Goal: Task Accomplishment & Management: Manage account settings

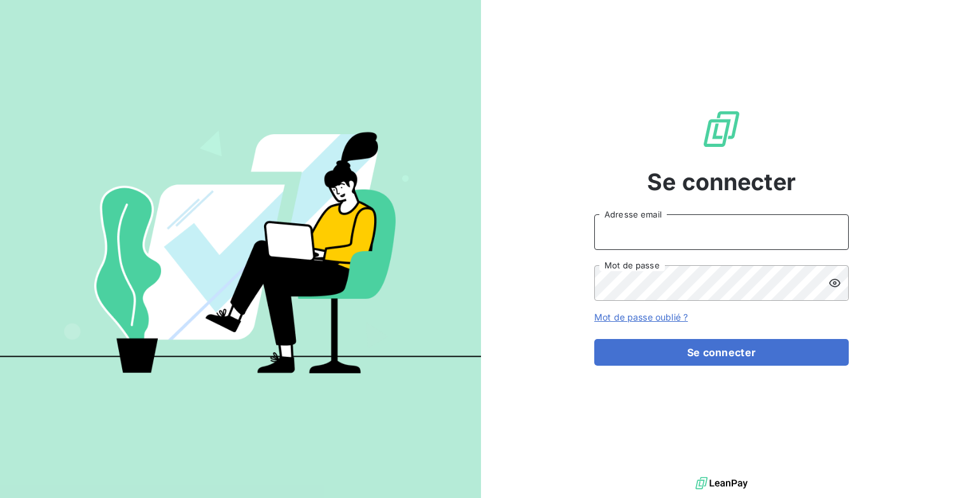
click at [650, 241] on input "Adresse email" at bounding box center [721, 232] width 255 height 36
type input "[EMAIL_ADDRESS][DOMAIN_NAME]"
click at [594, 339] on button "Se connecter" at bounding box center [721, 352] width 255 height 27
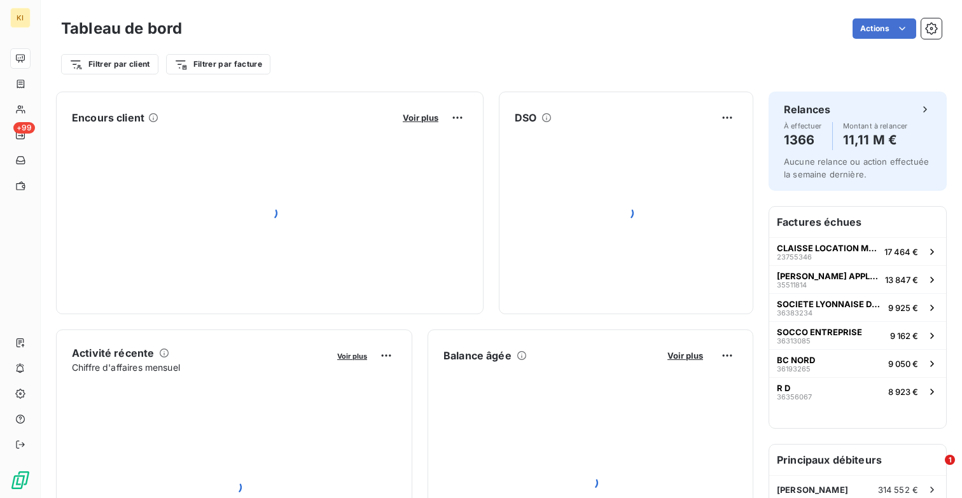
click at [724, 64] on div "Filtrer par client Filtrer par facture" at bounding box center [501, 64] width 881 height 24
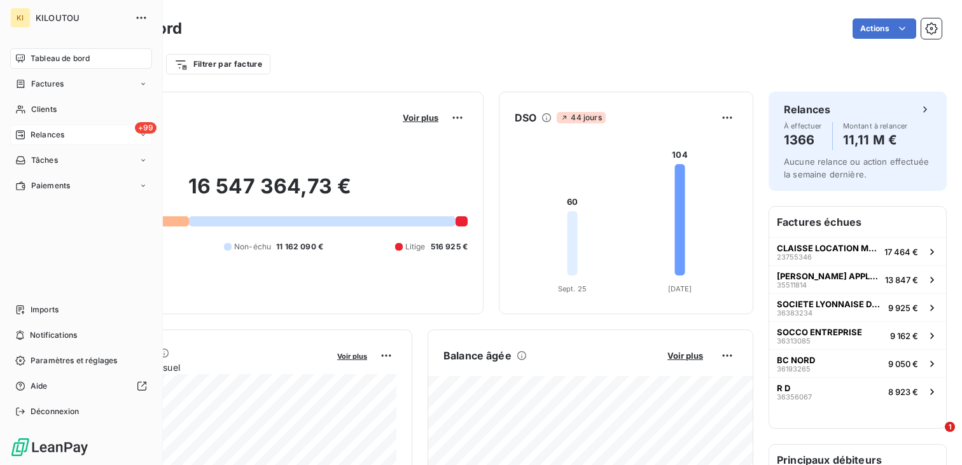
click at [67, 129] on div "+99 Relances" at bounding box center [81, 135] width 142 height 20
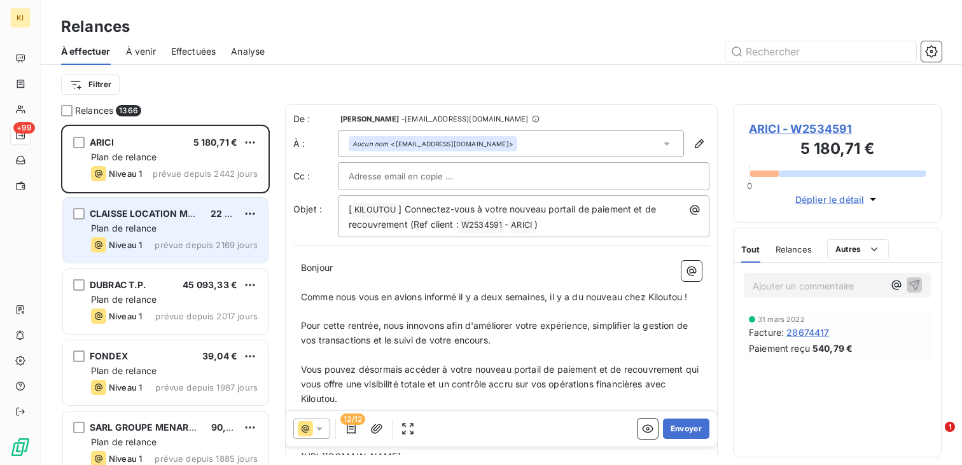
click at [171, 235] on div "CLAISSE LOCATION MATERIEL TRAVAUX PUBLICS 22 851,90 € Plan de relance Niveau 1 …" at bounding box center [165, 230] width 205 height 65
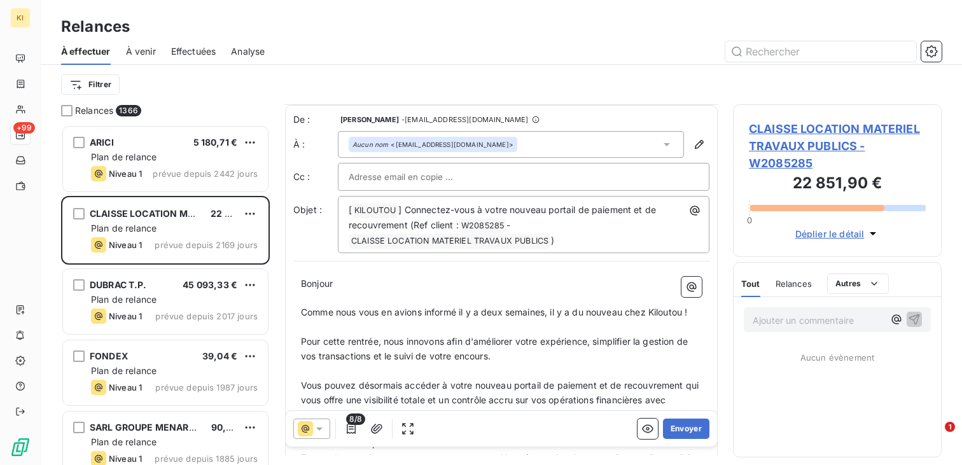
scroll to position [224, 0]
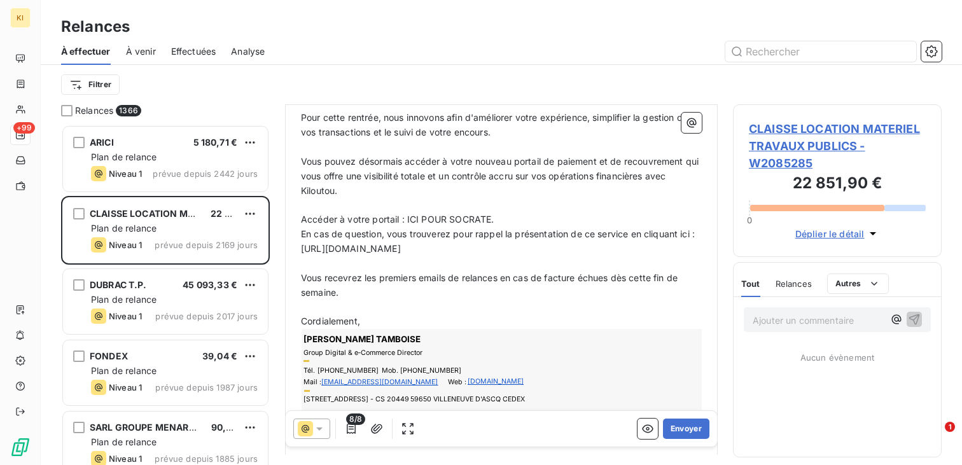
click at [872, 234] on icon "button" at bounding box center [873, 233] width 6 height 3
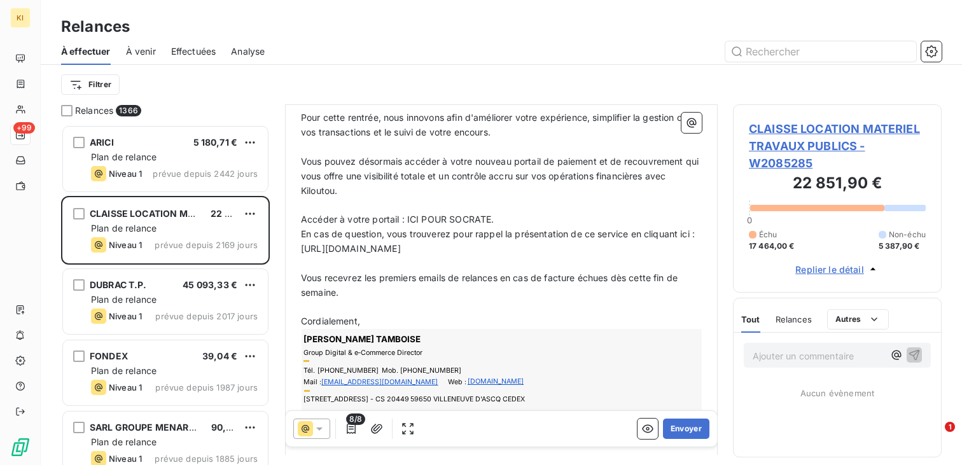
click at [871, 268] on icon "button" at bounding box center [872, 269] width 5 height 3
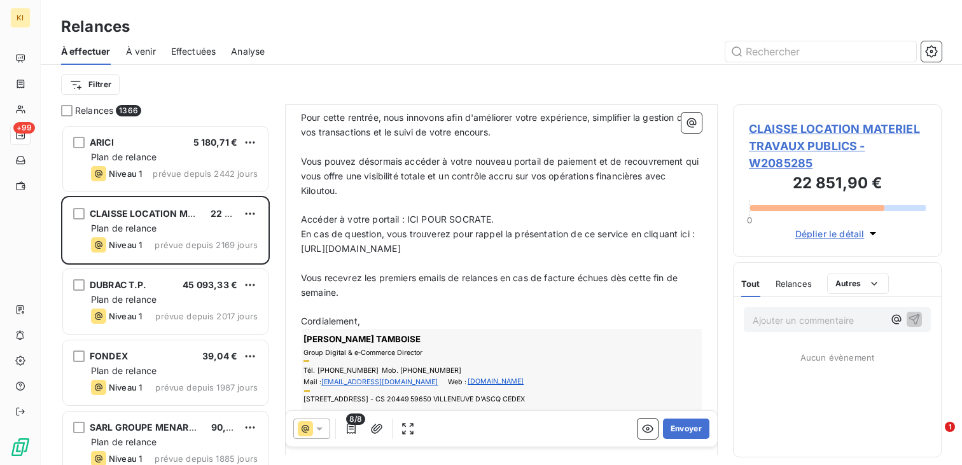
click at [454, 239] on p "En cas de question, vous trouverez pour rappel la présentation de ce service en…" at bounding box center [501, 241] width 401 height 29
click at [509, 224] on p "Accéder à votre portail : ICI POUR SOCRATE." at bounding box center [501, 220] width 401 height 15
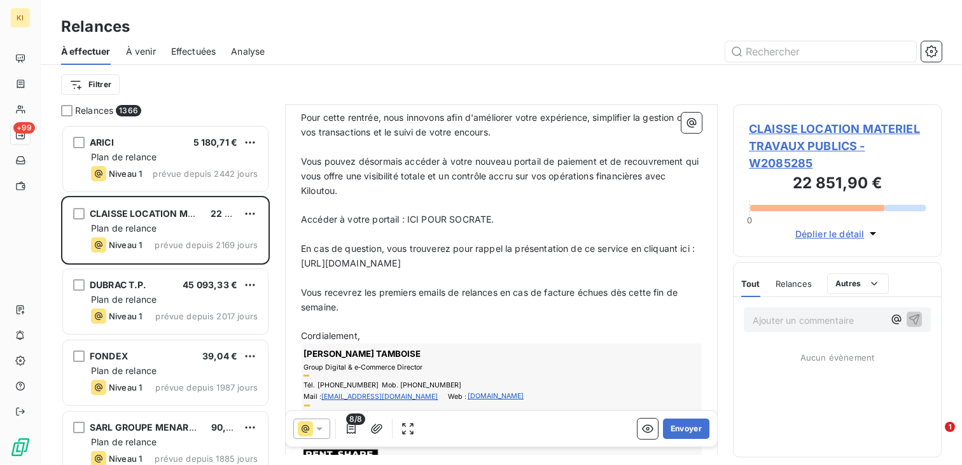
click at [513, 82] on div "Filtrer" at bounding box center [501, 85] width 881 height 24
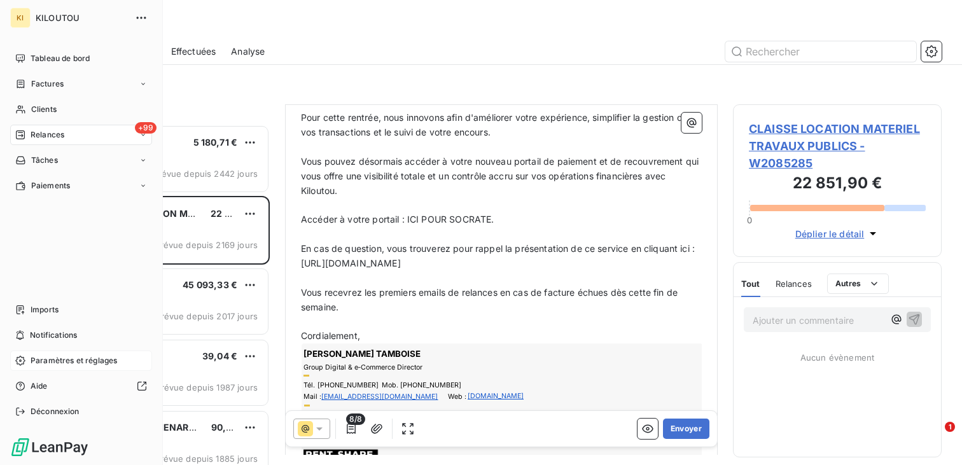
click at [63, 357] on span "Paramètres et réglages" at bounding box center [74, 360] width 87 height 11
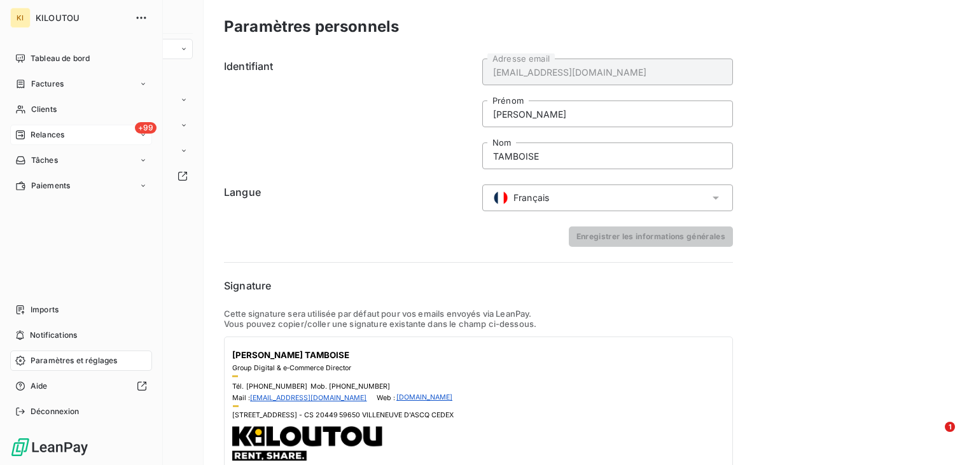
click at [53, 134] on span "Relances" at bounding box center [48, 134] width 34 height 11
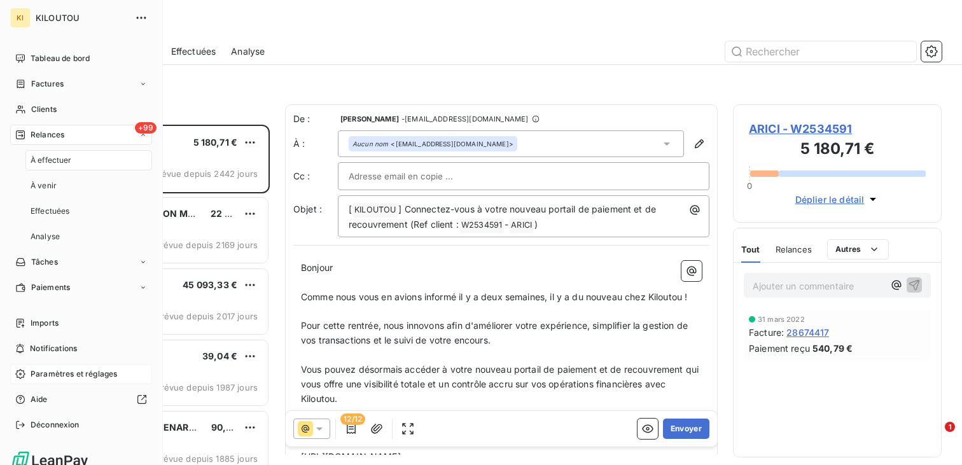
scroll to position [340, 209]
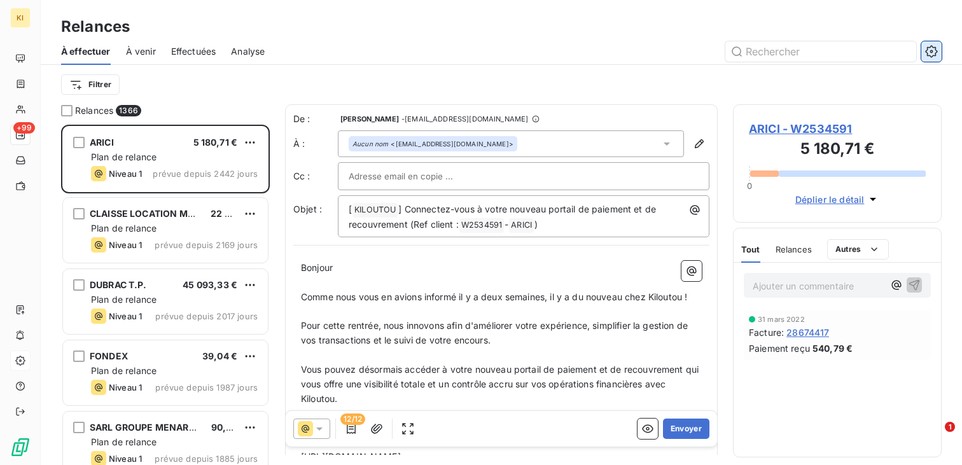
click at [930, 52] on icon "button" at bounding box center [931, 51] width 13 height 13
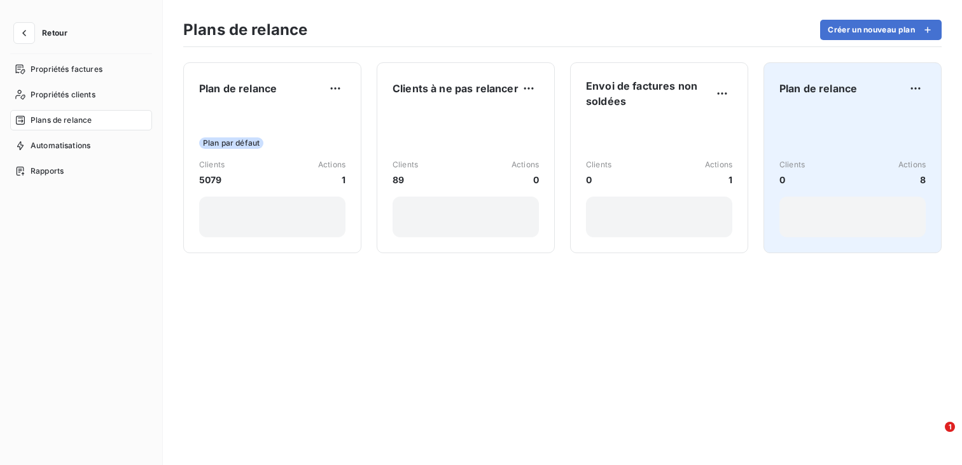
click at [850, 98] on div "Plan de relance" at bounding box center [852, 88] width 146 height 20
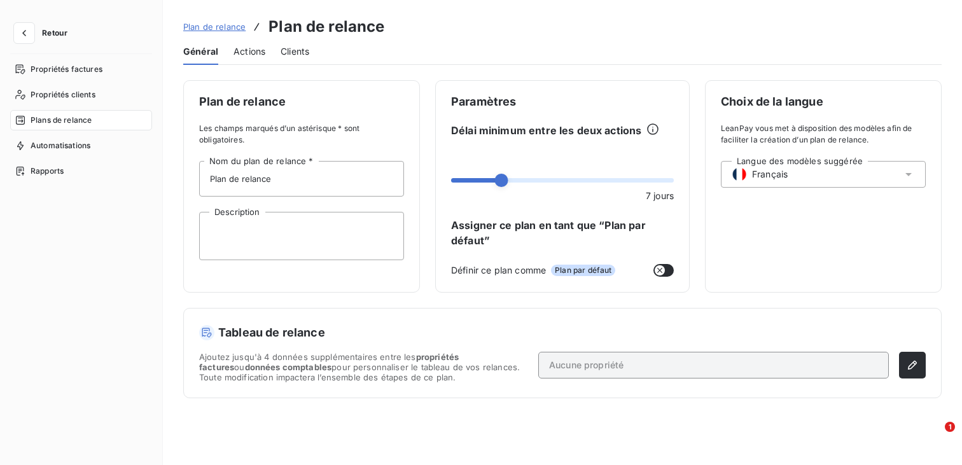
click at [243, 56] on span "Actions" at bounding box center [250, 51] width 32 height 13
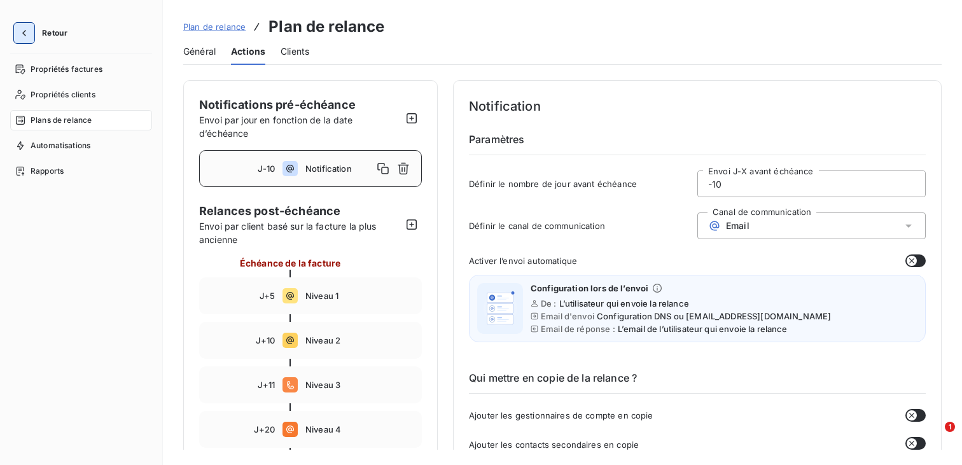
click at [24, 32] on icon "button" at bounding box center [24, 33] width 4 height 6
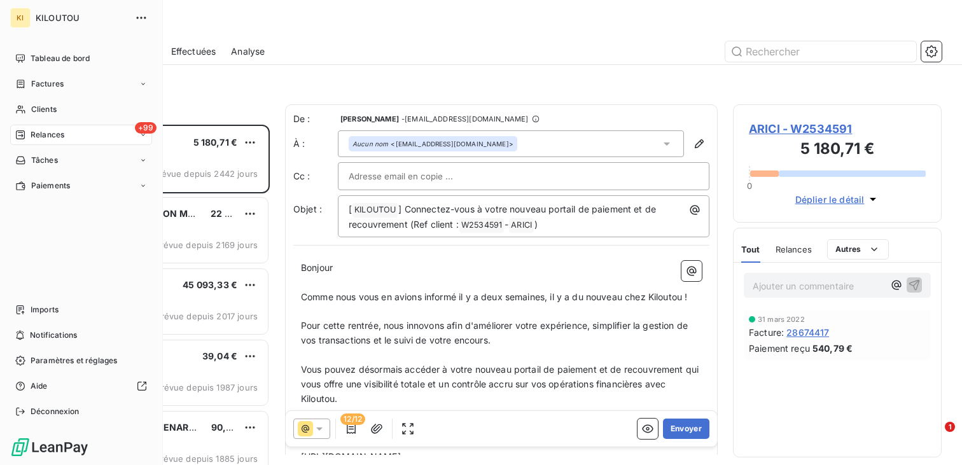
scroll to position [340, 209]
click at [26, 131] on div "Relances" at bounding box center [39, 134] width 49 height 11
click at [40, 134] on span "Relances" at bounding box center [48, 134] width 34 height 11
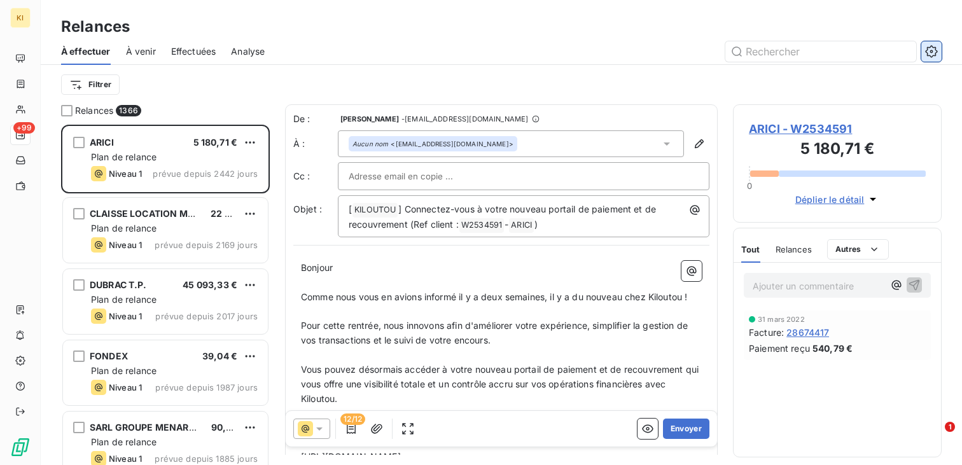
click at [921, 50] on button "button" at bounding box center [931, 51] width 20 height 20
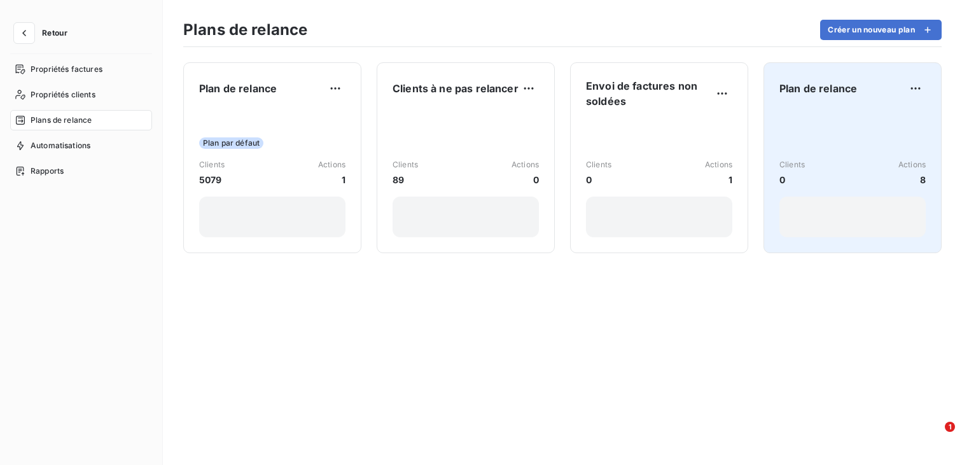
click at [842, 145] on div "Clients 0 Actions 8" at bounding box center [852, 173] width 146 height 129
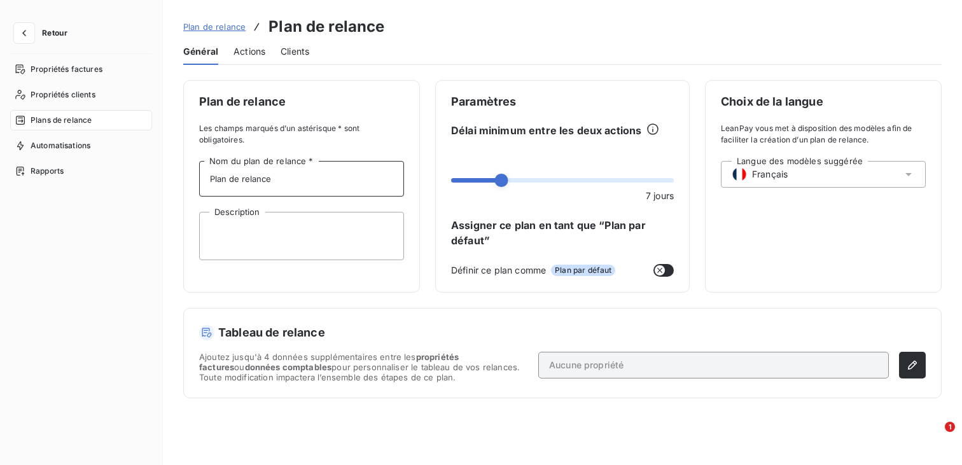
click at [281, 188] on input "Plan de relance" at bounding box center [301, 179] width 205 height 36
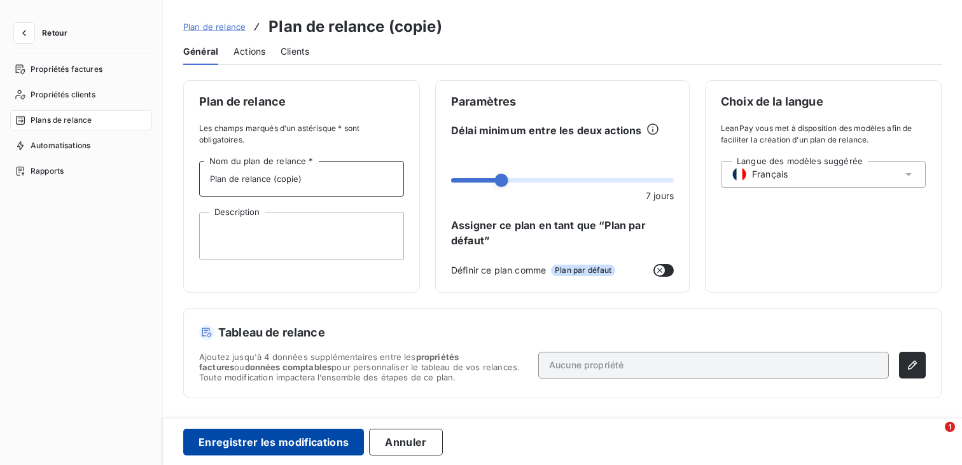
type input "Plan de relance (copie)"
click at [253, 442] on button "Enregistrer les modifications" at bounding box center [273, 442] width 181 height 27
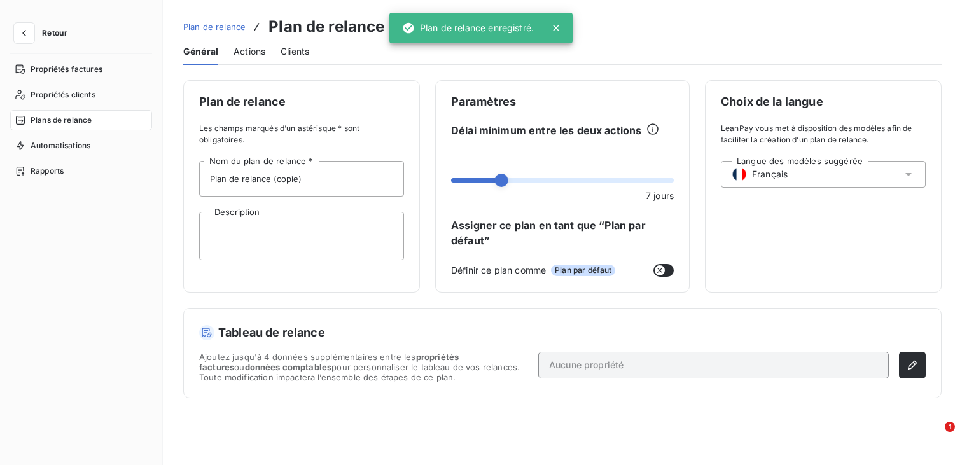
click at [247, 56] on span "Actions" at bounding box center [250, 51] width 32 height 13
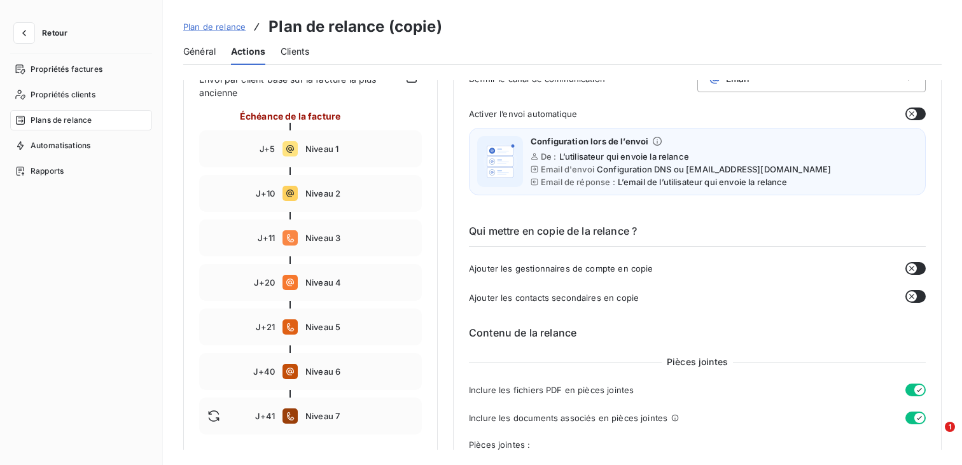
scroll to position [153, 0]
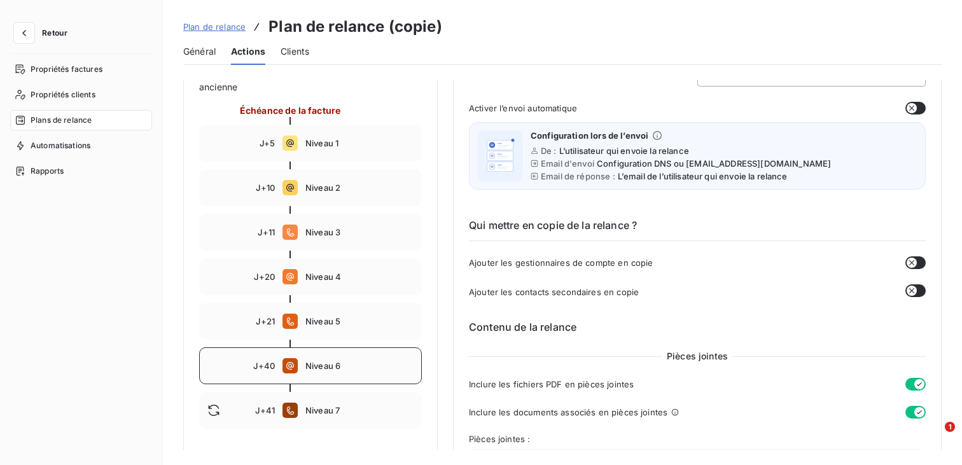
click at [351, 374] on div "J+40 Niveau 6" at bounding box center [310, 365] width 223 height 37
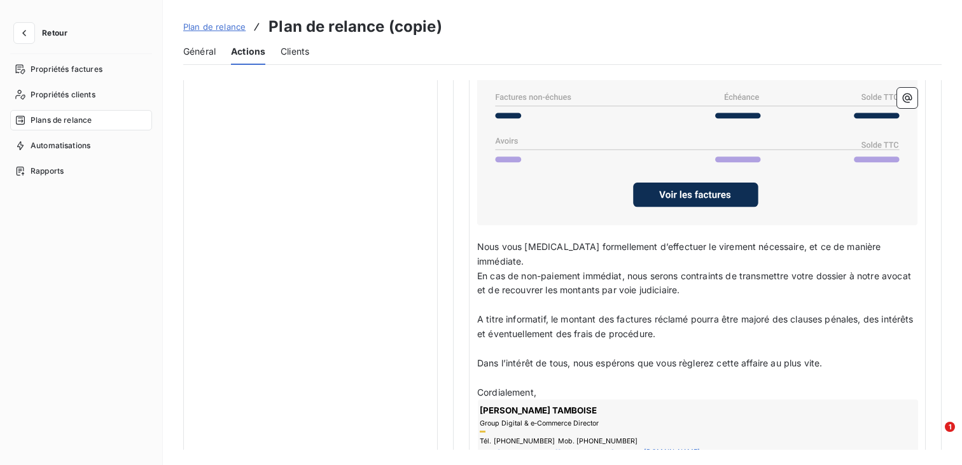
scroll to position [1091, 0]
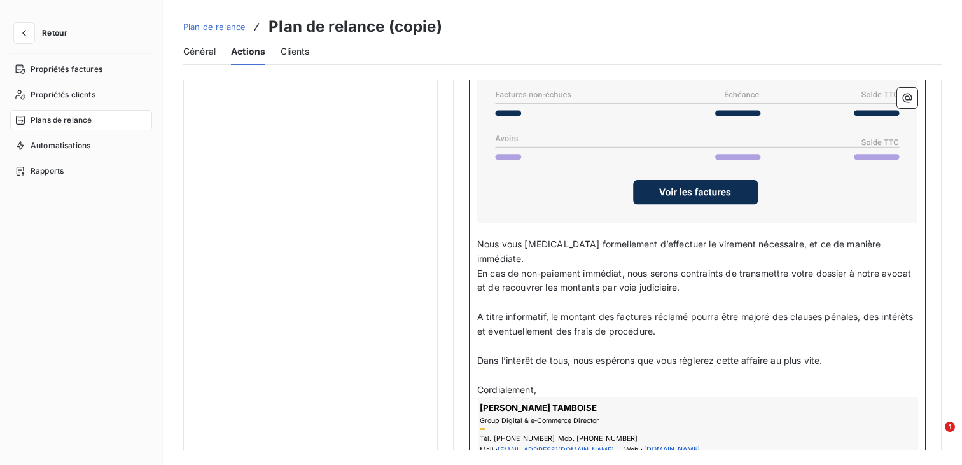
click at [637, 311] on span "A titre informatif, le montant des factures réclamé pourra être majoré des clau…" at bounding box center [696, 323] width 439 height 25
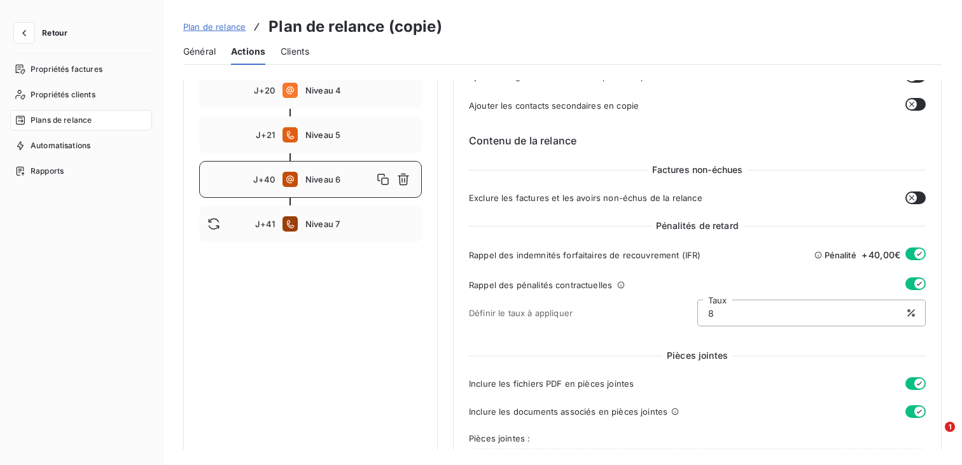
scroll to position [0, 0]
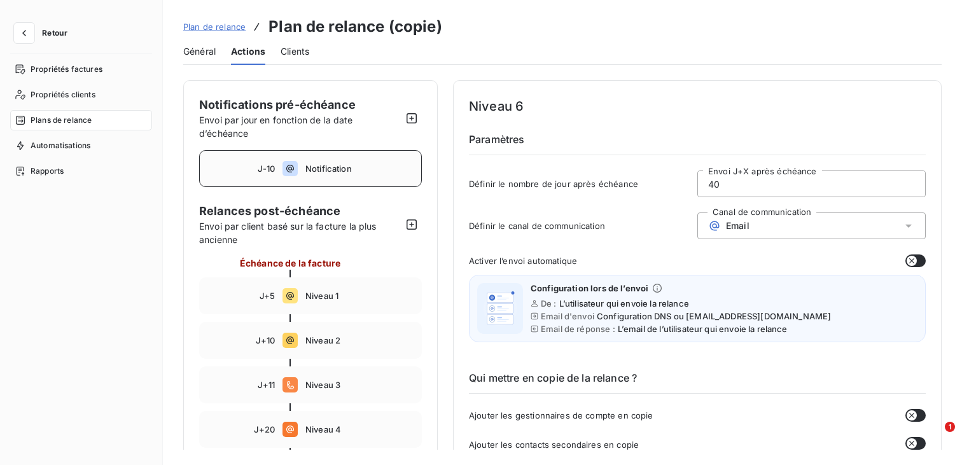
click at [342, 175] on div "J-10 Notification" at bounding box center [310, 168] width 223 height 37
type input "-10"
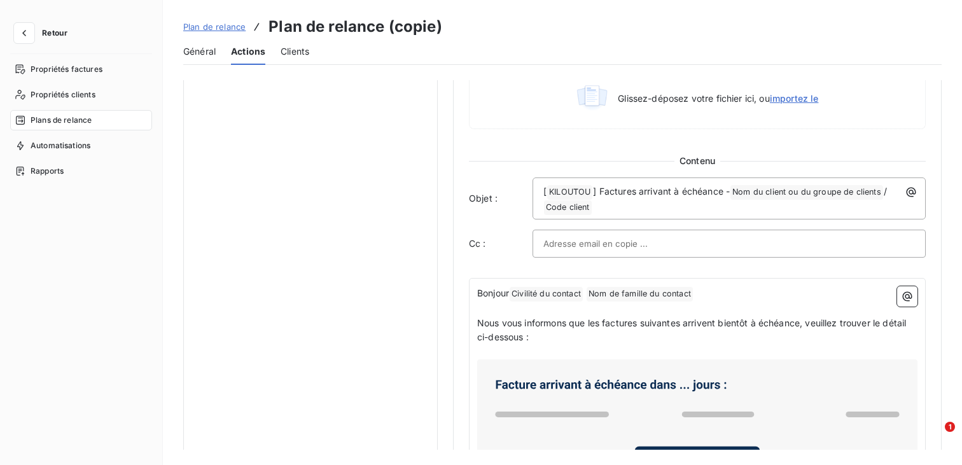
scroll to position [622, 0]
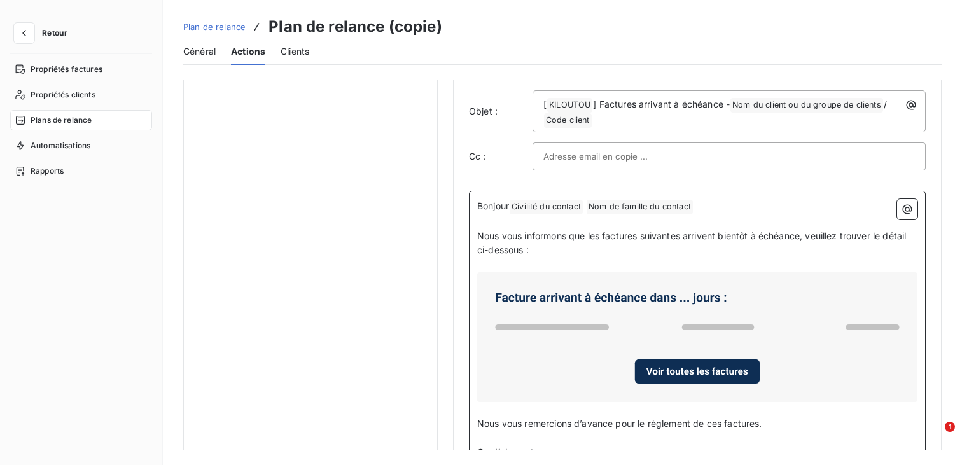
click at [609, 226] on p "﻿" at bounding box center [697, 221] width 440 height 15
click at [611, 251] on p "Nous vous informons que les factures suivantes arrivent bientôt à échéance, veu…" at bounding box center [697, 243] width 440 height 29
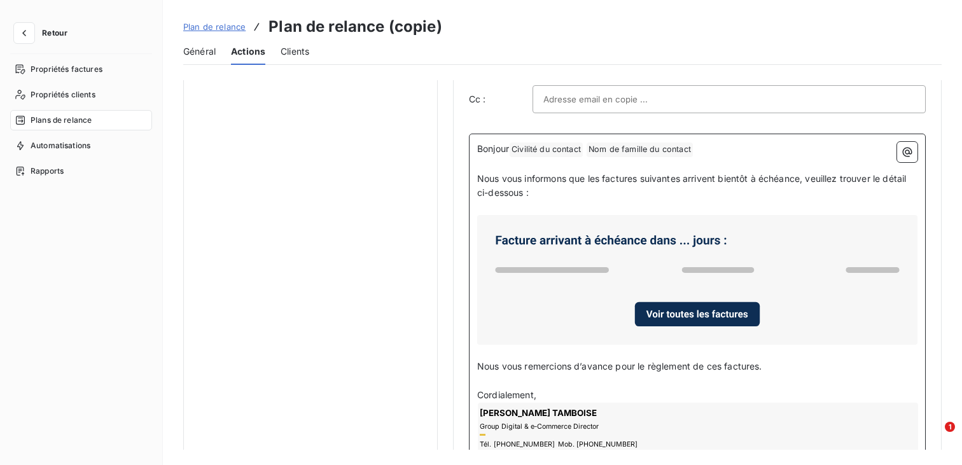
scroll to position [787, 0]
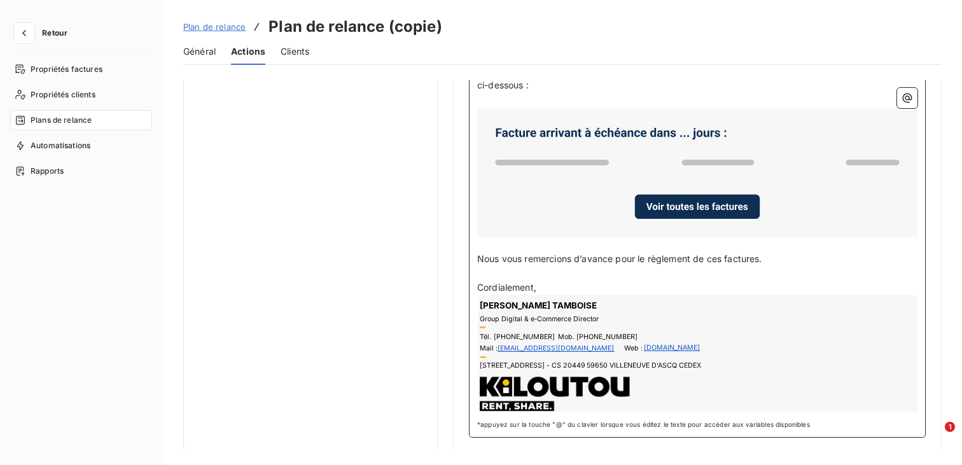
click at [627, 253] on span "Nous vous remercions d’avance pour le règlement de ces factures." at bounding box center [619, 258] width 285 height 11
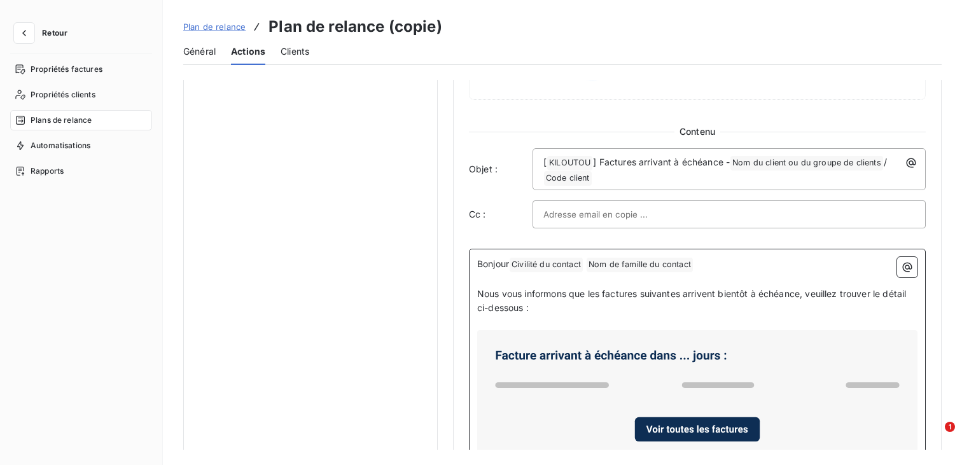
scroll to position [519, 0]
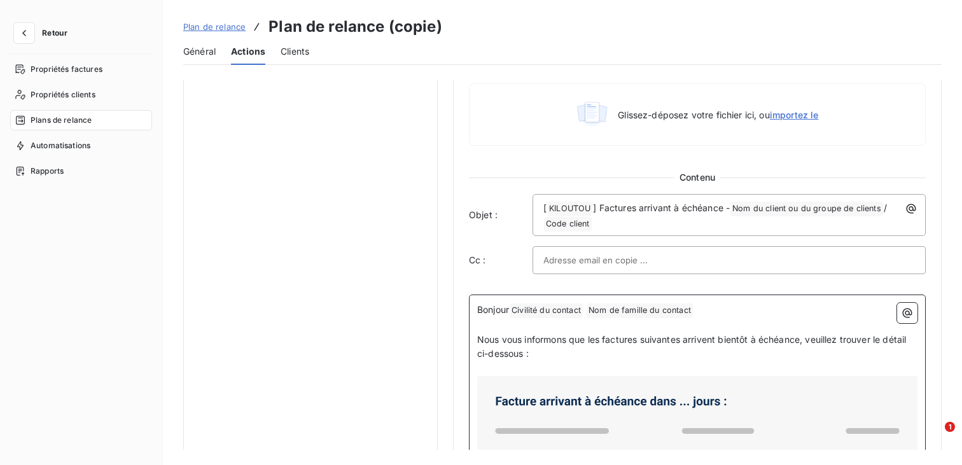
click at [587, 349] on p "Nous vous informons que les factures suivantes arrivent bientôt à échéance, veu…" at bounding box center [697, 347] width 440 height 29
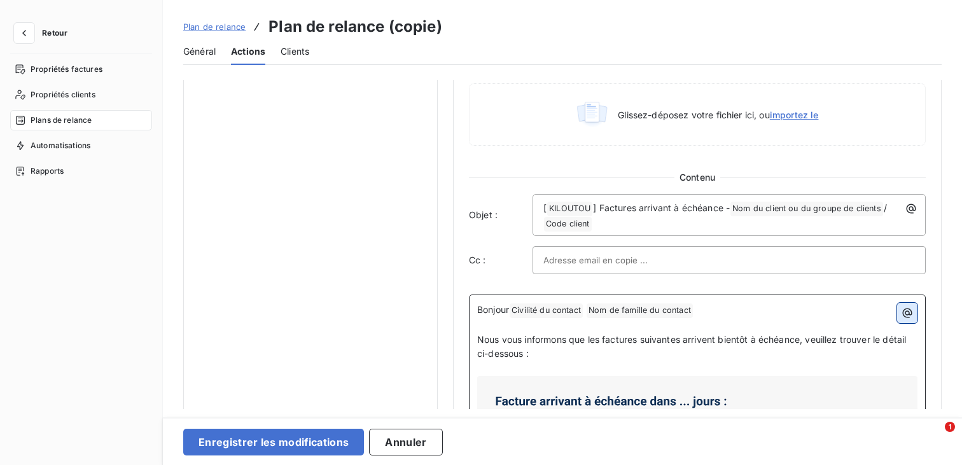
click at [903, 307] on icon "button" at bounding box center [907, 313] width 13 height 13
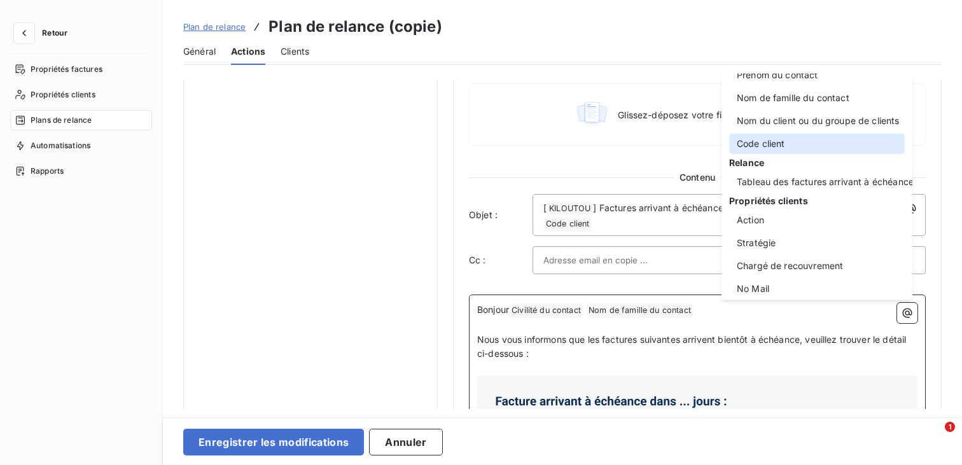
scroll to position [116, 0]
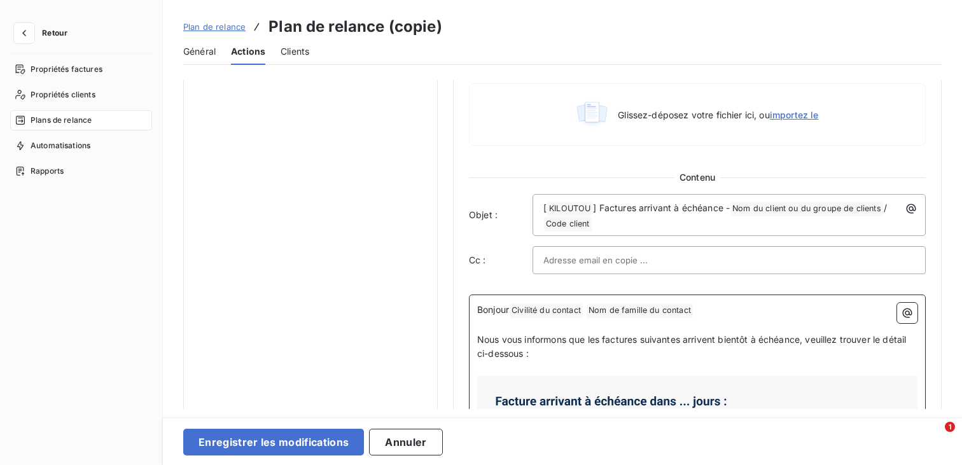
click at [558, 347] on html "Retour Propriétés factures Propriétés clients Plans de relance Automatisations …" at bounding box center [481, 232] width 962 height 465
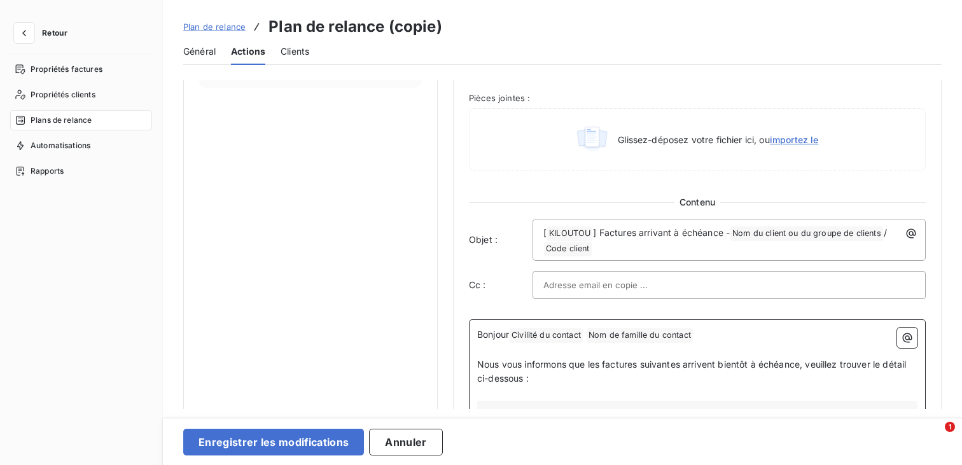
scroll to position [684, 0]
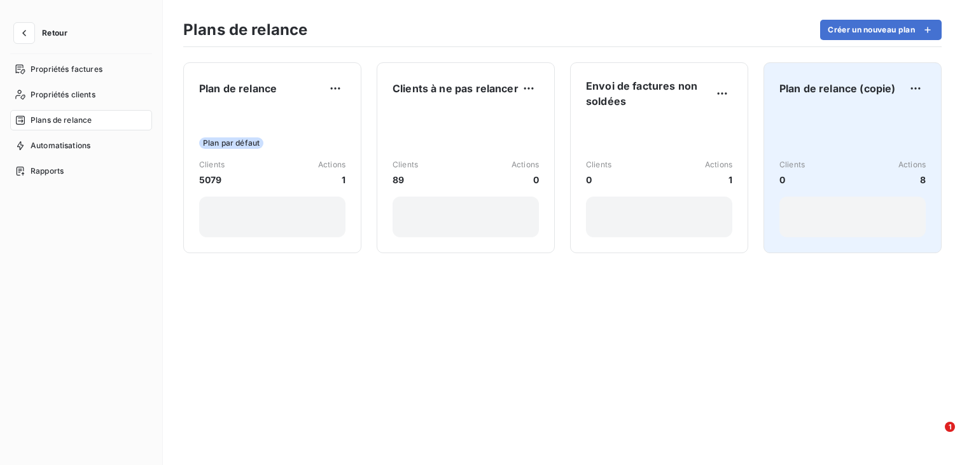
click at [813, 118] on div "Clients 0 Actions 8" at bounding box center [852, 173] width 146 height 129
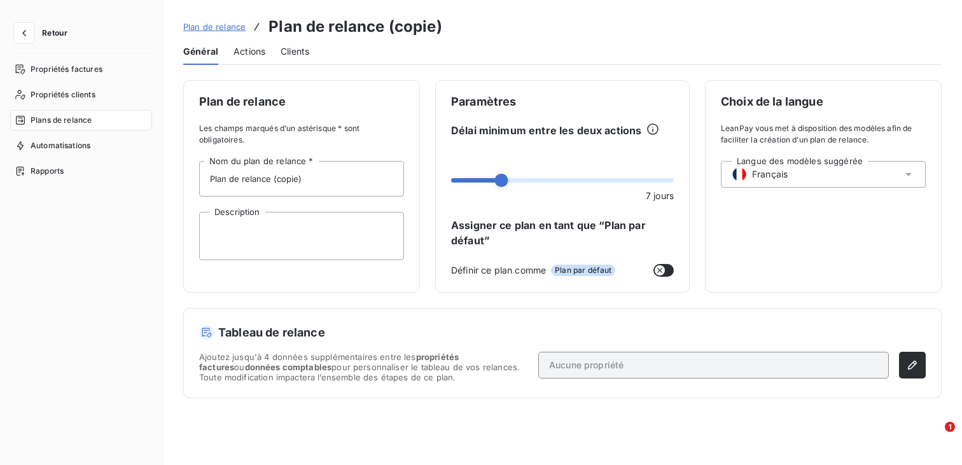
click at [222, 28] on span "Plan de relance" at bounding box center [214, 27] width 62 height 10
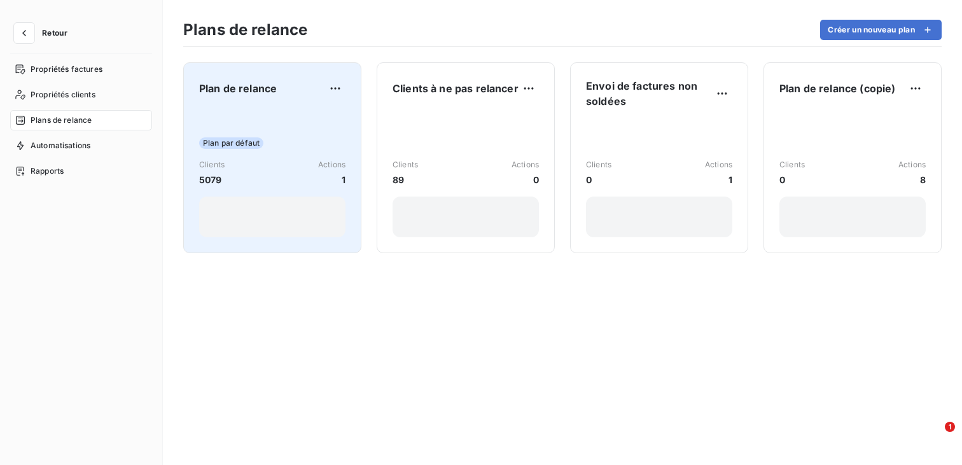
click at [252, 166] on div "Clients 5079 Actions 1" at bounding box center [272, 172] width 146 height 27
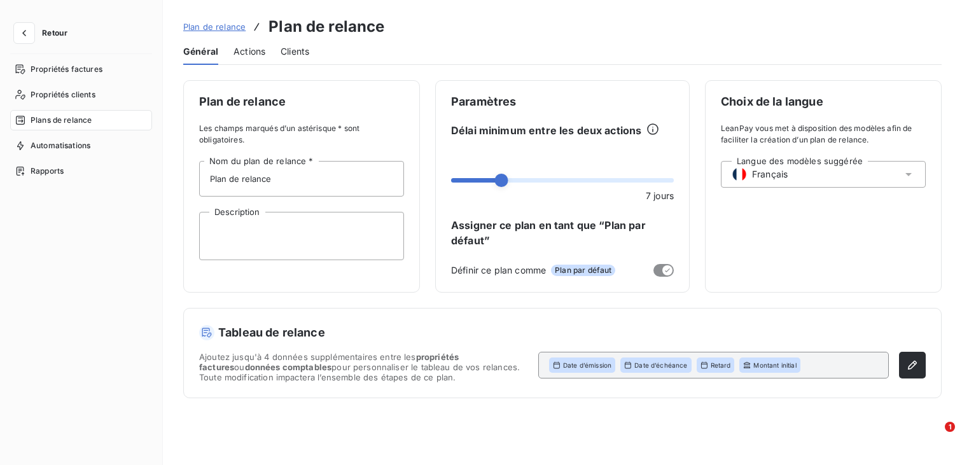
click at [440, 356] on span "propriétés factures" at bounding box center [329, 362] width 260 height 20
drag, startPoint x: 307, startPoint y: 326, endPoint x: 310, endPoint y: 361, distance: 35.1
click at [310, 361] on div "Tableau de relance Ajoutez jusqu'à 4 données supplémentaires entre les propriét…" at bounding box center [562, 353] width 727 height 59
click at [335, 356] on span "Ajoutez jusqu'à 4 données supplémentaires entre les propriétés factures ou donn…" at bounding box center [363, 367] width 329 height 31
click at [340, 356] on span "Ajoutez jusqu'à 4 données supplémentaires entre les propriétés factures ou donn…" at bounding box center [363, 367] width 329 height 31
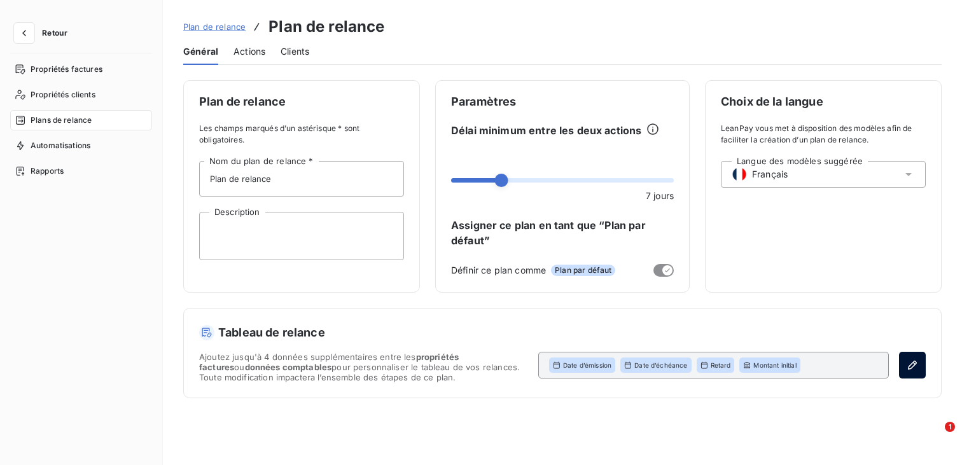
click at [915, 361] on icon "button" at bounding box center [912, 365] width 9 height 9
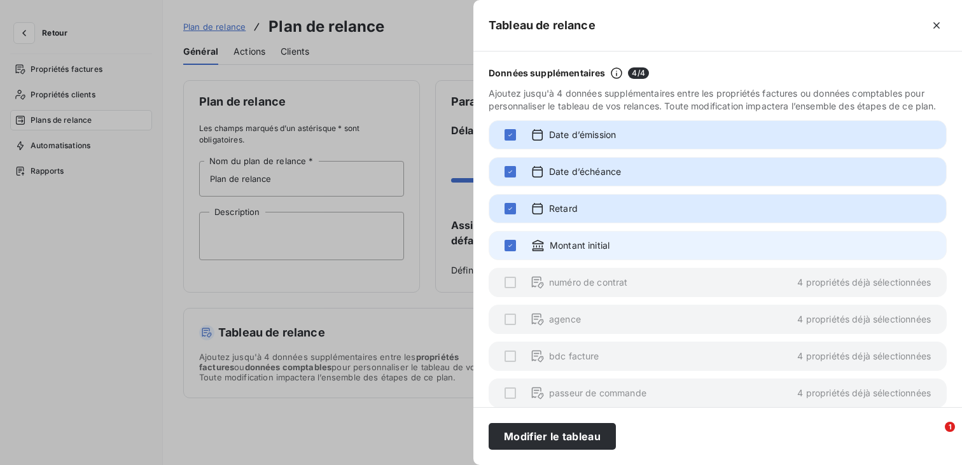
click at [580, 251] on span "Montant initial" at bounding box center [580, 245] width 60 height 13
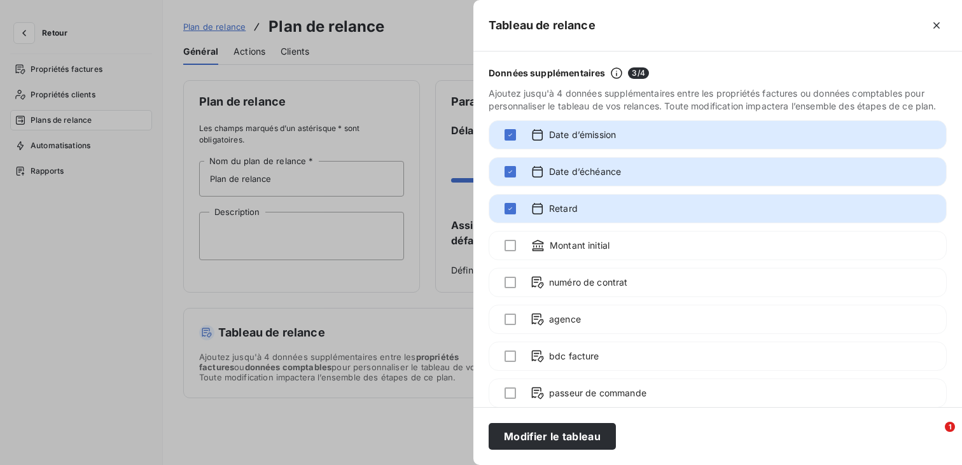
click at [566, 192] on div "Données supplémentaires 3 / 4 Ajoutez jusqu'à 4 données supplémentaires entre l…" at bounding box center [717, 230] width 489 height 356
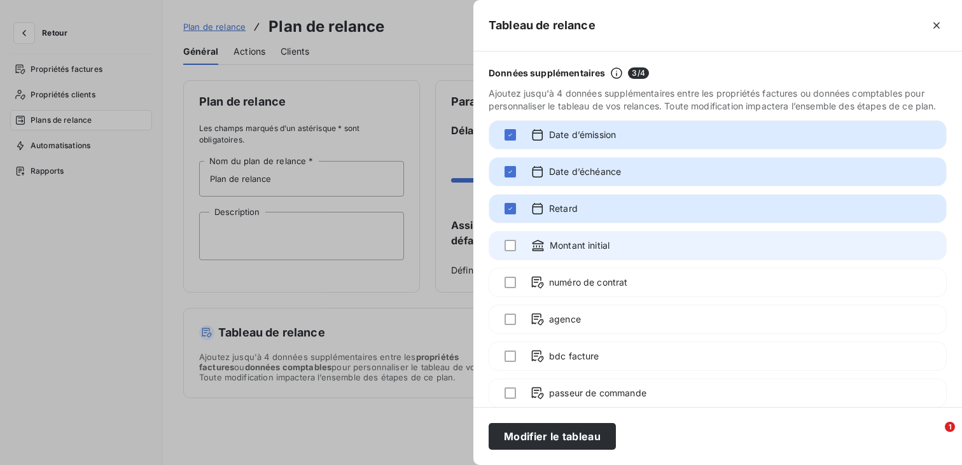
click at [575, 251] on span "Montant initial" at bounding box center [580, 245] width 60 height 13
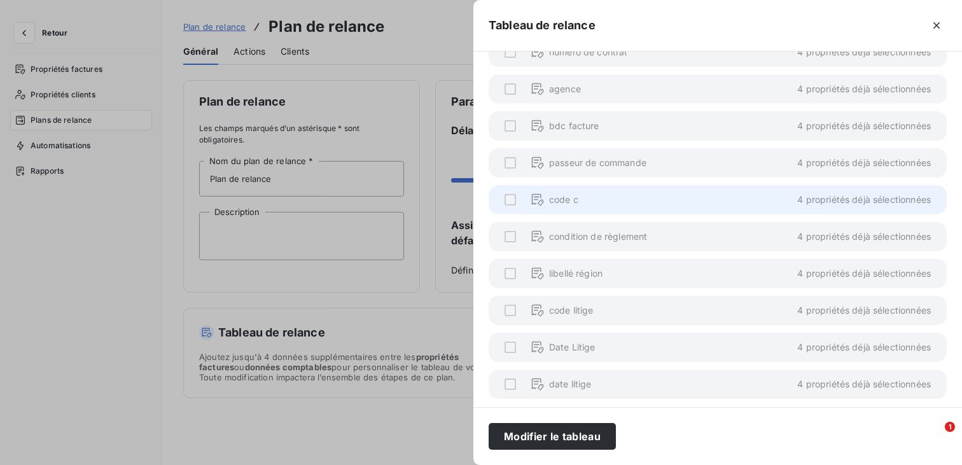
scroll to position [237, 0]
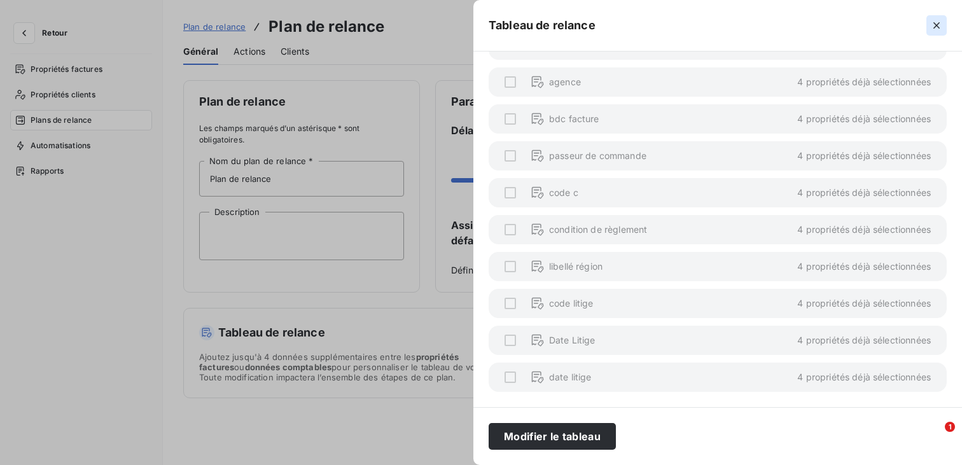
click at [936, 23] on icon "button" at bounding box center [936, 25] width 13 height 13
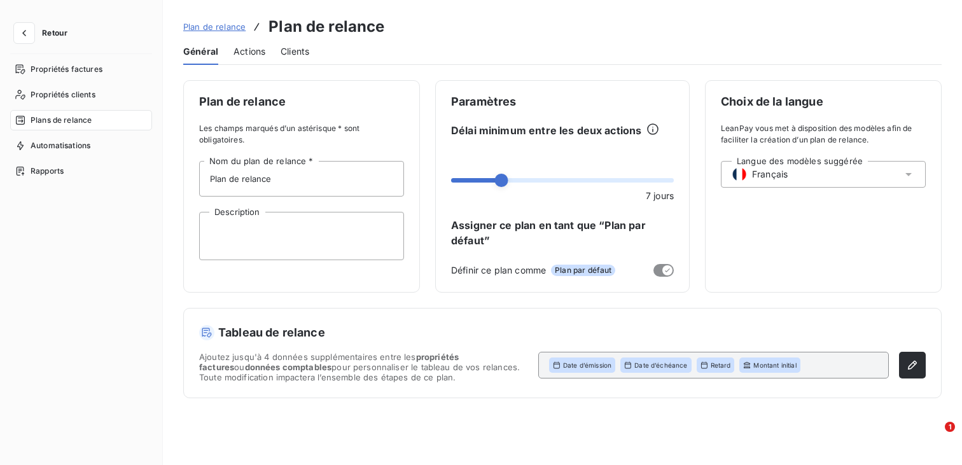
click at [250, 55] on span "Actions" at bounding box center [250, 51] width 32 height 13
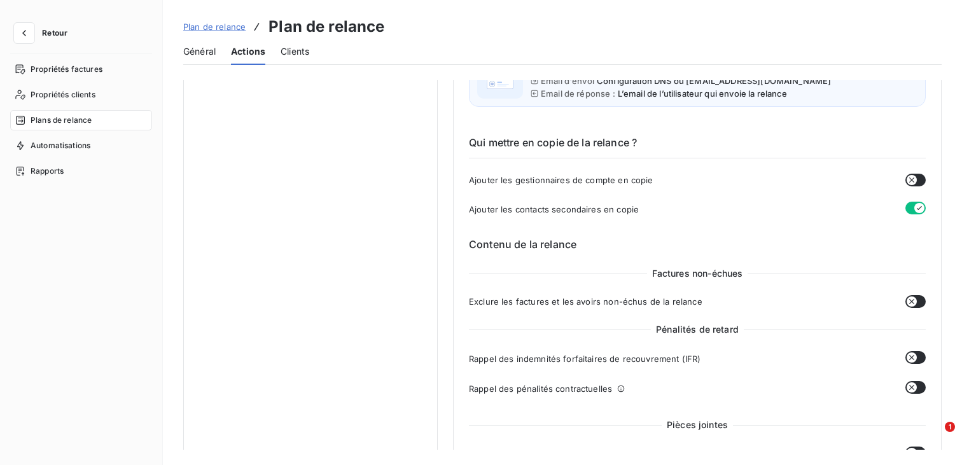
scroll to position [0, 0]
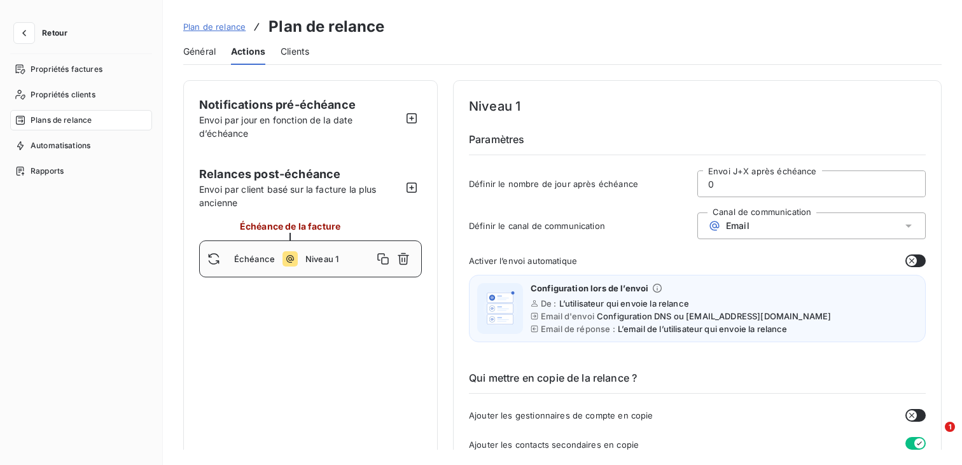
click at [206, 50] on span "Général" at bounding box center [199, 51] width 32 height 13
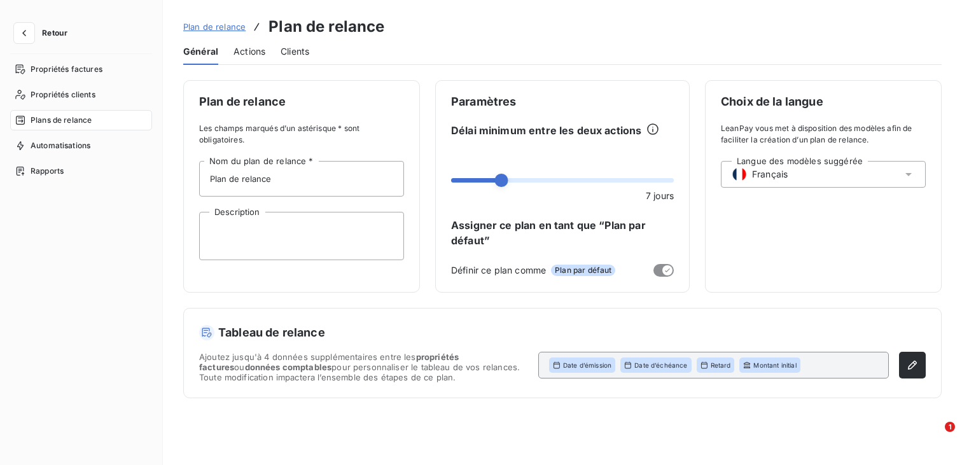
click at [223, 27] on span "Plan de relance" at bounding box center [214, 27] width 62 height 10
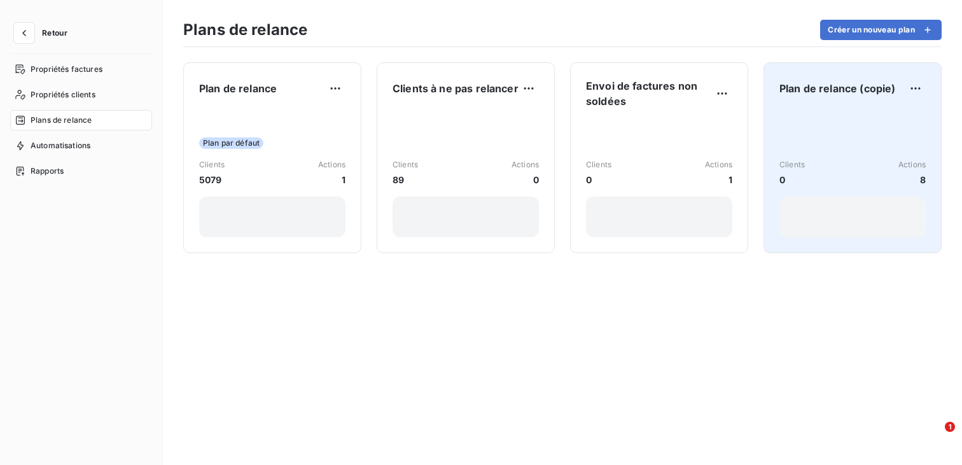
click at [806, 155] on div "Clients 0 Actions 8" at bounding box center [852, 173] width 146 height 129
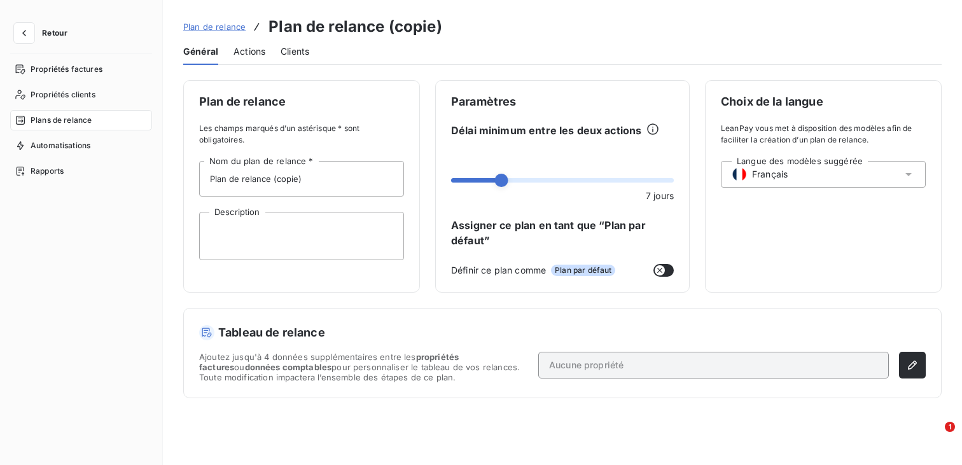
click at [608, 373] on div "Aucune propriété" at bounding box center [713, 365] width 351 height 27
click at [249, 55] on span "Actions" at bounding box center [250, 51] width 32 height 13
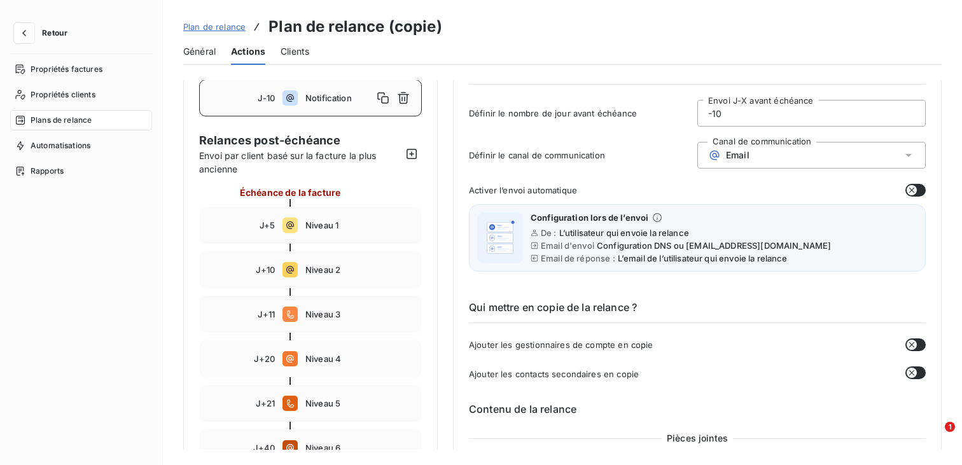
scroll to position [29, 0]
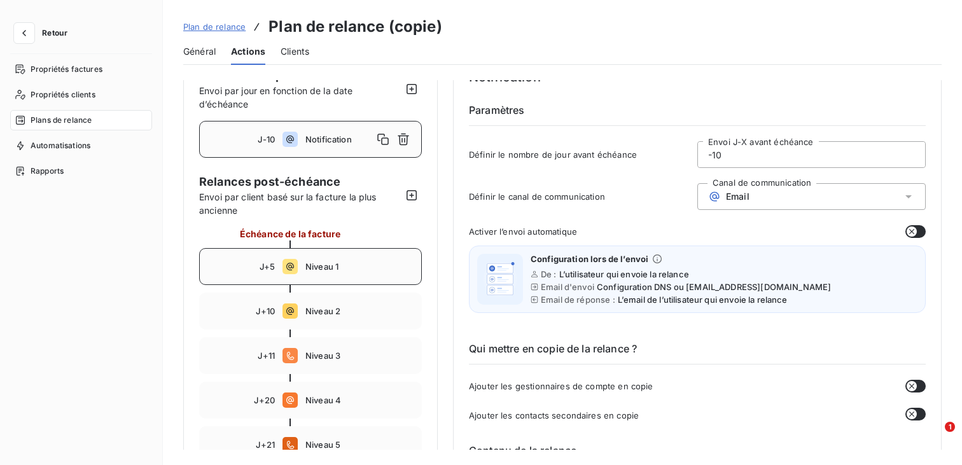
click at [355, 262] on span "Niveau 1" at bounding box center [359, 267] width 108 height 10
click at [347, 140] on span "Notification" at bounding box center [359, 139] width 108 height 10
type input "-10"
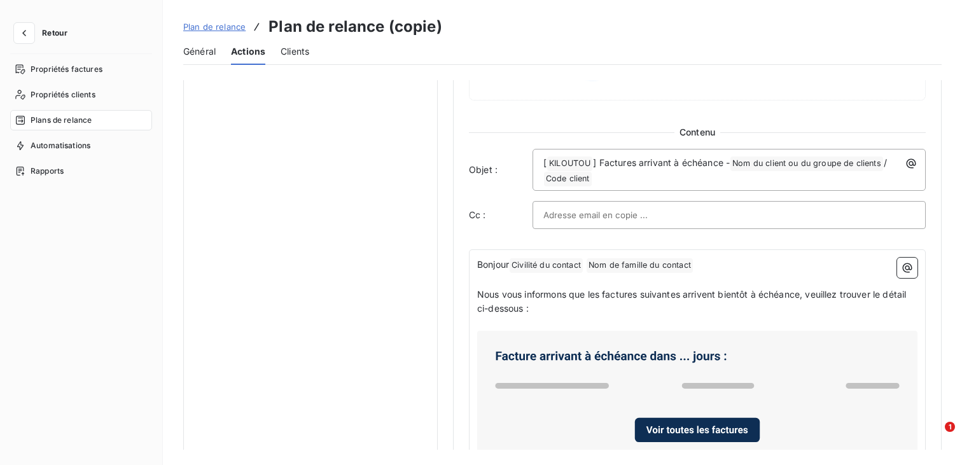
scroll to position [718, 0]
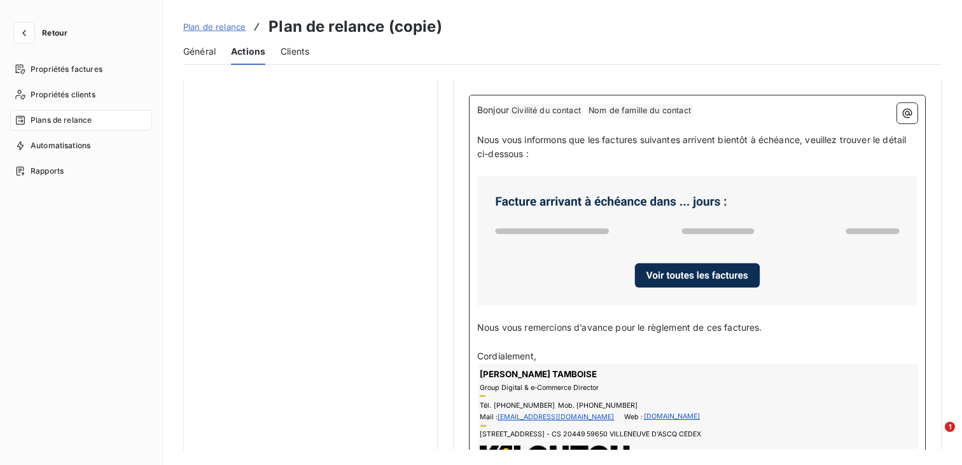
click at [543, 329] on span "Nous vous remercions d’avance pour le règlement de ces factures." at bounding box center [619, 327] width 285 height 11
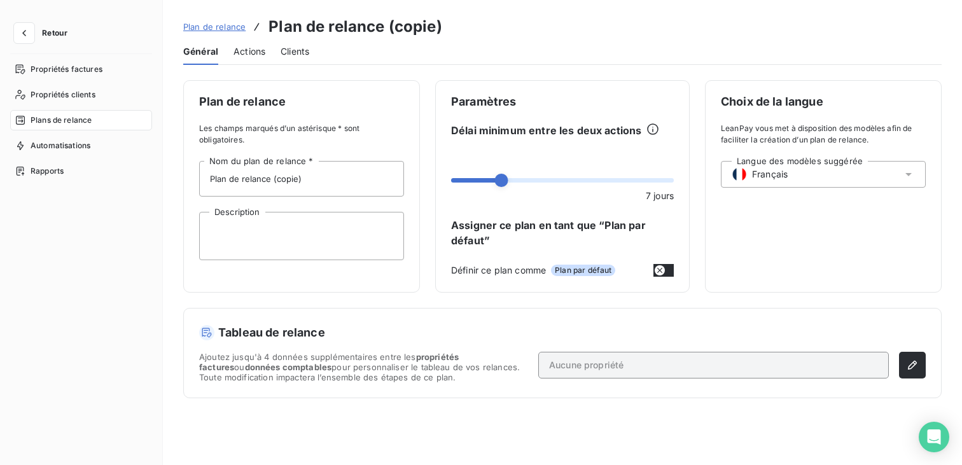
click at [229, 22] on span "Plan de relance" at bounding box center [214, 27] width 62 height 10
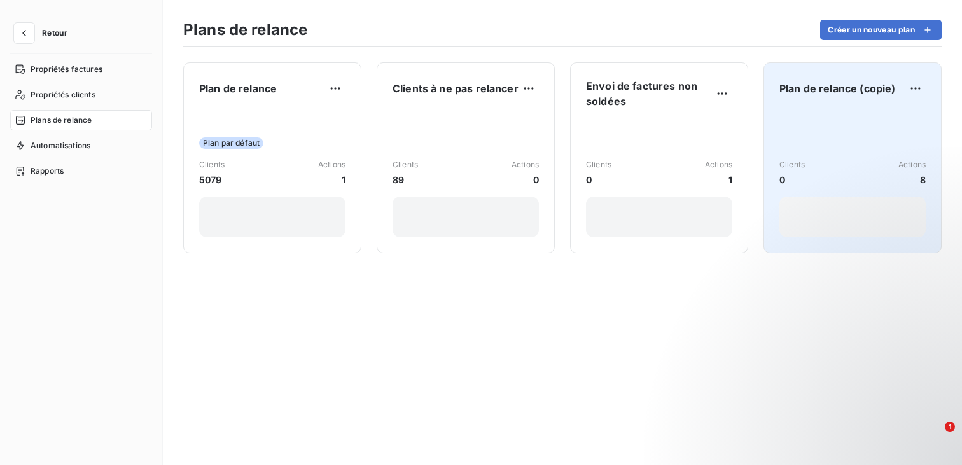
click at [820, 129] on div "Clients 0 Actions 8" at bounding box center [852, 173] width 146 height 129
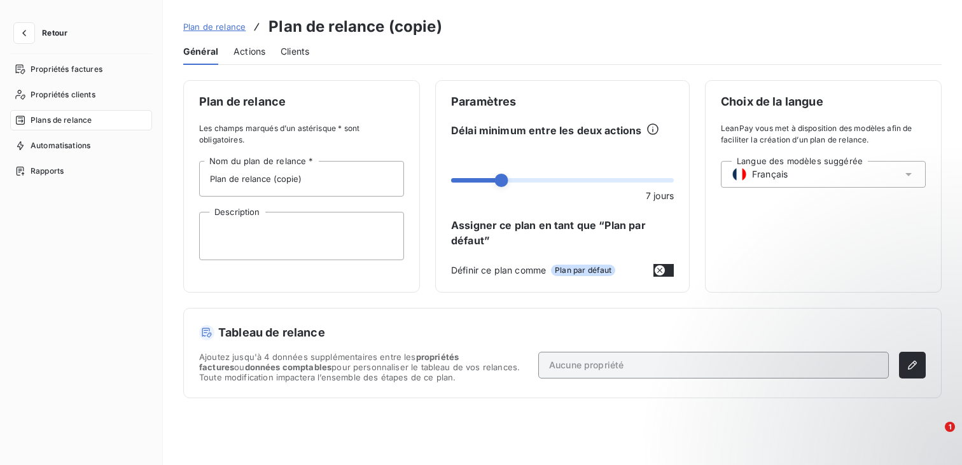
click at [253, 49] on span "Actions" at bounding box center [250, 51] width 32 height 13
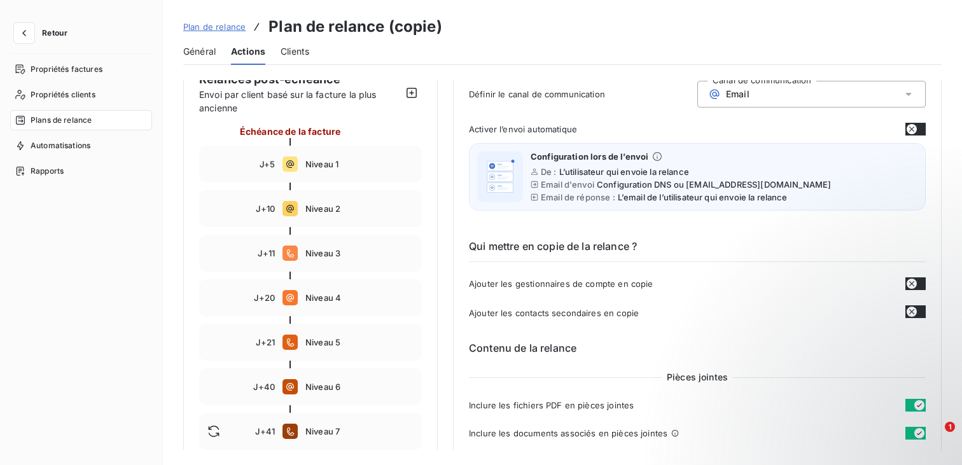
scroll to position [47, 0]
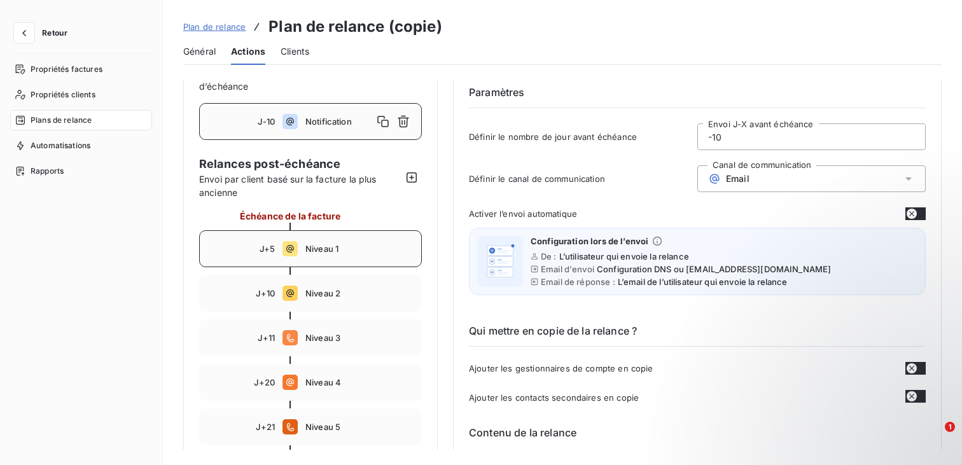
click at [312, 253] on span "Niveau 1" at bounding box center [359, 249] width 108 height 10
click at [329, 129] on div "J-10 Notification" at bounding box center [310, 121] width 223 height 37
type input "-10"
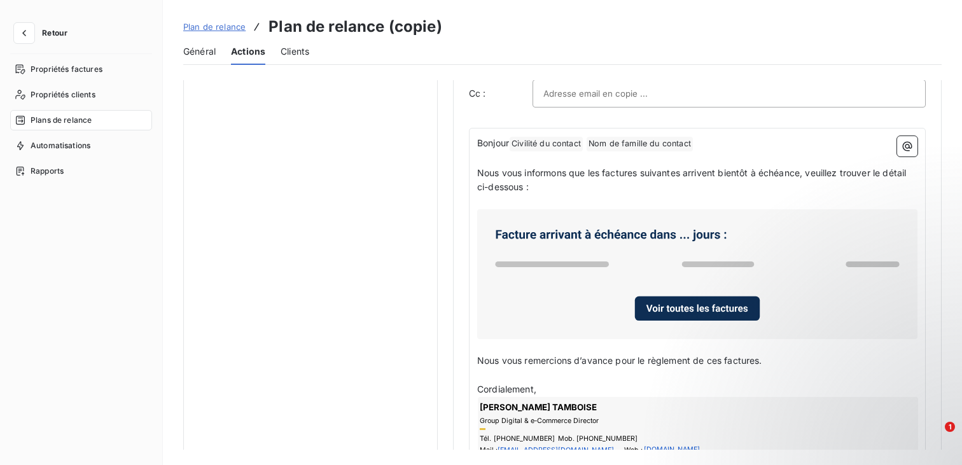
scroll to position [692, 0]
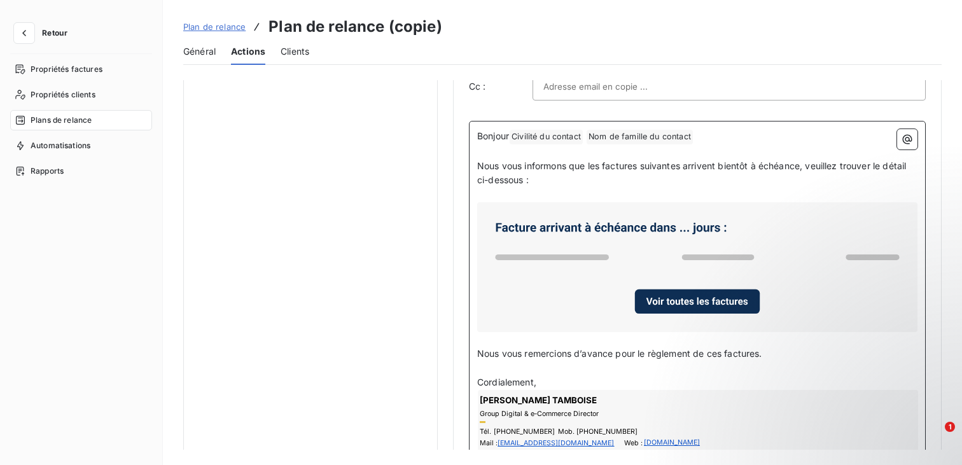
click at [546, 349] on span "Nous vous remercions d’avance pour le règlement de ces factures." at bounding box center [619, 353] width 285 height 11
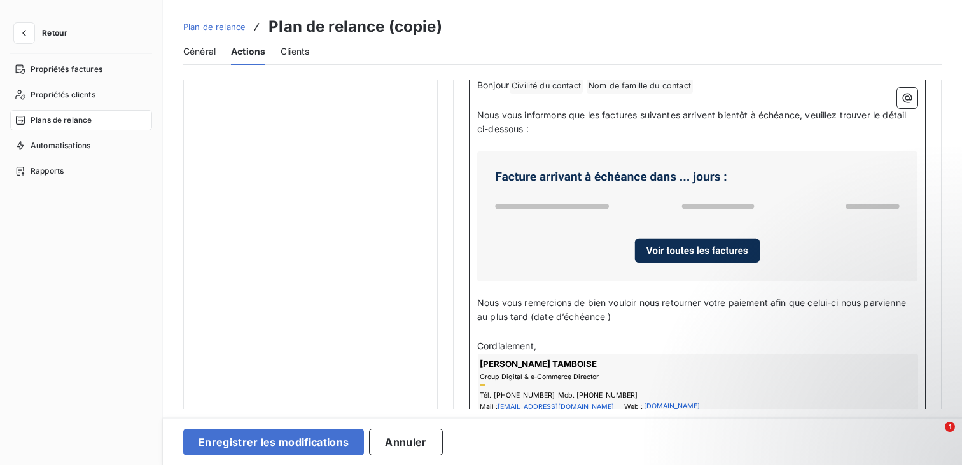
scroll to position [744, 0]
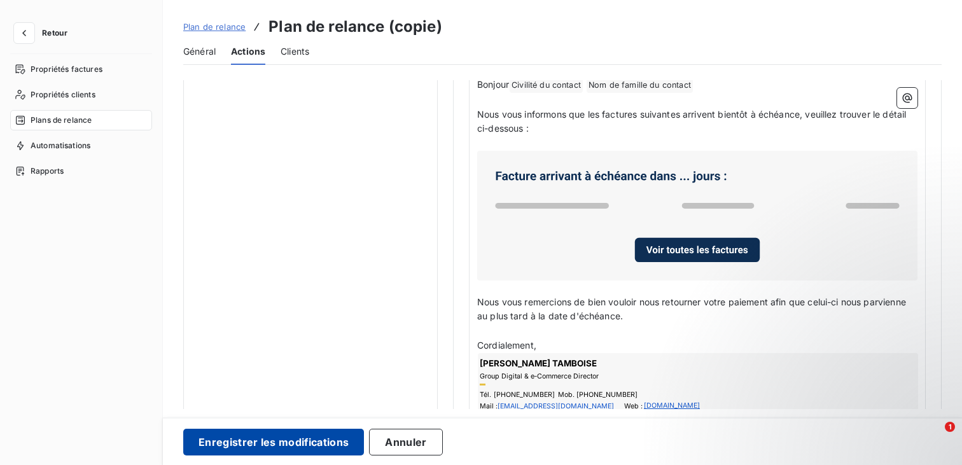
click at [332, 438] on button "Enregistrer les modifications" at bounding box center [273, 442] width 181 height 27
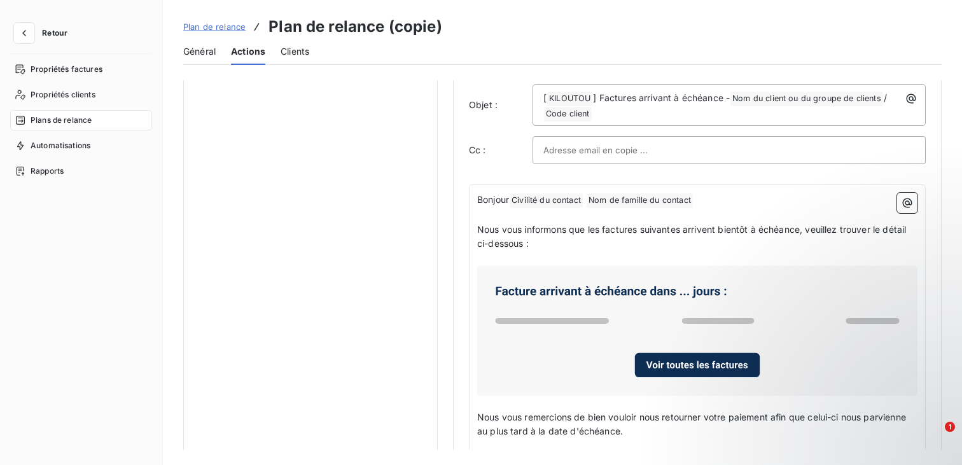
scroll to position [617, 0]
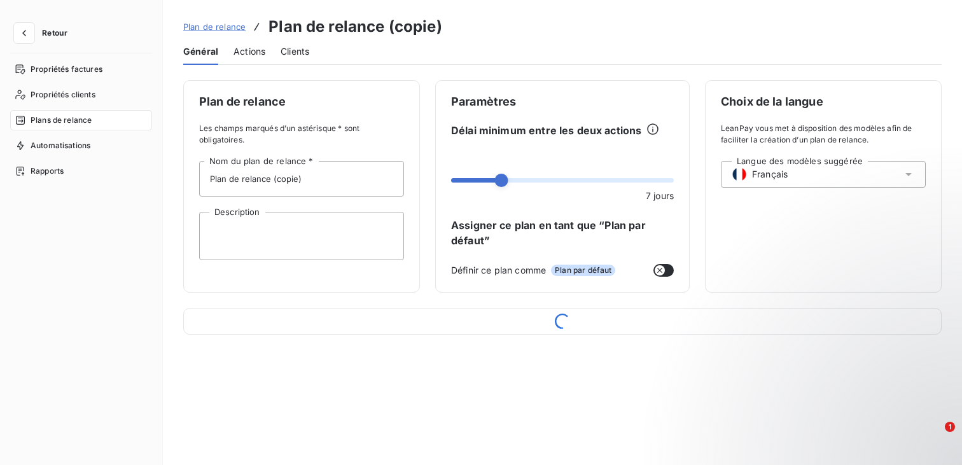
click at [248, 56] on span "Actions" at bounding box center [250, 51] width 32 height 13
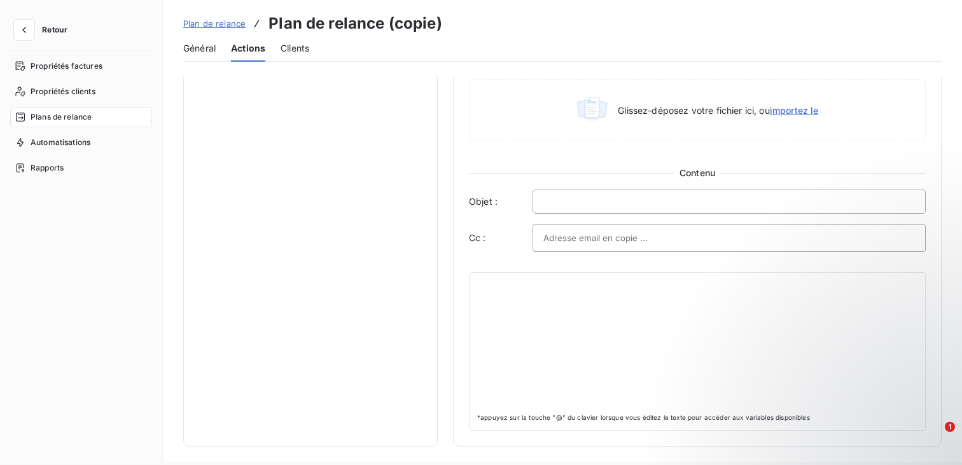
scroll to position [4, 0]
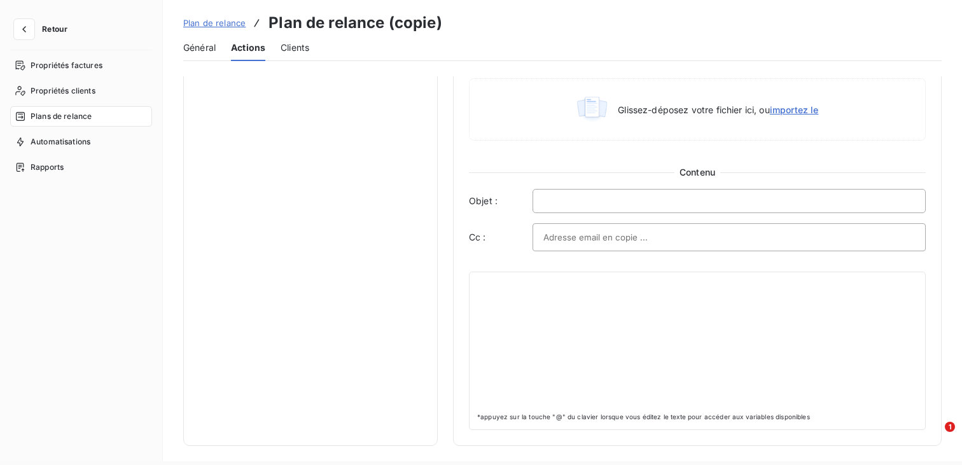
click at [702, 333] on div at bounding box center [697, 343] width 440 height 127
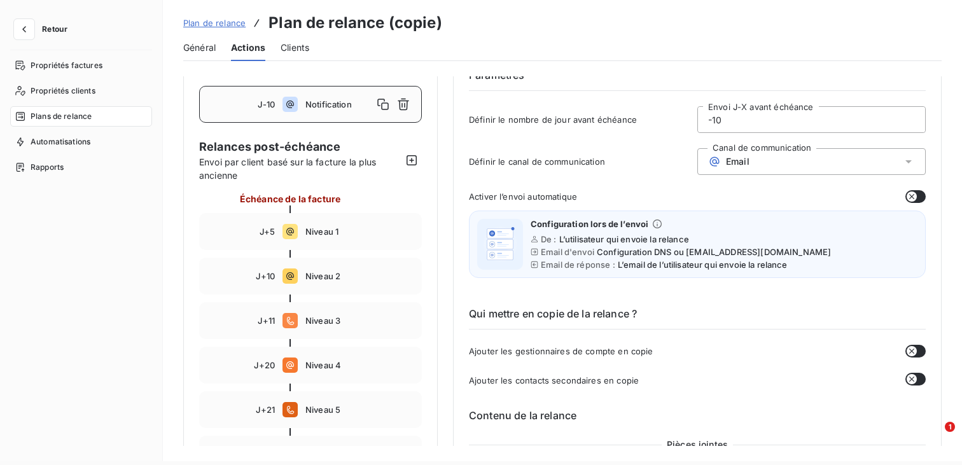
scroll to position [0, 0]
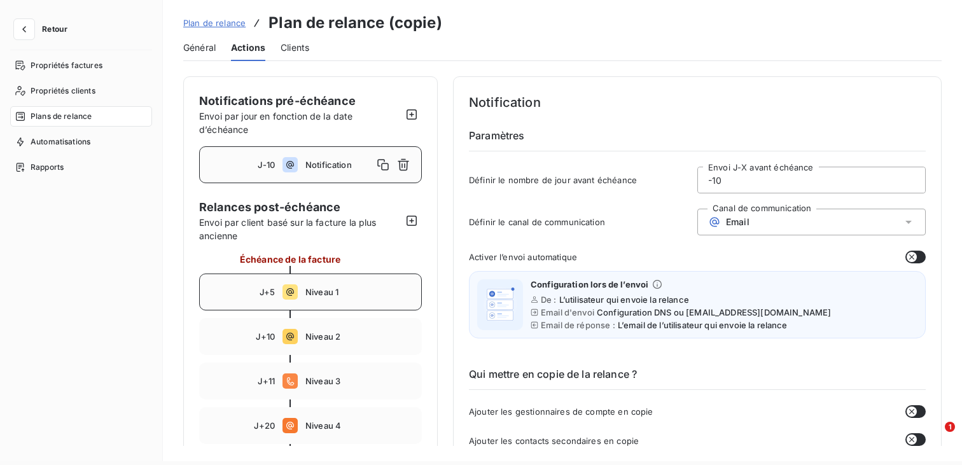
click at [351, 288] on span "Niveau 1" at bounding box center [359, 292] width 108 height 10
click at [340, 171] on div "J-10 Notification" at bounding box center [310, 164] width 223 height 37
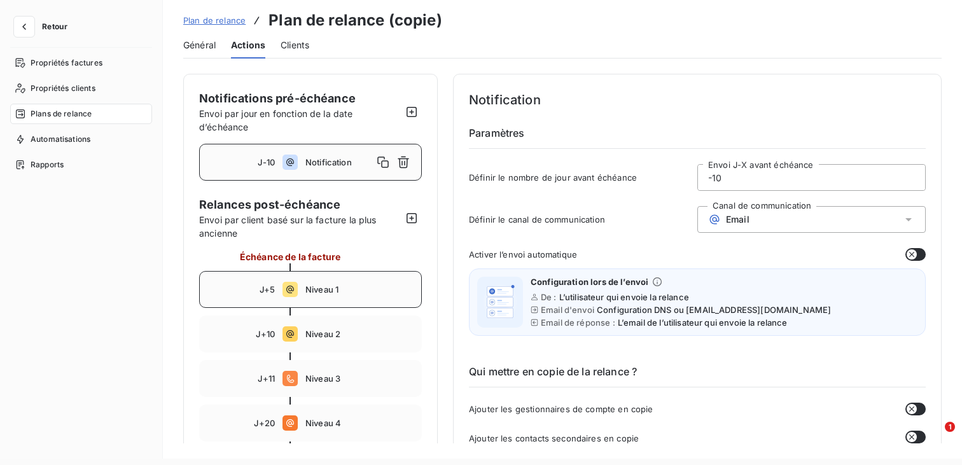
click at [316, 286] on span "Niveau 1" at bounding box center [359, 289] width 108 height 10
click at [339, 165] on span "Notification" at bounding box center [359, 162] width 108 height 10
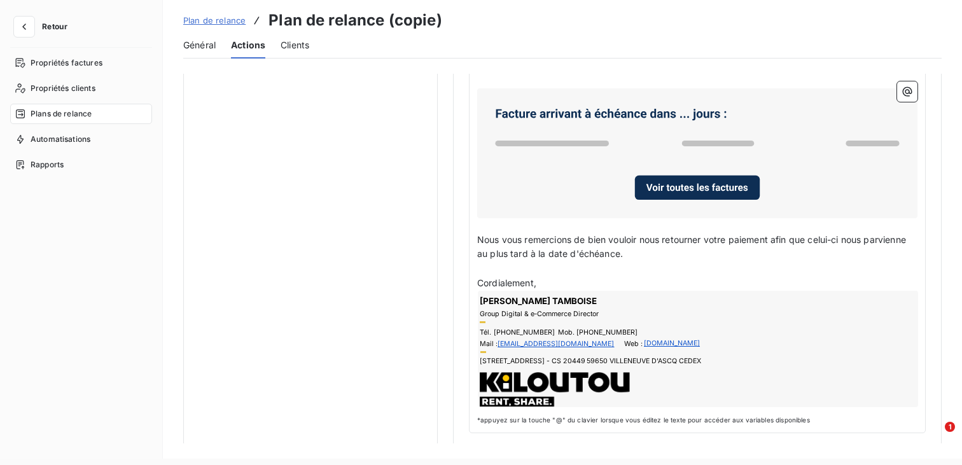
scroll to position [802, 0]
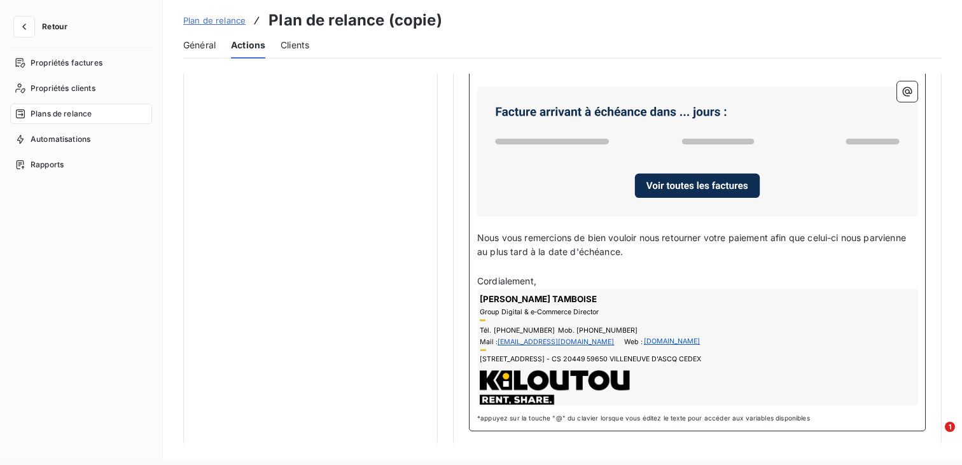
click at [574, 235] on span "Nous vous remercions de bien vouloir nous retourner votre paiement afin que cel…" at bounding box center [692, 244] width 431 height 25
click at [610, 247] on span "Nous vous remercions de bien vouloir nous retourner votre paiement afin que cel…" at bounding box center [692, 244] width 431 height 25
click at [675, 260] on p "﻿" at bounding box center [697, 267] width 440 height 15
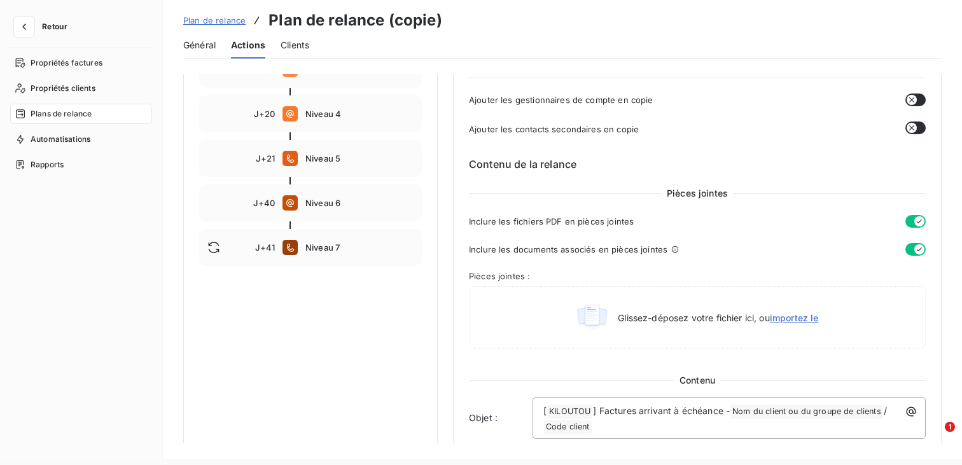
scroll to position [172, 0]
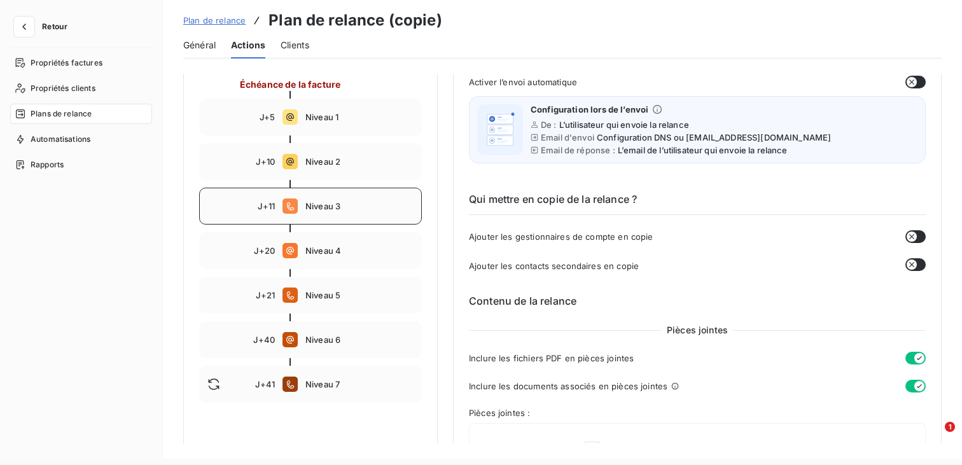
click at [345, 207] on span "Niveau 3" at bounding box center [359, 206] width 108 height 10
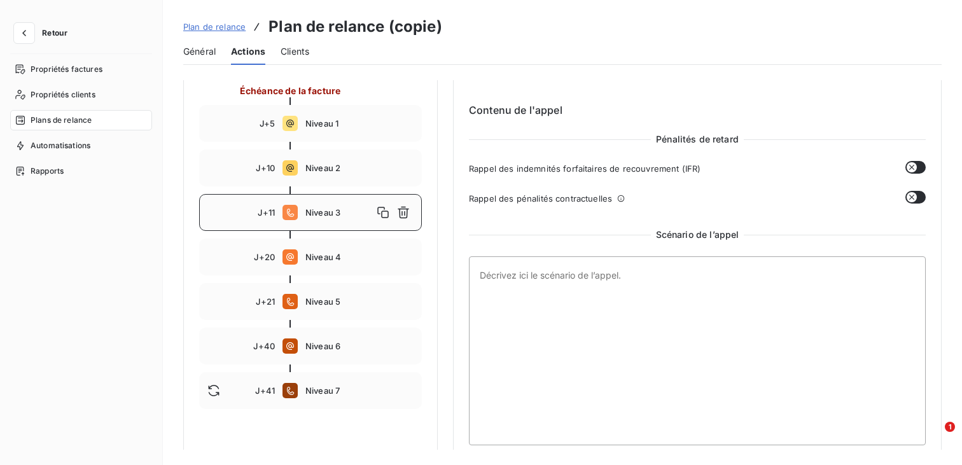
scroll to position [0, 0]
click at [345, 129] on div "J+5 Niveau 1" at bounding box center [310, 123] width 223 height 37
type input "5"
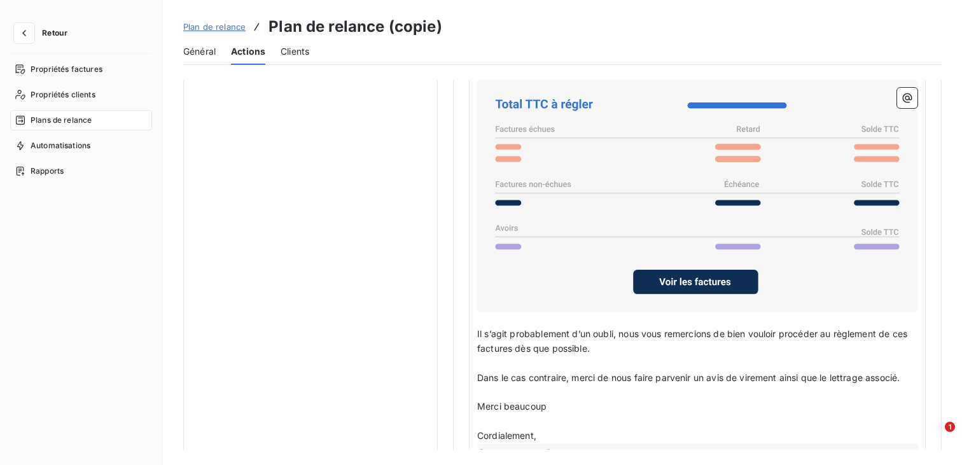
scroll to position [955, 0]
click at [550, 382] on span "Dans le cas contraire, merci de nous faire parvenir un avis de virement ainsi q…" at bounding box center [688, 377] width 423 height 11
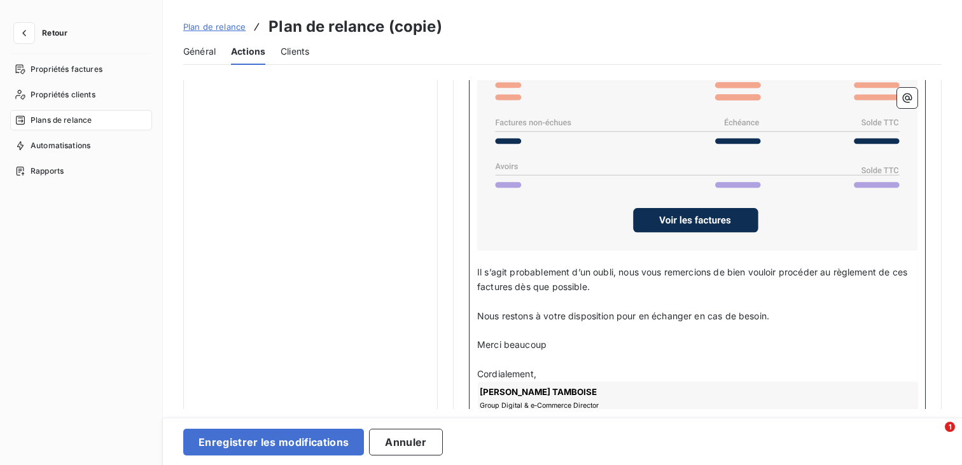
scroll to position [1017, 0]
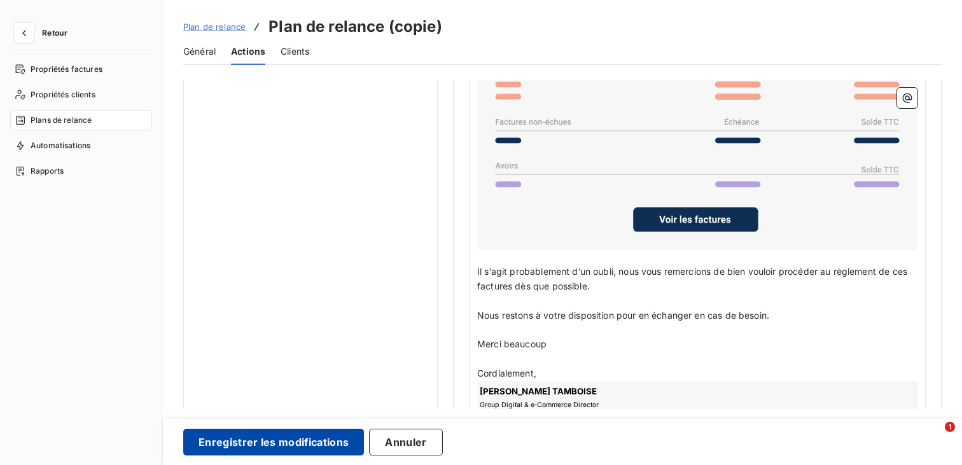
click at [305, 440] on button "Enregistrer les modifications" at bounding box center [273, 442] width 181 height 27
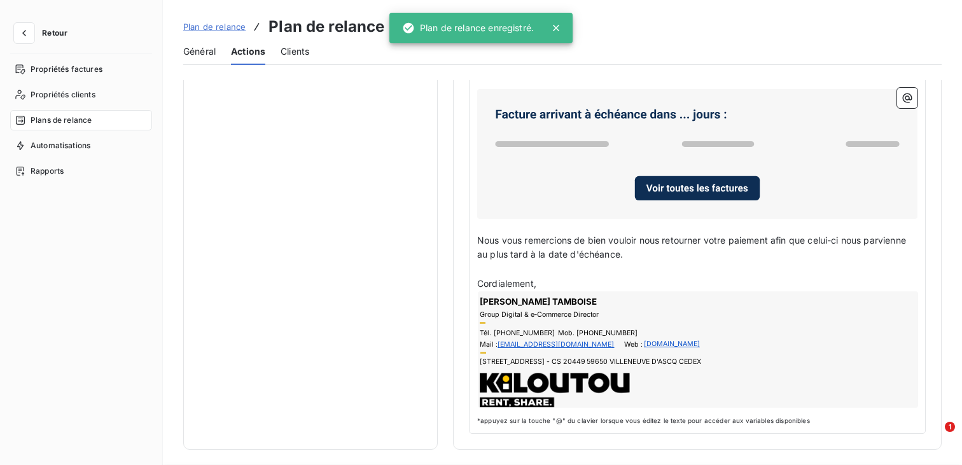
scroll to position [188, 0]
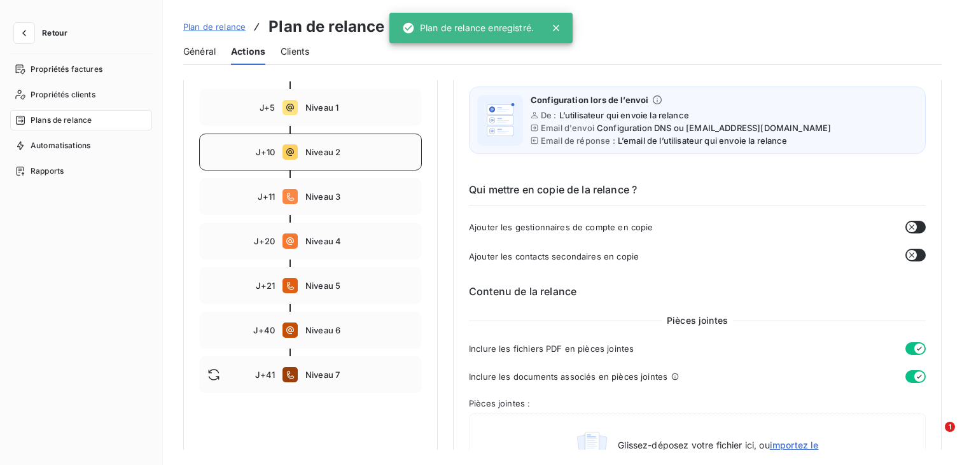
click at [334, 154] on span "Niveau 2" at bounding box center [359, 152] width 108 height 10
type input "10"
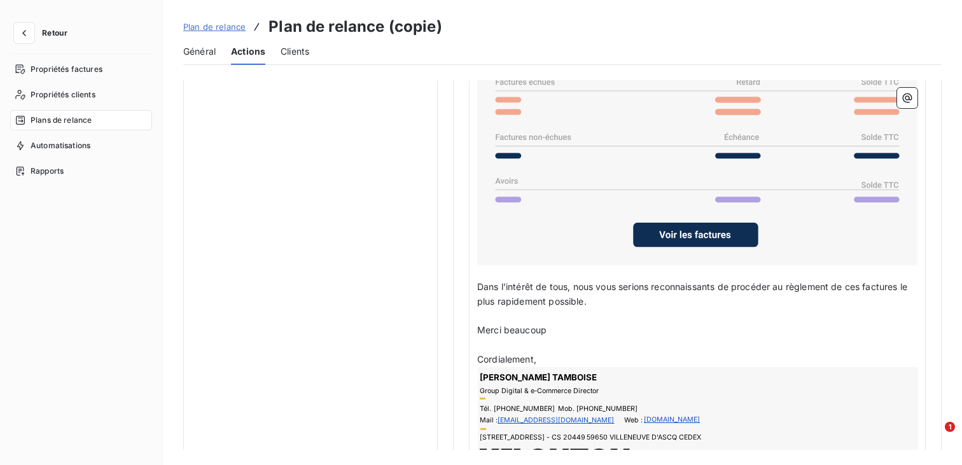
scroll to position [1016, 0]
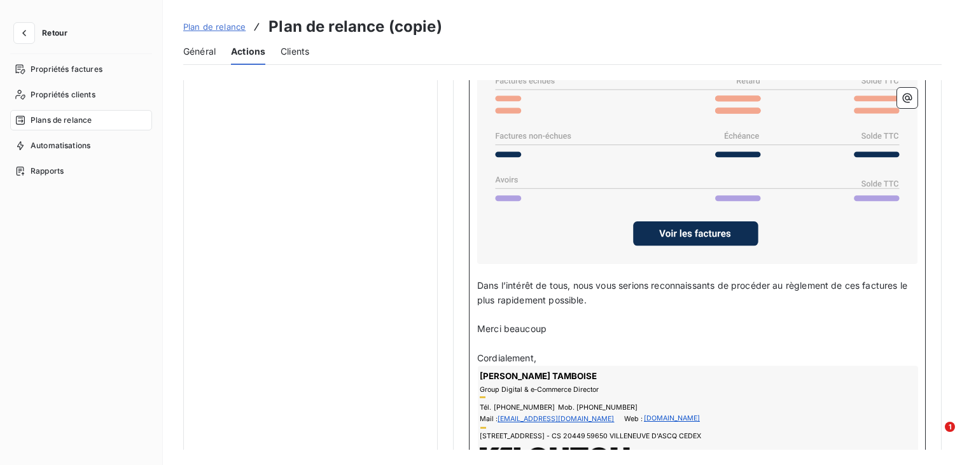
click at [673, 298] on p "Dans l’intérêt de tous, nous vous serions reconnaissants de procéder au règleme…" at bounding box center [697, 293] width 440 height 29
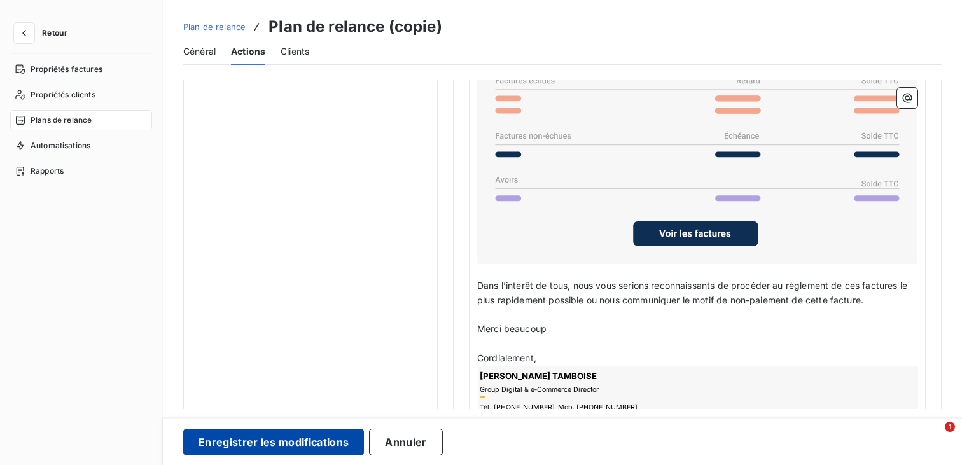
click at [298, 444] on button "Enregistrer les modifications" at bounding box center [273, 442] width 181 height 27
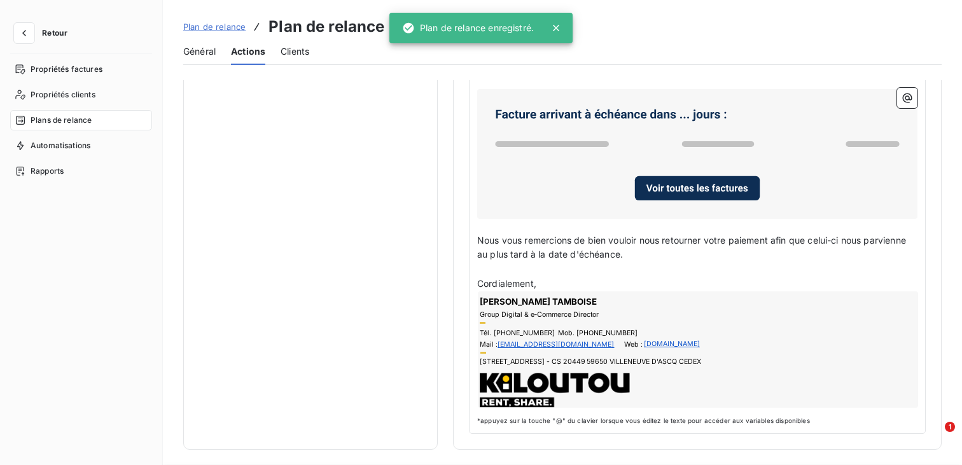
scroll to position [188, 0]
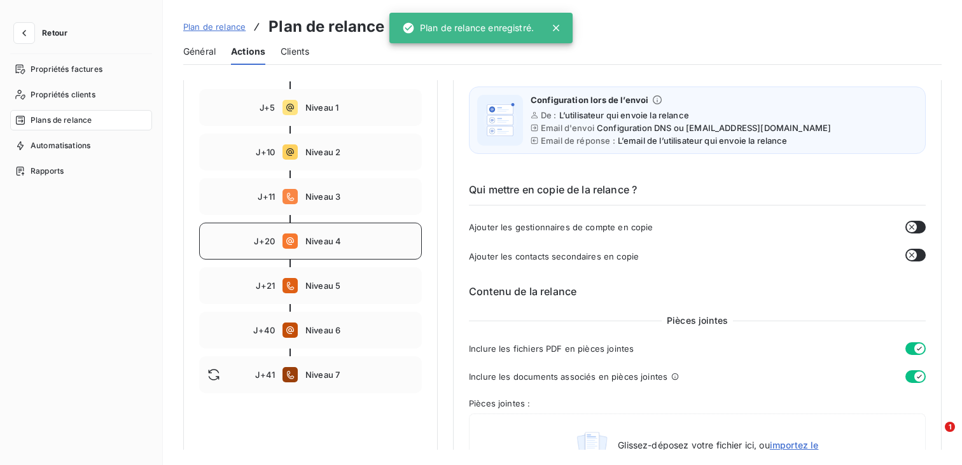
click at [319, 248] on div "J+20 Niveau 4" at bounding box center [310, 241] width 223 height 37
type input "20"
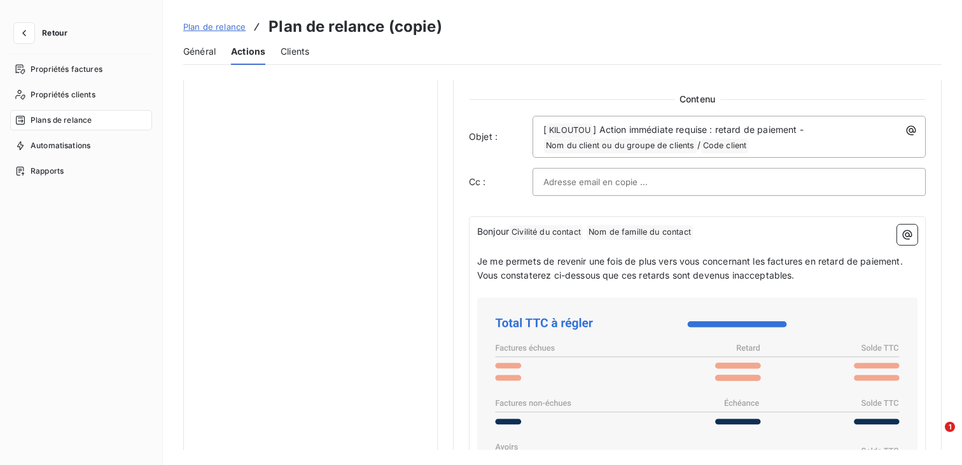
scroll to position [800, 0]
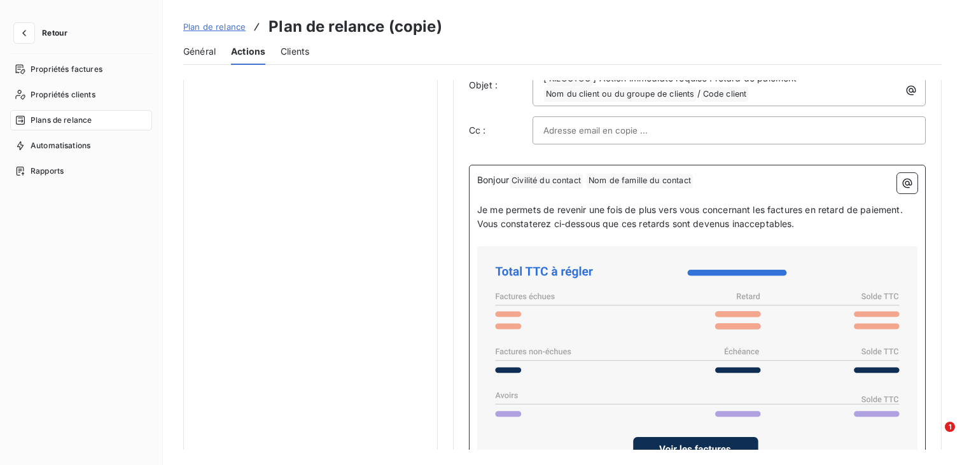
click at [563, 206] on span "Je me permets de revenir une fois de plus vers vous concernant les factures en …" at bounding box center [690, 209] width 426 height 11
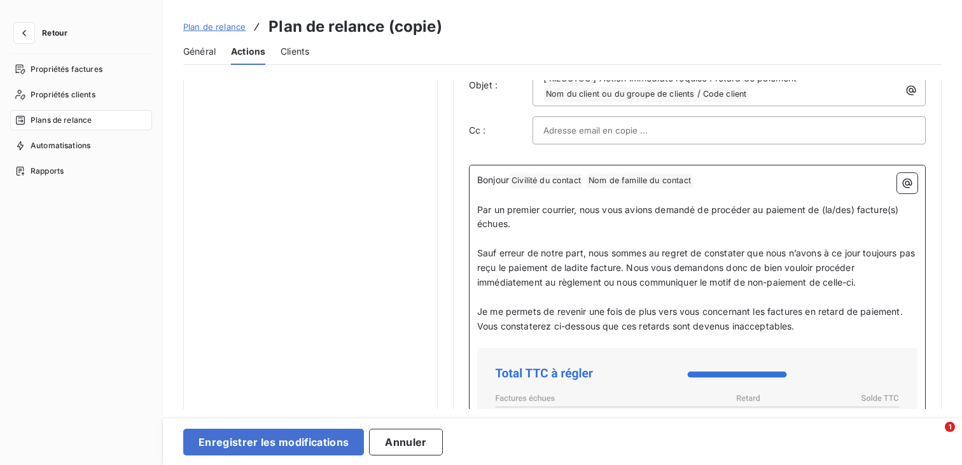
click at [823, 211] on span "Par un premier courrier, nous vous avions demandé de procéder au paiement de (l…" at bounding box center [689, 216] width 424 height 25
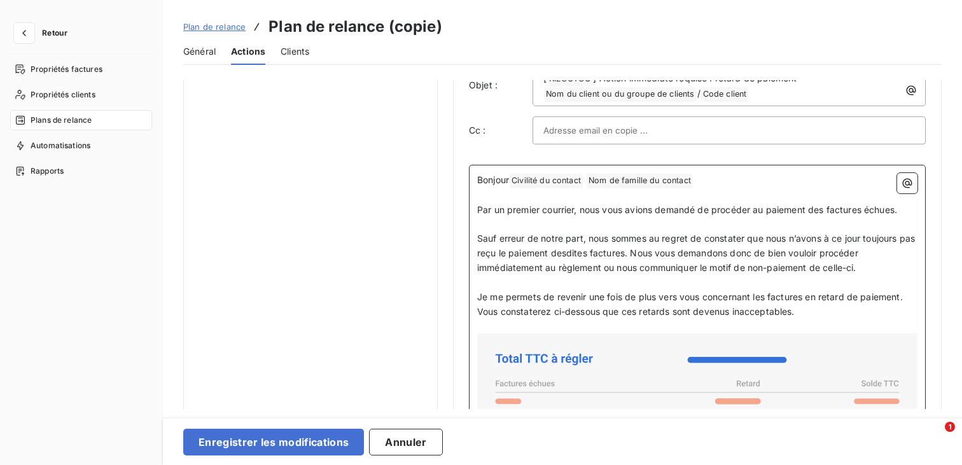
click at [762, 272] on span "Sauf erreur de notre part, nous sommes au regret de constater que nous n’avons …" at bounding box center [697, 253] width 440 height 40
click at [827, 267] on span "Sauf erreur de notre part, nous sommes au regret de constater que nous n’avons …" at bounding box center [697, 253] width 440 height 40
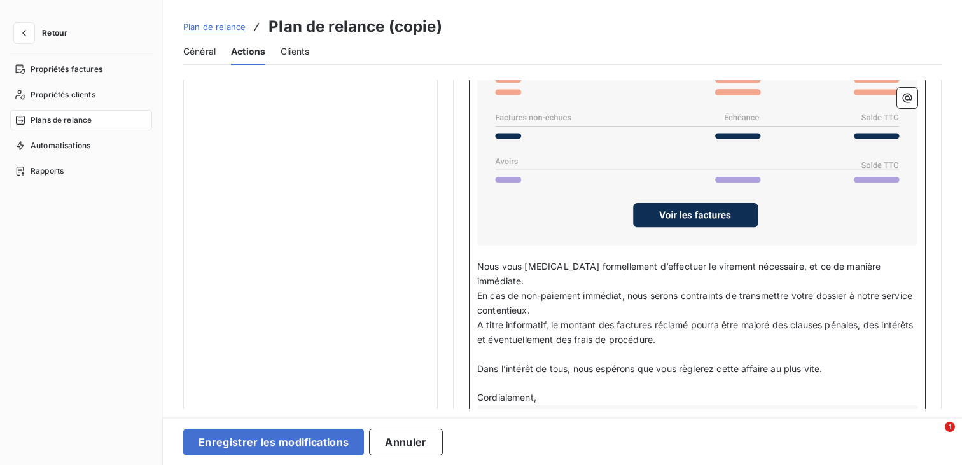
scroll to position [1100, 0]
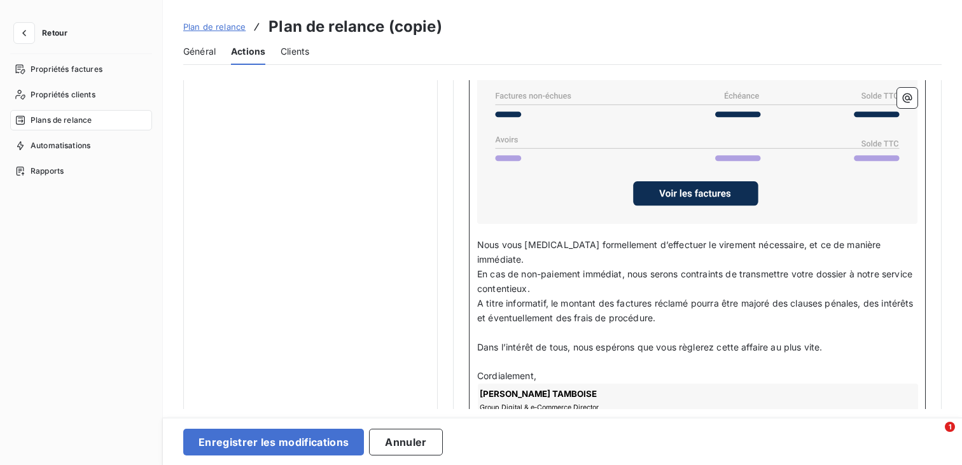
click at [603, 245] on span "Nous vous prions formellement d’effectuer le virement nécessaire, et ce de mani…" at bounding box center [680, 251] width 407 height 25
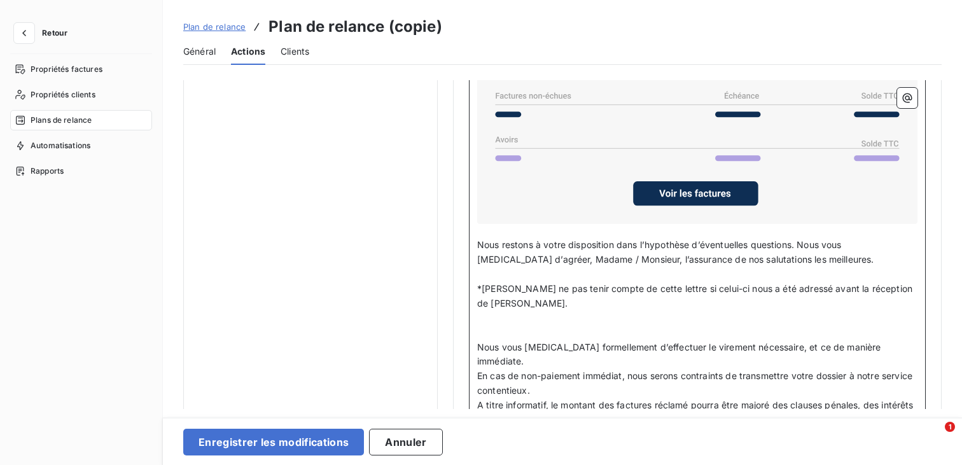
click at [709, 247] on span "Nous restons à votre disposition dans l’hypothèse d’éventuelles questions. Nous…" at bounding box center [675, 251] width 397 height 25
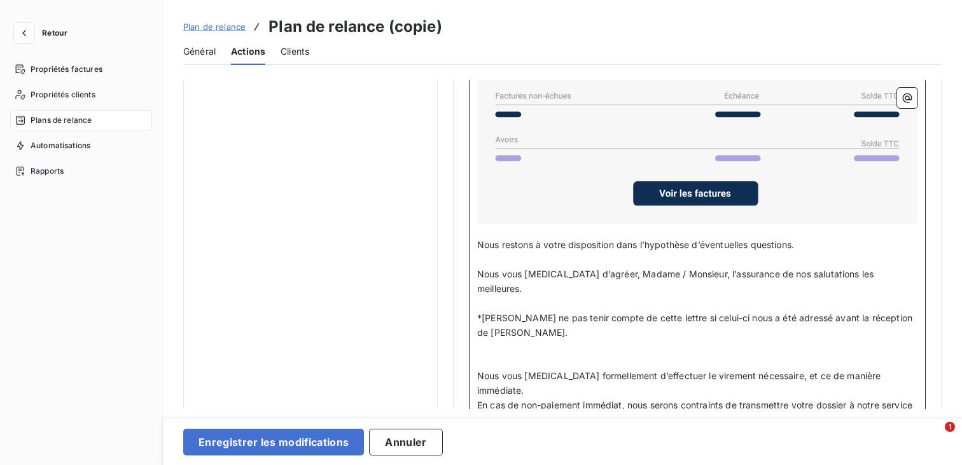
click at [673, 312] on span "*Veuillez ne pas tenir compte de cette lettre si celui-ci nous a été adressé av…" at bounding box center [696, 324] width 438 height 25
click at [685, 340] on p "﻿" at bounding box center [697, 347] width 440 height 15
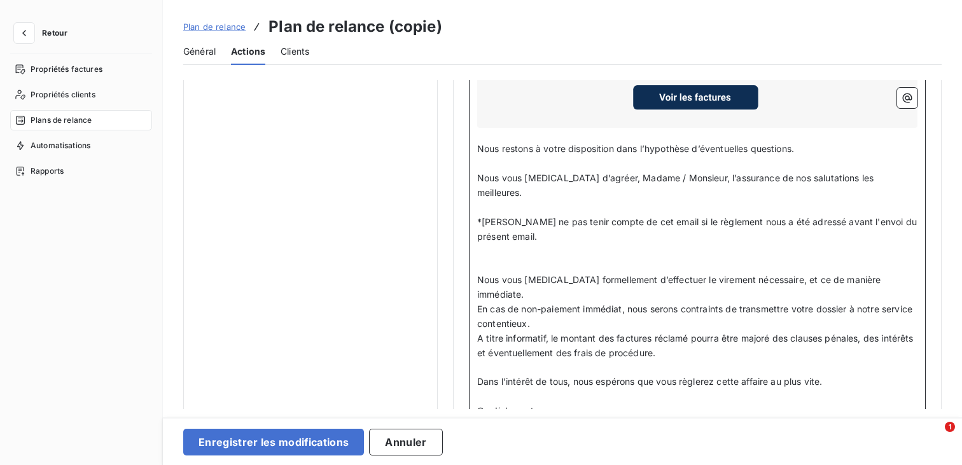
scroll to position [1199, 0]
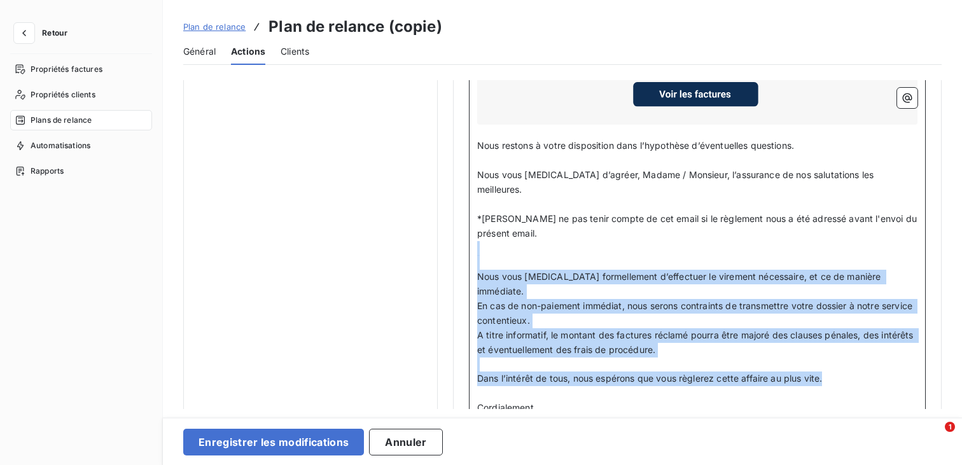
click at [849, 372] on p "Dans l’intérêt de tous, nous espérons que vous règlerez cette affaire au plus v…" at bounding box center [697, 379] width 440 height 15
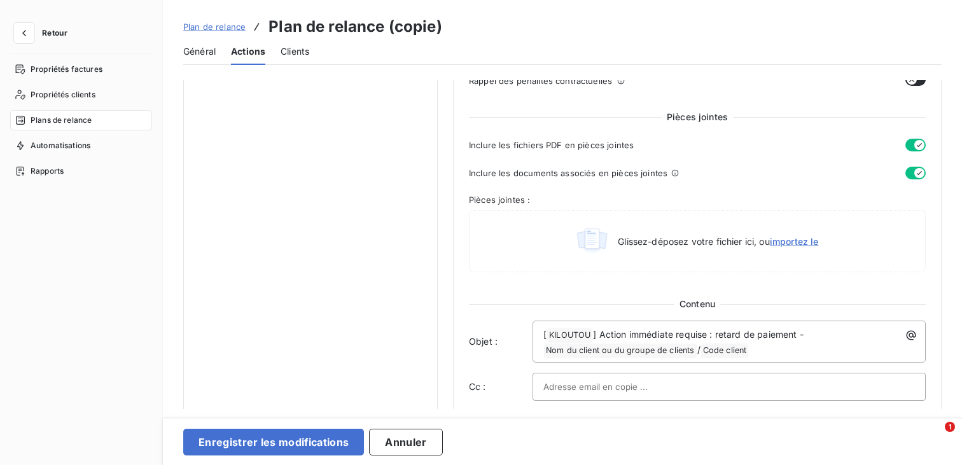
scroll to position [577, 0]
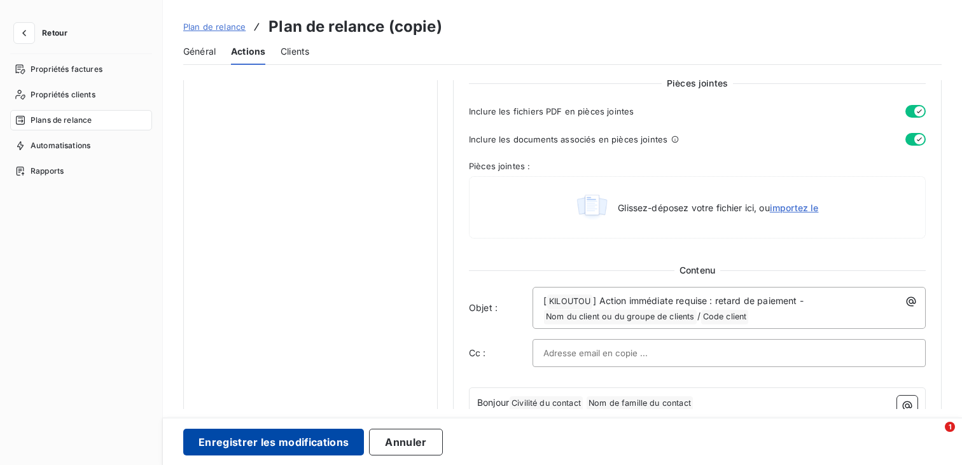
click at [326, 451] on button "Enregistrer les modifications" at bounding box center [273, 442] width 181 height 27
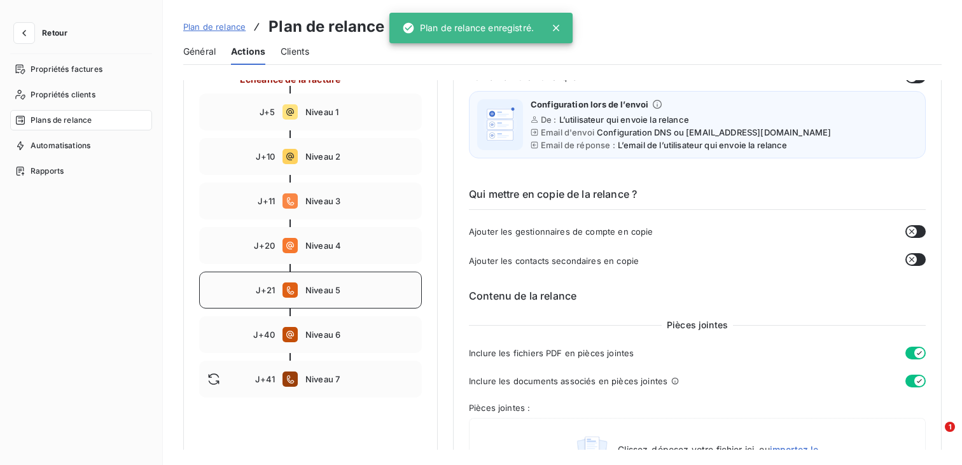
scroll to position [214, 0]
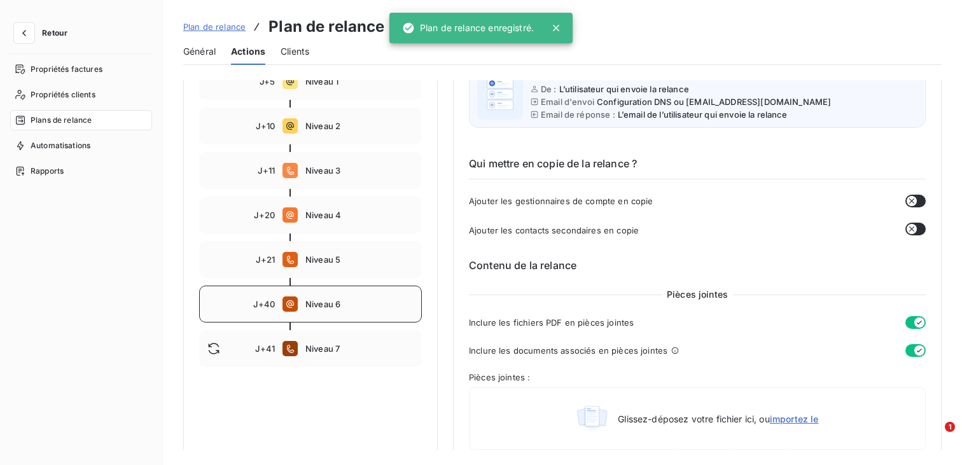
click at [346, 307] on span "Niveau 6" at bounding box center [359, 304] width 108 height 10
type input "40"
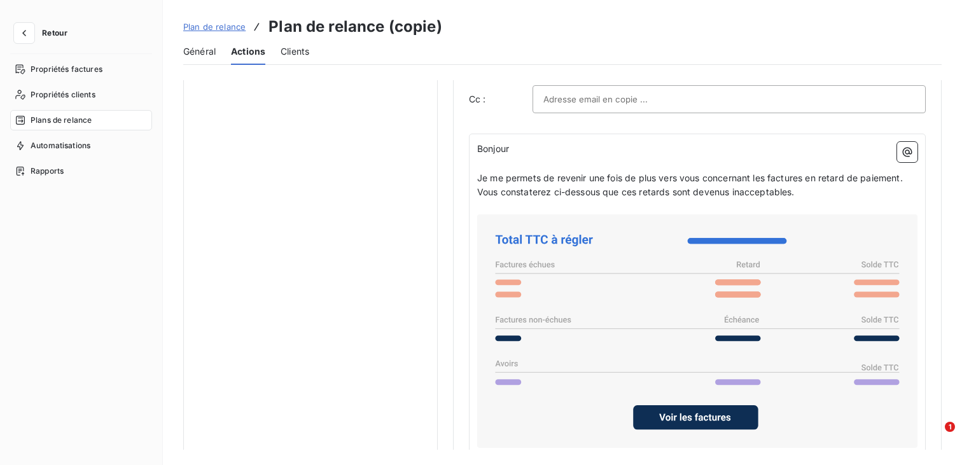
scroll to position [893, 0]
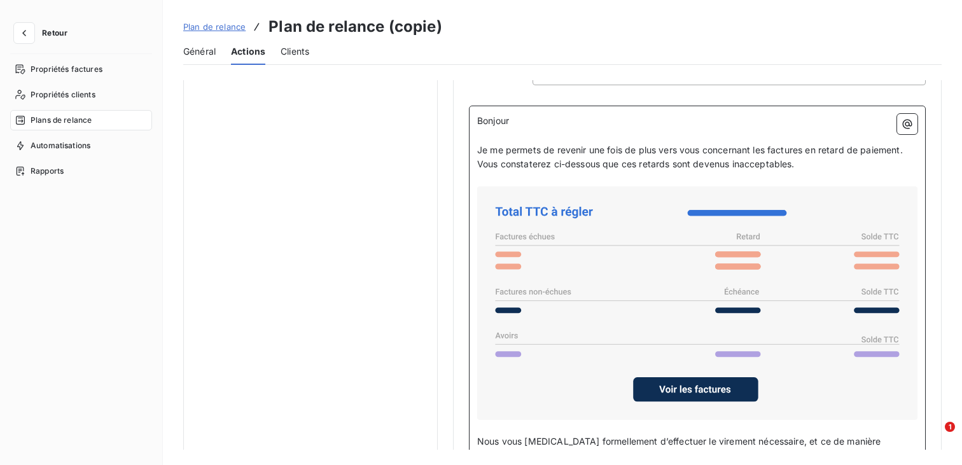
click at [636, 153] on span "Je me permets de revenir une fois de plus vers vous concernant les factures en …" at bounding box center [690, 149] width 426 height 11
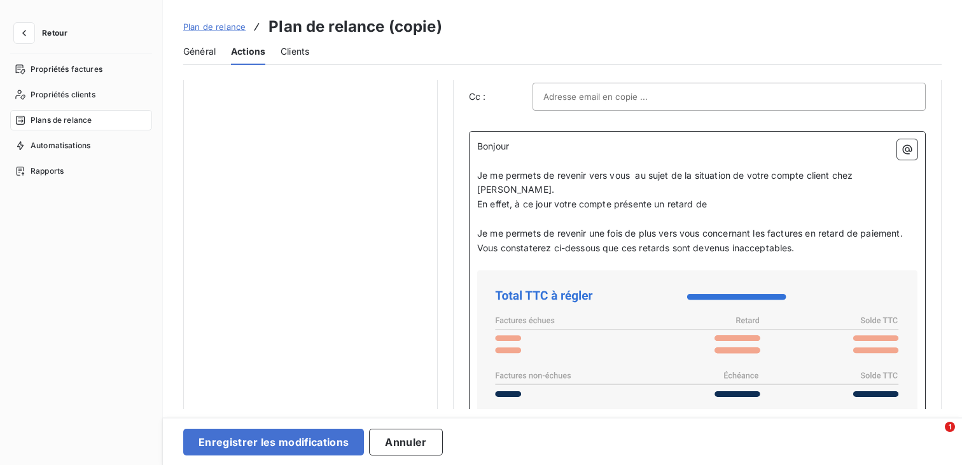
scroll to position [869, 0]
click at [606, 226] on p "Je me permets de revenir une fois de plus vers vous concernant les factures en …" at bounding box center [697, 233] width 440 height 15
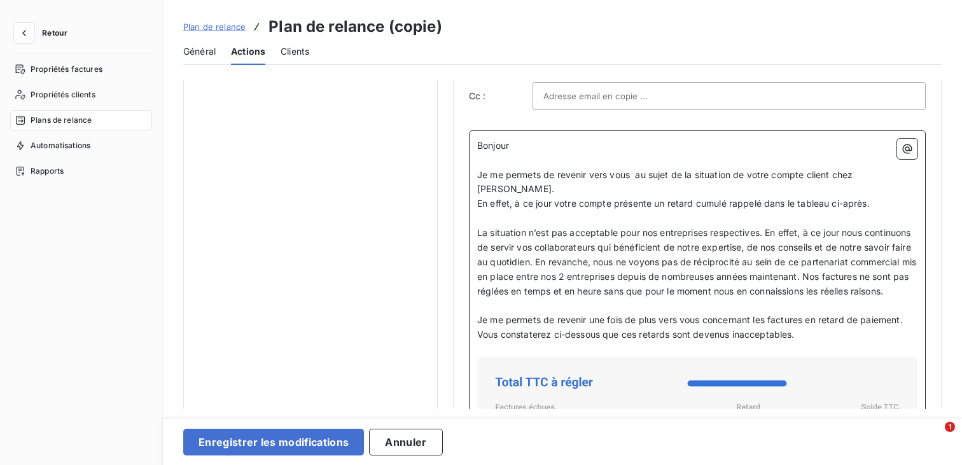
click at [809, 328] on p "Vous constaterez ci-dessous que ces retards sont devenus inacceptables." at bounding box center [697, 335] width 440 height 15
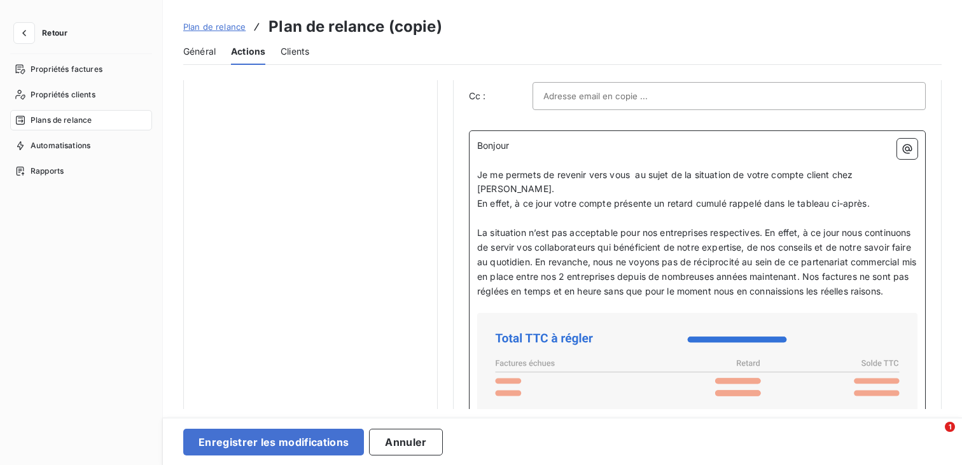
click at [774, 211] on p "﻿" at bounding box center [697, 218] width 440 height 15
click at [800, 226] on p "La situation n’est pas acceptable pour nos entreprises respectives. En effet, à…" at bounding box center [697, 262] width 440 height 73
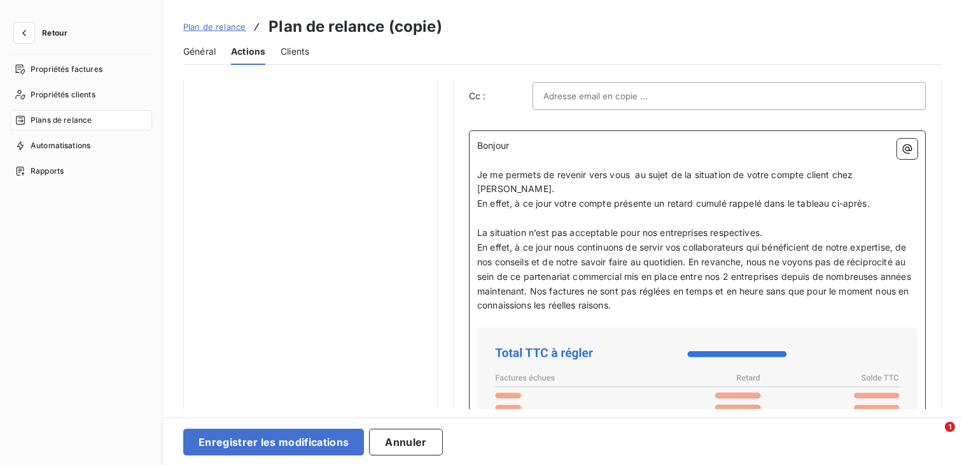
click at [685, 146] on p "Bonjour" at bounding box center [697, 146] width 440 height 15
click at [635, 211] on p "﻿" at bounding box center [697, 218] width 440 height 15
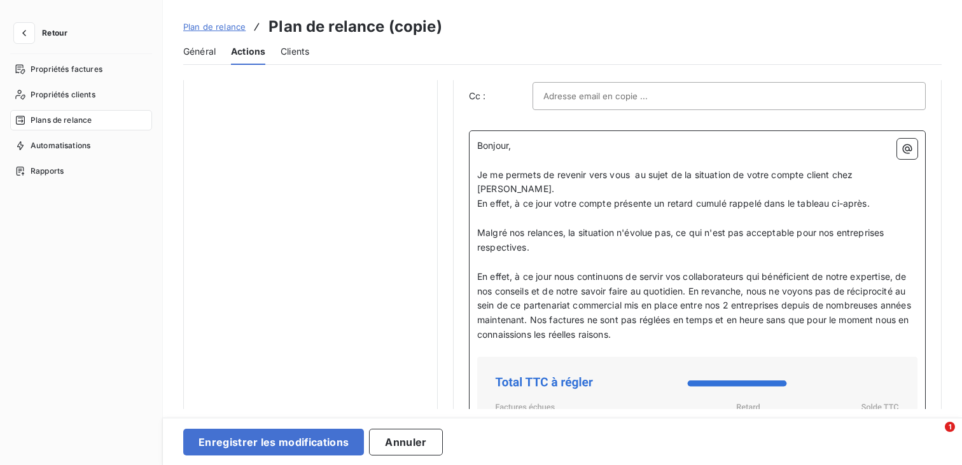
click at [548, 270] on p "En effet, à ce jour nous continuons de servir vos collaborateurs qui bénéficien…" at bounding box center [697, 306] width 440 height 73
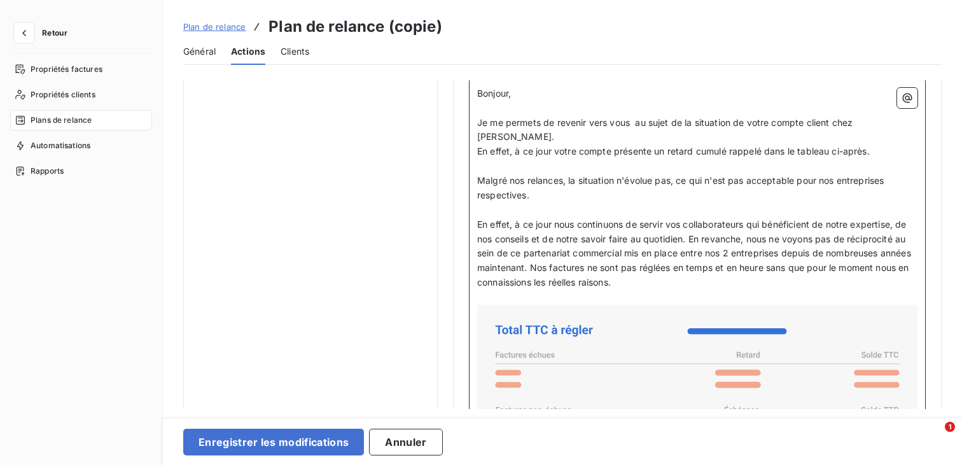
scroll to position [924, 0]
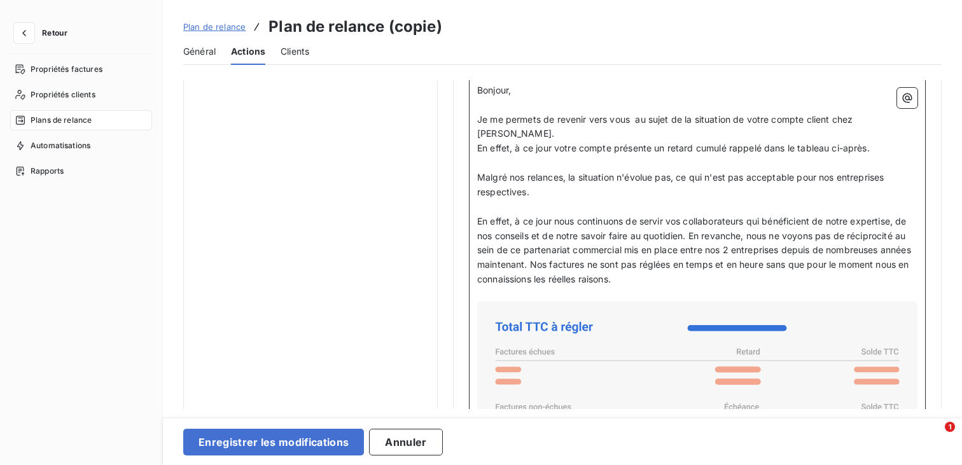
click at [545, 216] on span "En effet, à ce jour nous continuons de servir vos collaborateurs qui bénéficien…" at bounding box center [695, 250] width 437 height 69
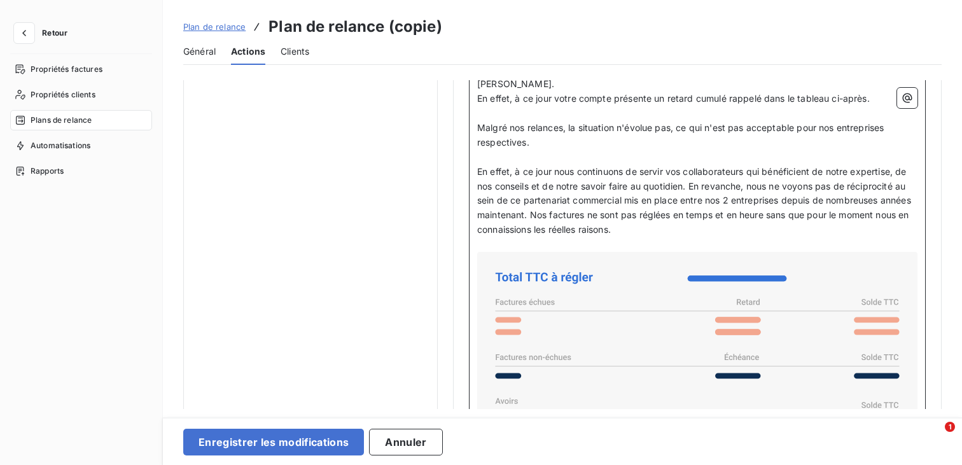
scroll to position [975, 0]
click at [691, 216] on p "En effet, à ce jour nous continuons de servir vos collaborateurs qui bénéficien…" at bounding box center [697, 200] width 440 height 73
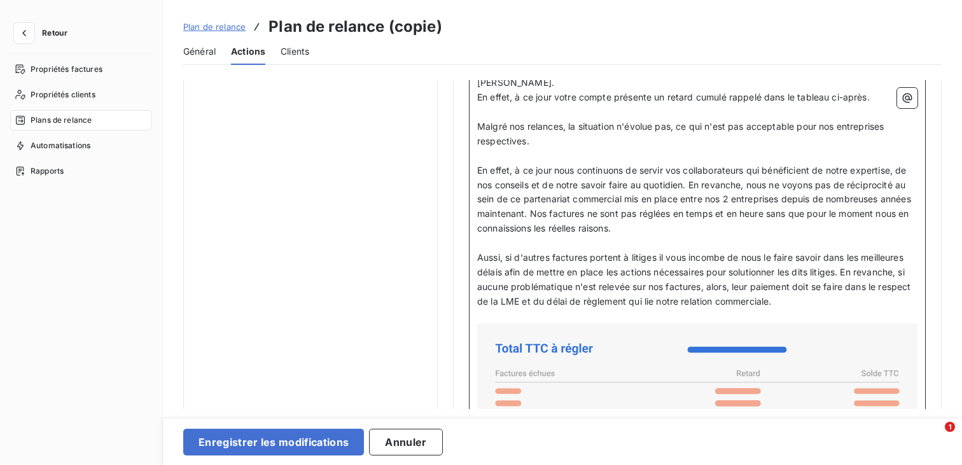
click at [613, 252] on span "Aussi, si d'autres factures portent à litiges il vous incombe de nous le faire …" at bounding box center [695, 279] width 437 height 55
click at [670, 252] on span "Aussi, si d'autres factures portent à litiges il vous incombe de nous le faire …" at bounding box center [695, 279] width 437 height 55
click at [825, 290] on p "Aussi, si d'autres factures portent à litiges il vous incombe de nous le faire …" at bounding box center [697, 280] width 440 height 59
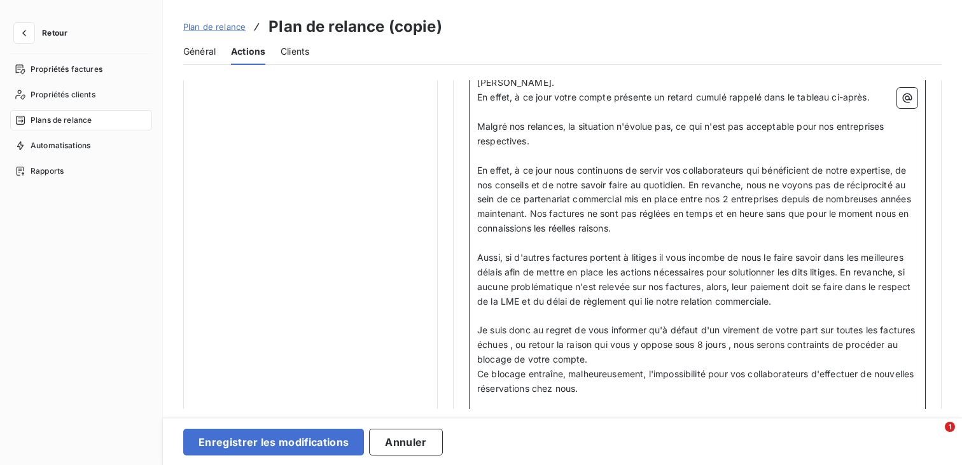
click at [695, 325] on span "Je suis donc au regret de vous informer qu'à défaut d'un virement de votre part…" at bounding box center [697, 345] width 441 height 40
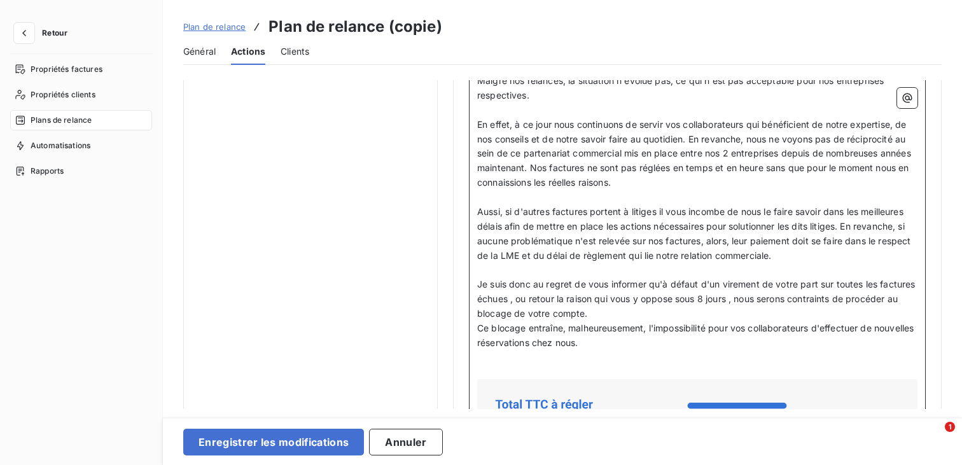
scroll to position [1014, 0]
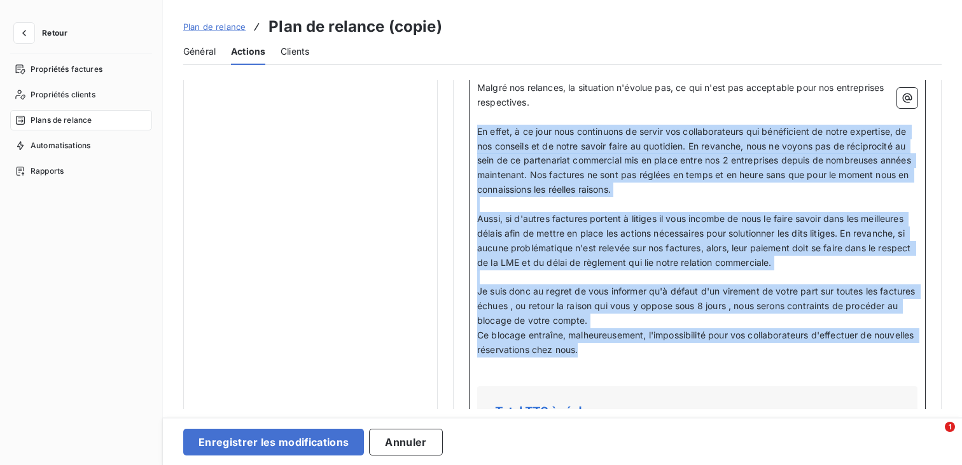
drag, startPoint x: 636, startPoint y: 339, endPoint x: 465, endPoint y: 116, distance: 281.3
click at [465, 116] on div "Niveau 6 Paramètres Définir le nombre de jour après échéance 40 Envoi J+X après…" at bounding box center [697, 10] width 489 height 1887
copy div "En effet, à ce jour nous continuons de servir vos collaborateurs qui bénéficien…"
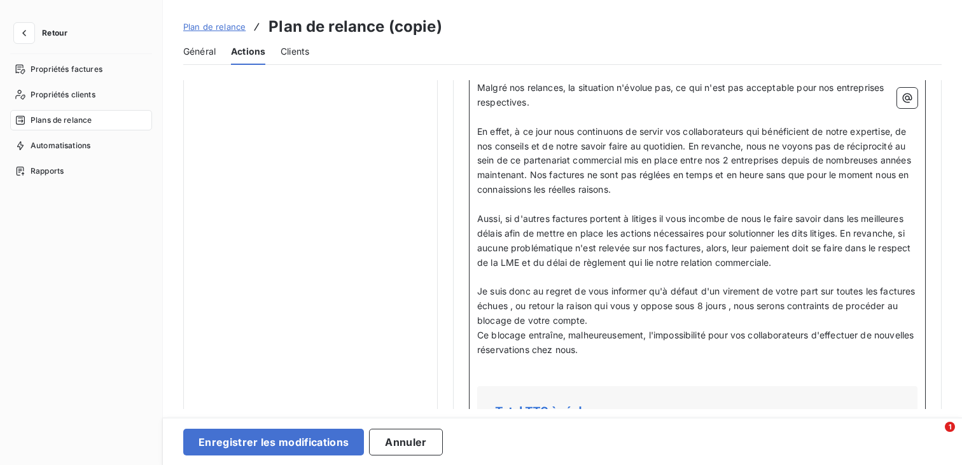
click at [583, 224] on p "Aussi, si d'autres factures portent à litiges il vous incombe de nous le faire …" at bounding box center [697, 241] width 440 height 59
click at [610, 153] on p "En effet, à ce jour nous continuons de servir vos collaborateurs qui bénéficien…" at bounding box center [697, 161] width 440 height 73
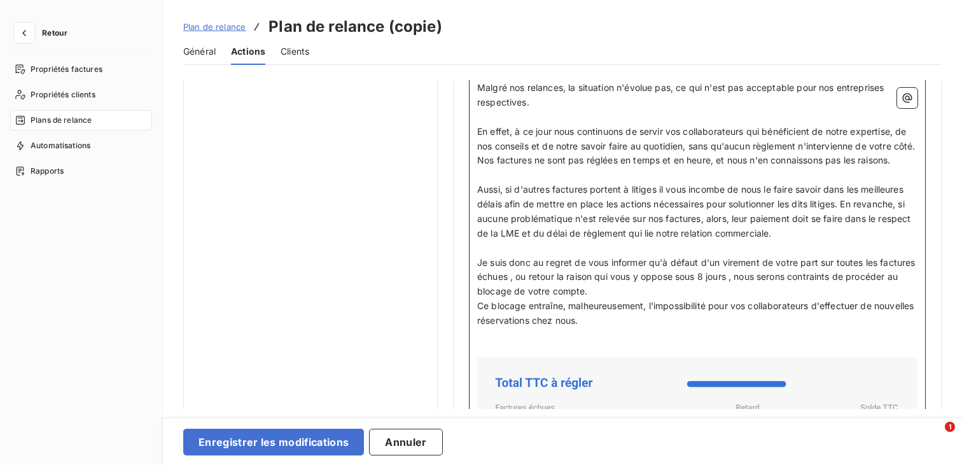
click at [536, 180] on p "﻿" at bounding box center [697, 175] width 440 height 15
click at [533, 188] on span "Aussi, si d'autres factures portent à litiges il vous incombe de nous le faire …" at bounding box center [695, 211] width 437 height 55
click at [804, 215] on span "En revanche, si aucune problématique n'est relevée sur nos factures, alors, leu…" at bounding box center [694, 225] width 435 height 25
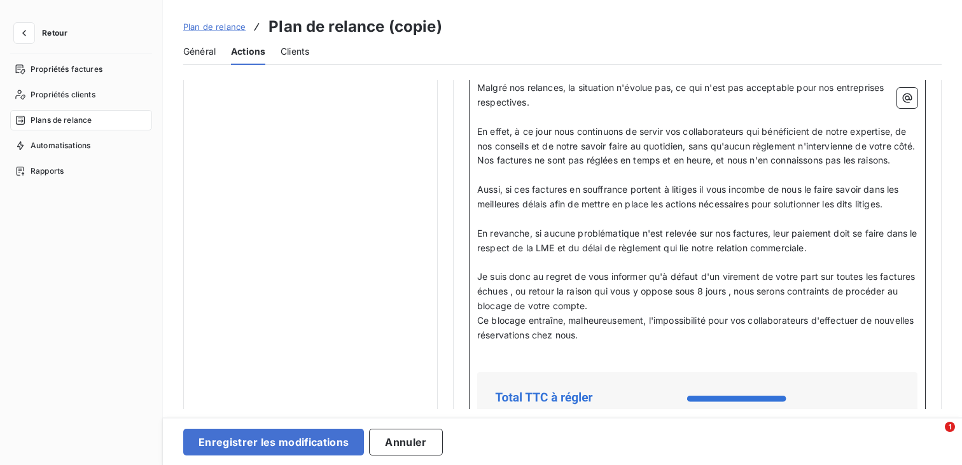
click at [704, 284] on p "Je suis donc au regret de vous informer qu'à défaut d'un virement de votre part…" at bounding box center [697, 292] width 440 height 44
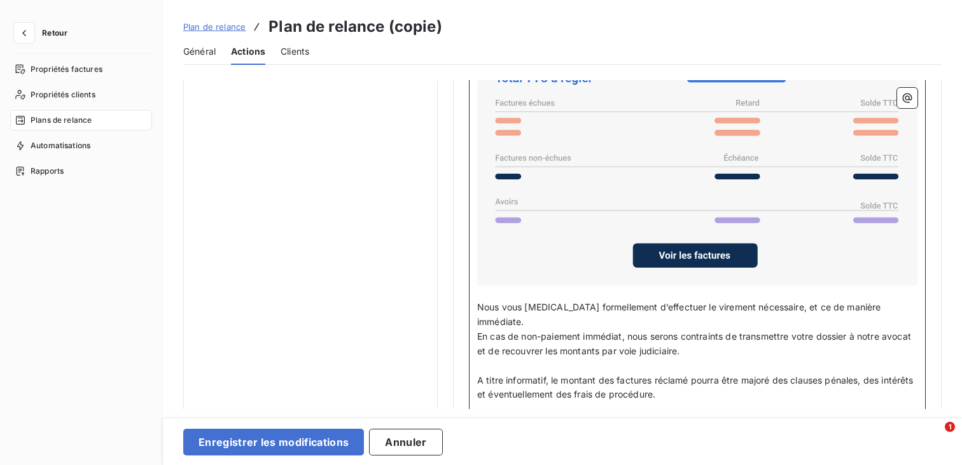
scroll to position [1335, 0]
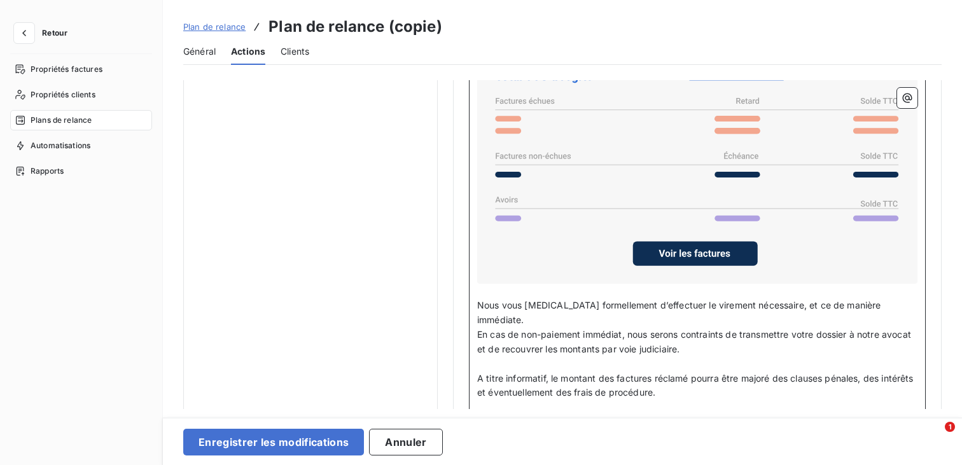
click at [577, 305] on span "Nous vous prions formellement d’effectuer le virement nécessaire, et ce de mani…" at bounding box center [680, 312] width 407 height 25
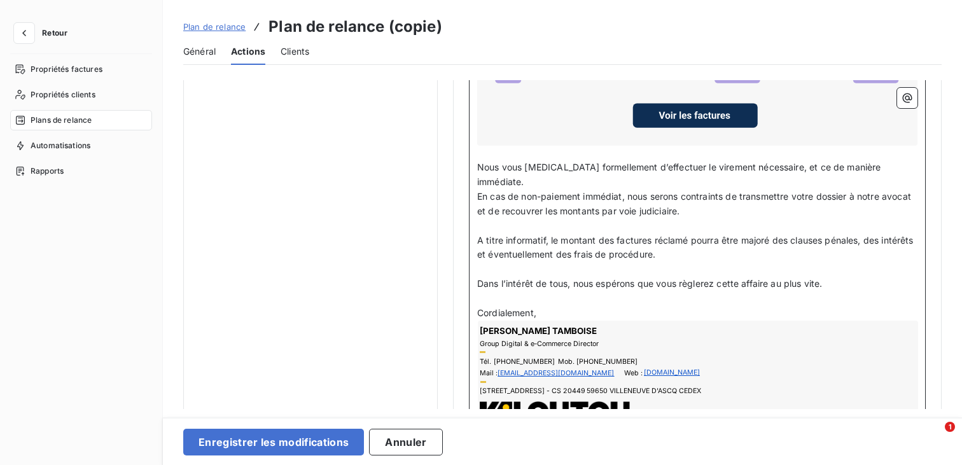
scroll to position [1504, 0]
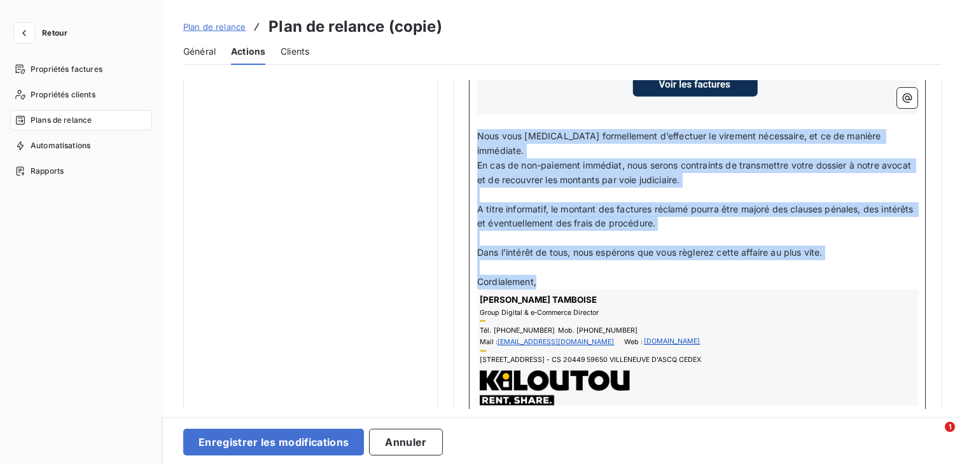
click at [610, 275] on p "Cordialement," at bounding box center [697, 282] width 440 height 15
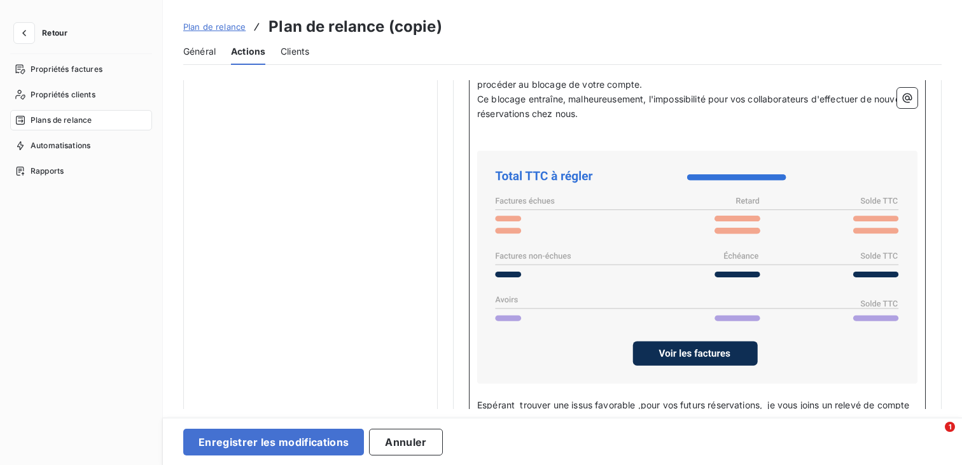
scroll to position [1126, 0]
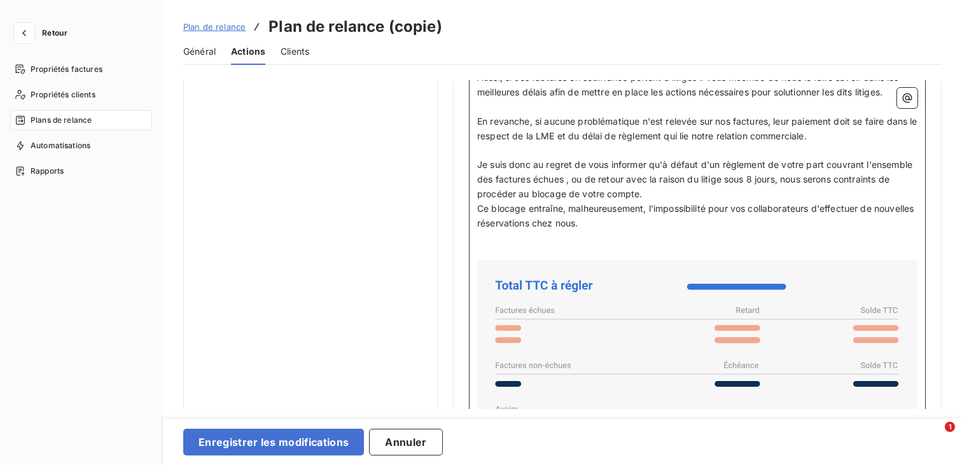
click at [634, 234] on p "﻿" at bounding box center [697, 238] width 440 height 15
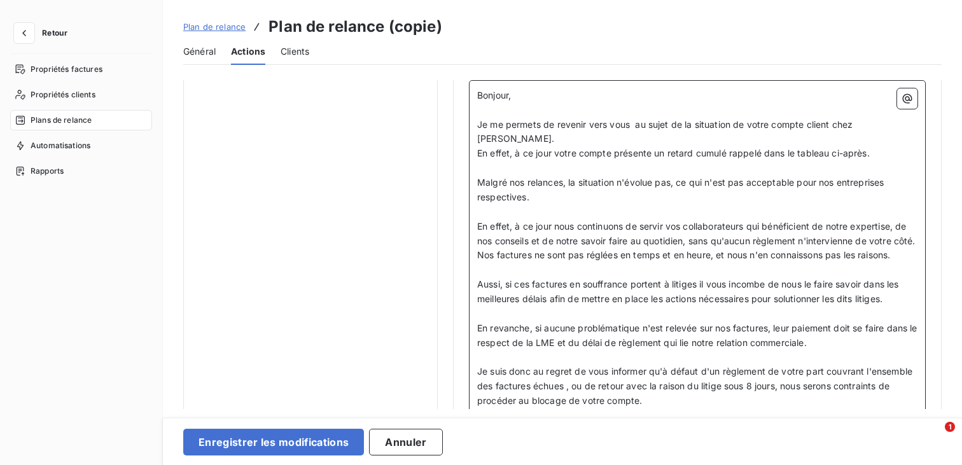
scroll to position [918, 0]
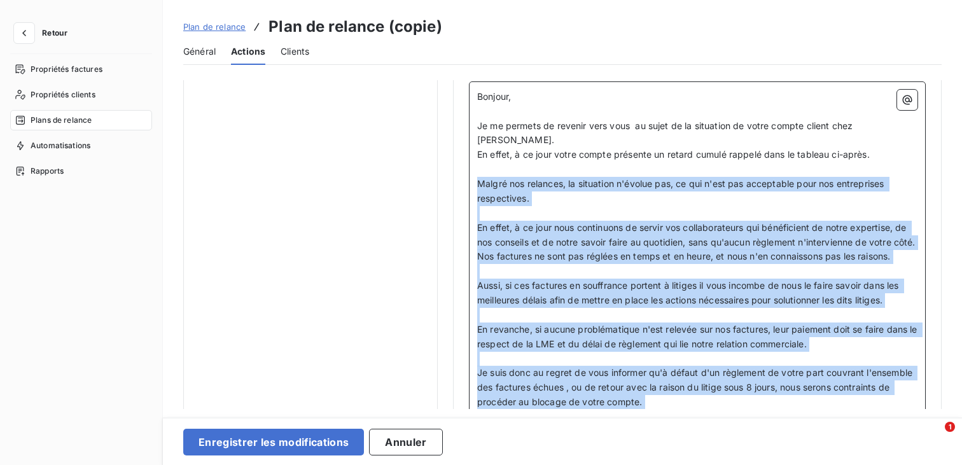
click at [480, 178] on span "Malgré nos relances, la situation n'évolue pas, ce qui n'est pas acceptable pou…" at bounding box center [682, 190] width 410 height 25
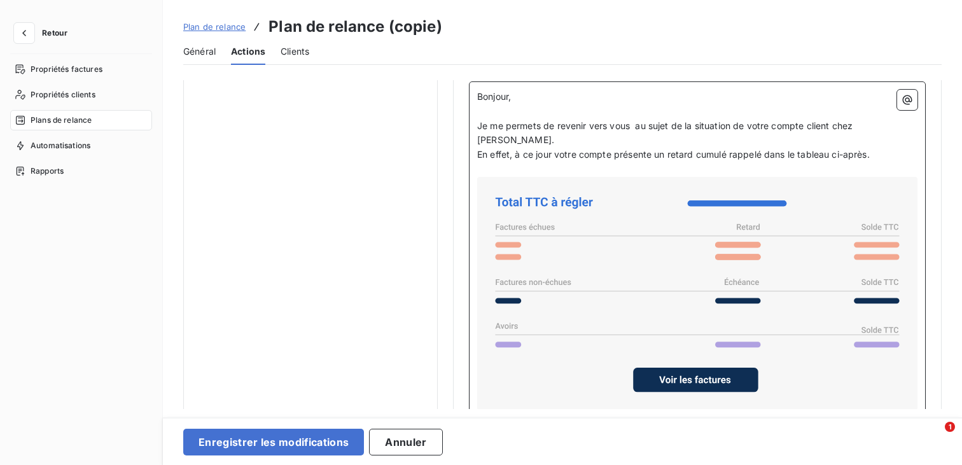
scroll to position [1033, 0]
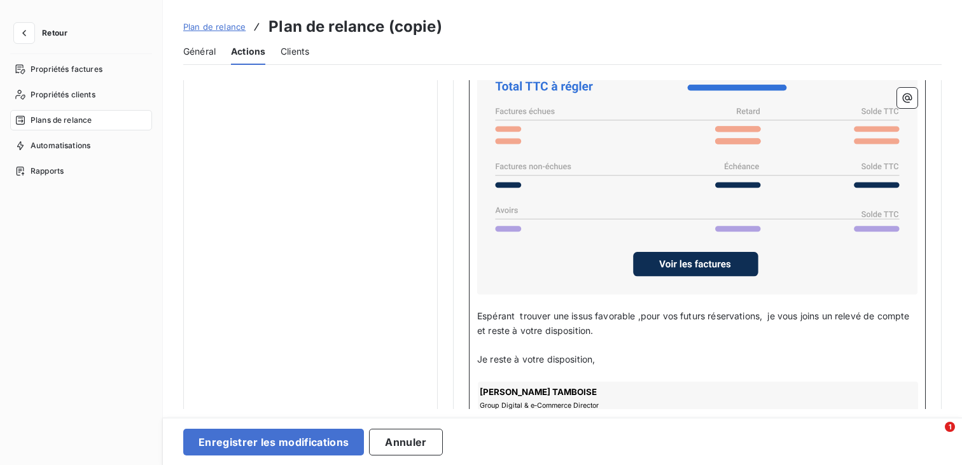
click at [519, 311] on span "Espérant trouver une issus favorable ,pour vos futurs réservations, je vous joi…" at bounding box center [694, 323] width 435 height 25
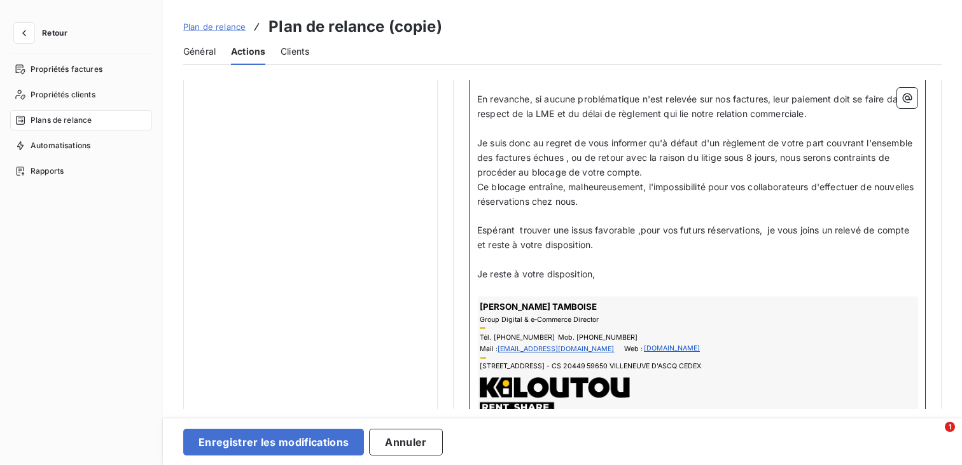
scroll to position [1389, 0]
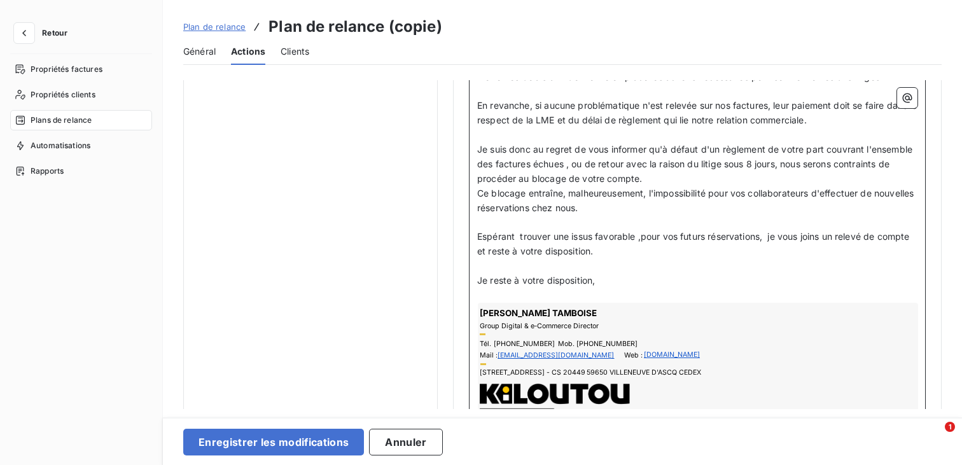
click at [649, 237] on span "Espérant trouver une issus favorable ,pour vos futurs réservations, je vous joi…" at bounding box center [694, 243] width 435 height 25
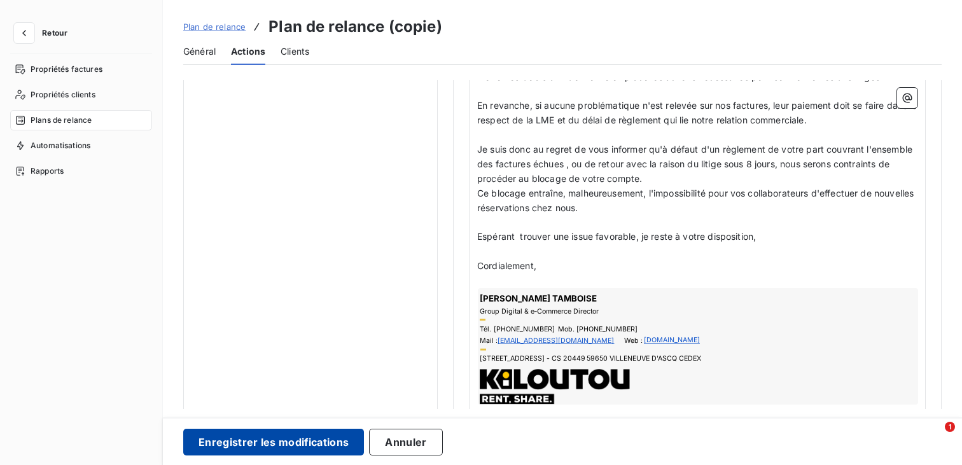
click at [318, 445] on button "Enregistrer les modifications" at bounding box center [273, 442] width 181 height 27
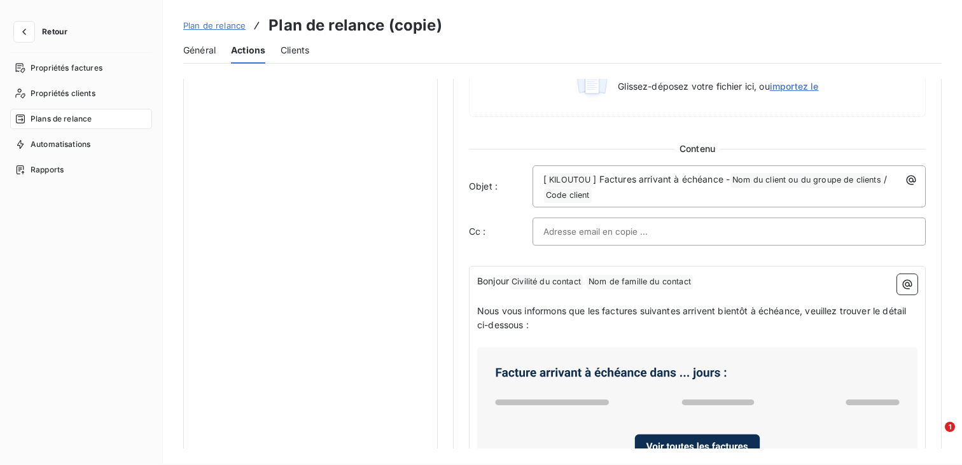
scroll to position [271, 0]
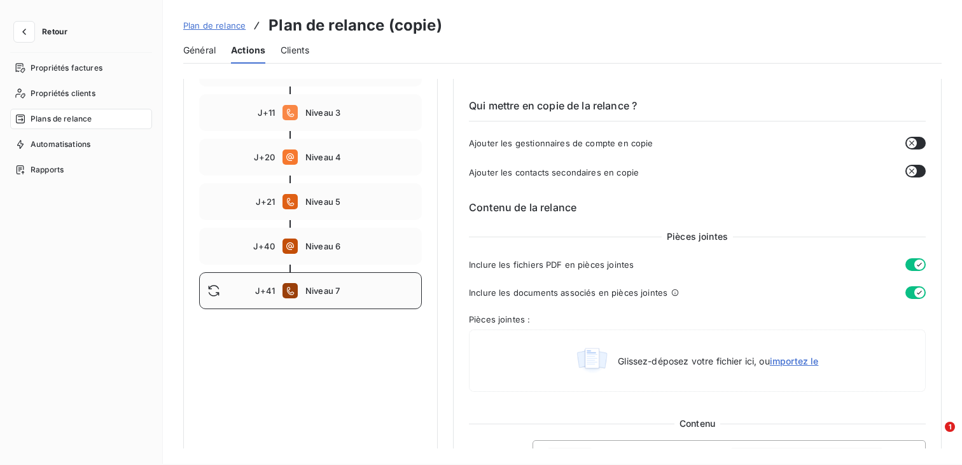
click at [325, 295] on span "Niveau 7" at bounding box center [359, 291] width 108 height 10
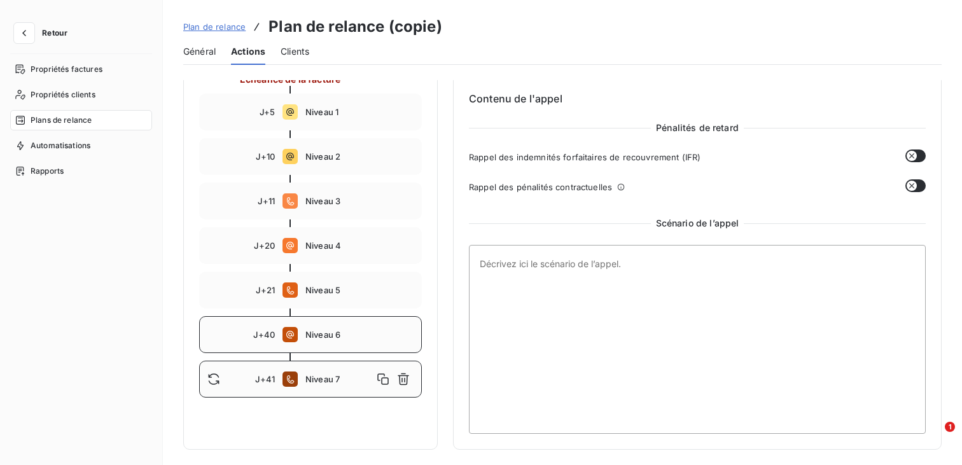
click at [328, 341] on div "J+40 Niveau 6" at bounding box center [310, 334] width 223 height 37
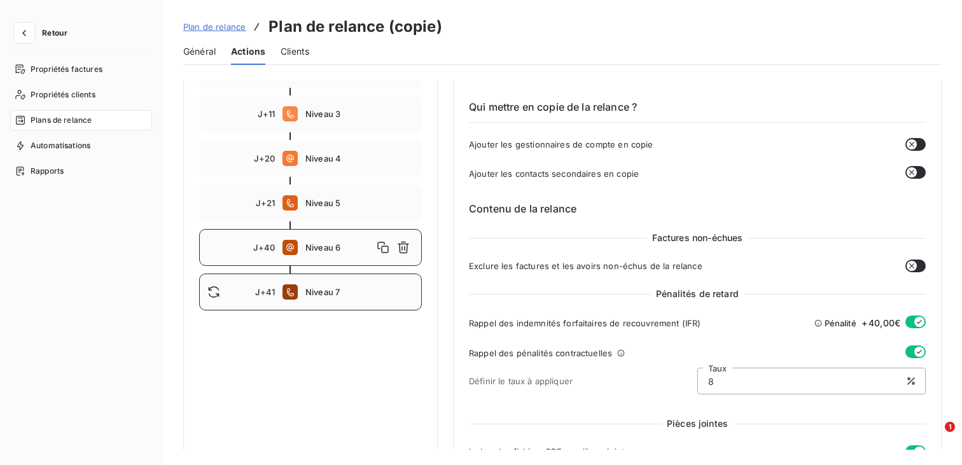
click at [327, 288] on span "Niveau 7" at bounding box center [359, 292] width 108 height 10
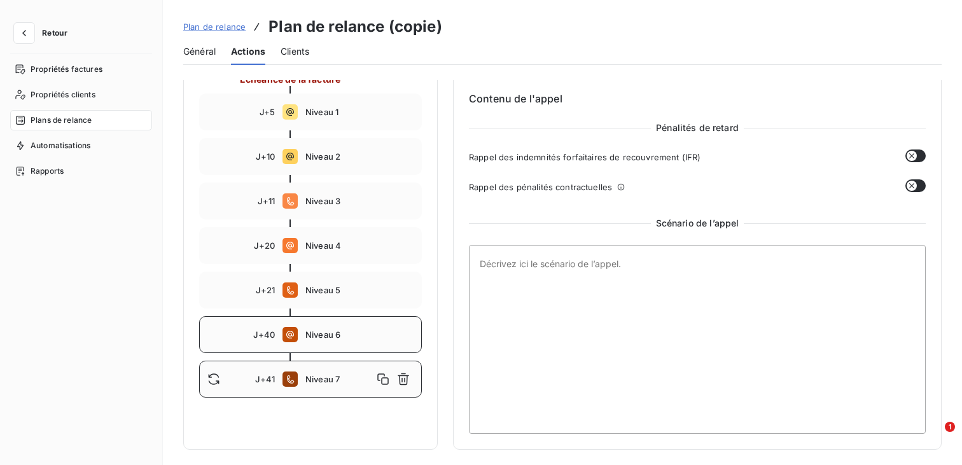
click at [317, 335] on span "Niveau 6" at bounding box center [359, 335] width 108 height 10
type input "40"
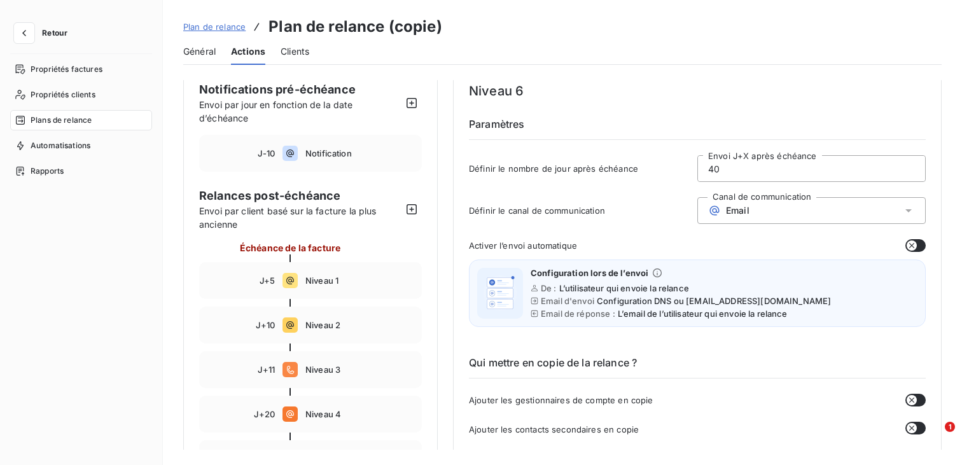
scroll to position [0, 0]
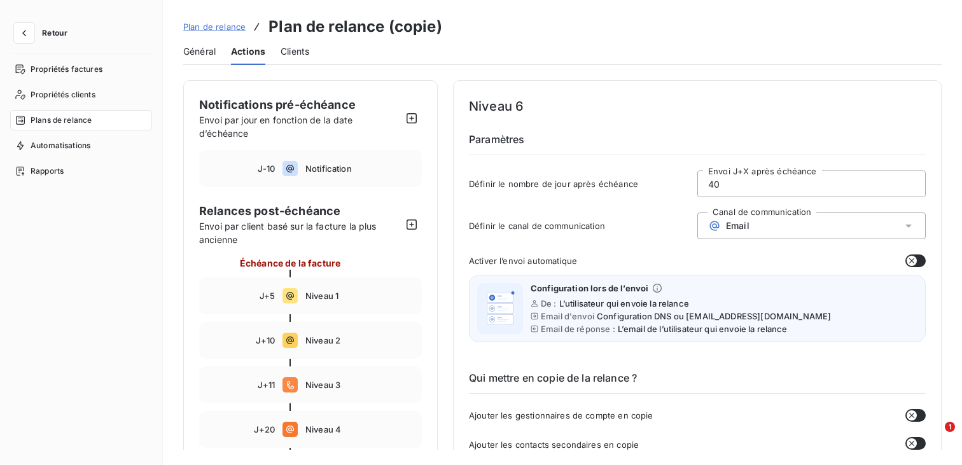
click at [203, 51] on span "Général" at bounding box center [199, 51] width 32 height 13
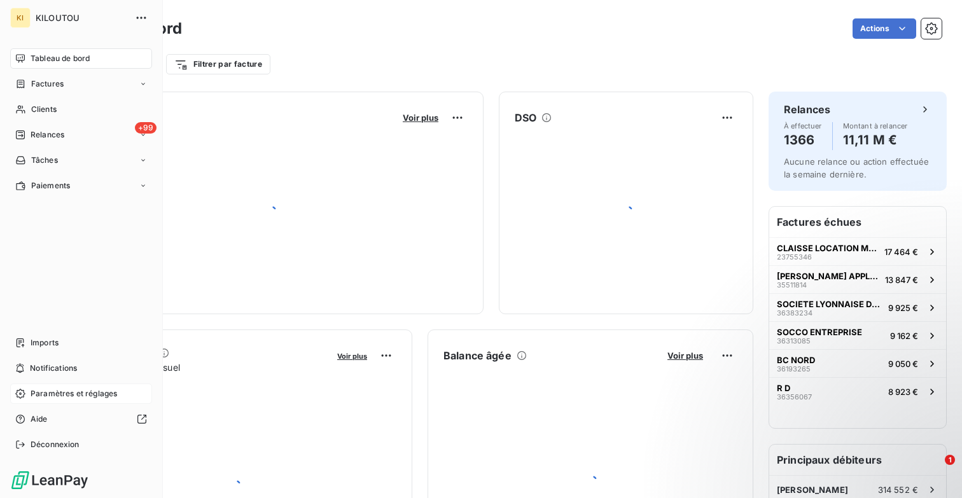
click at [53, 390] on span "Paramètres et réglages" at bounding box center [74, 393] width 87 height 11
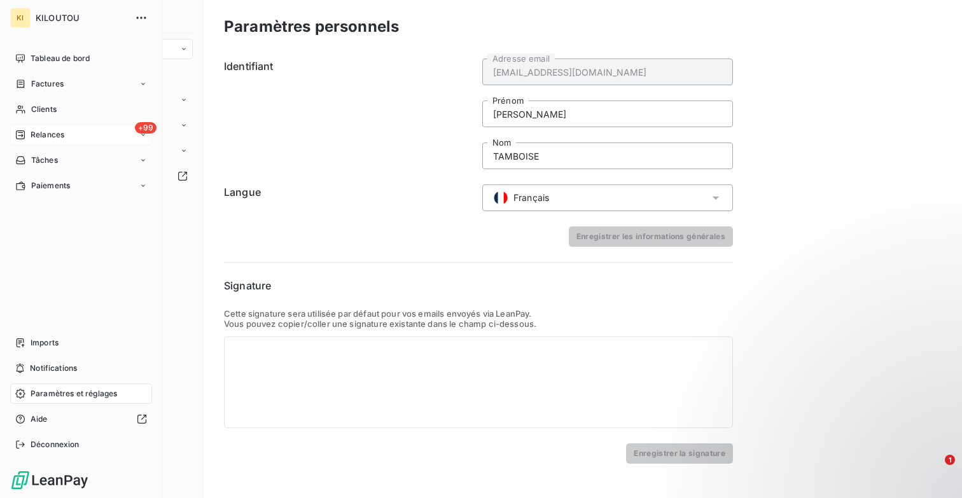
click at [45, 130] on span "Relances" at bounding box center [48, 134] width 34 height 11
click at [48, 151] on div "À effectuer" at bounding box center [88, 160] width 127 height 20
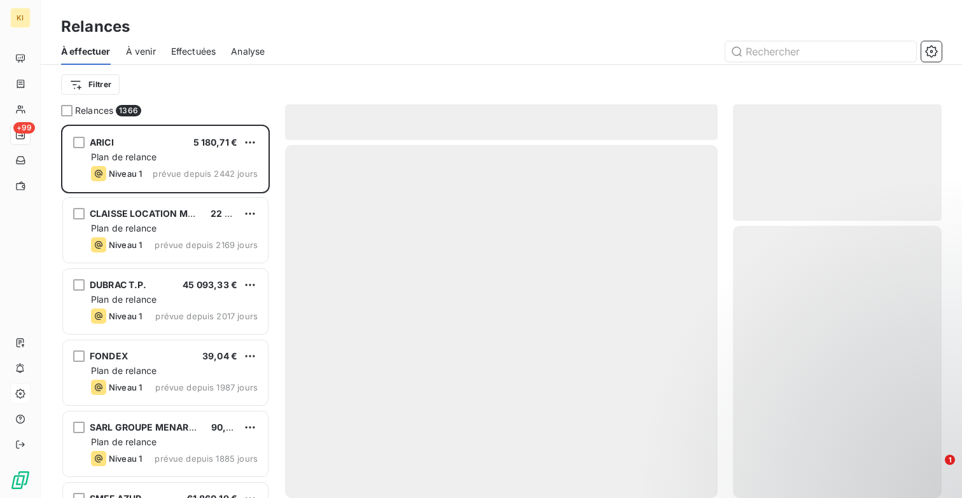
scroll to position [374, 209]
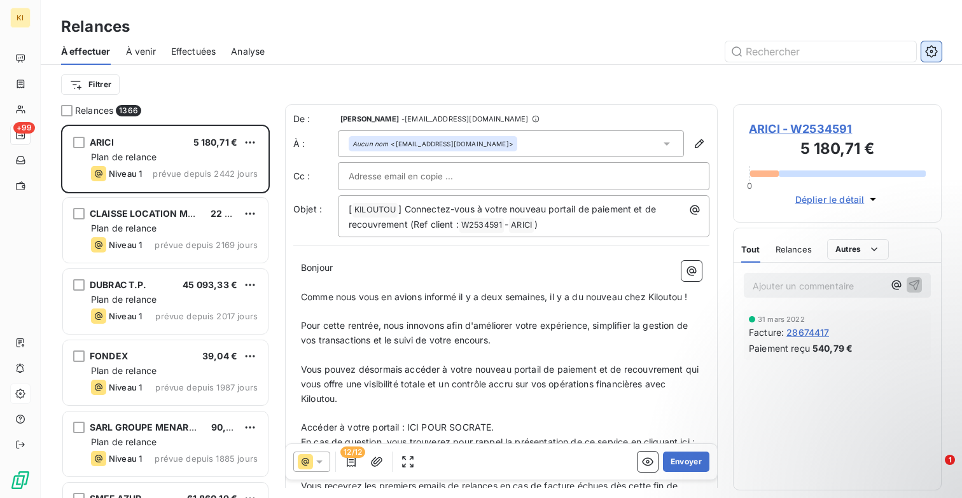
click at [936, 52] on icon "button" at bounding box center [931, 51] width 12 height 12
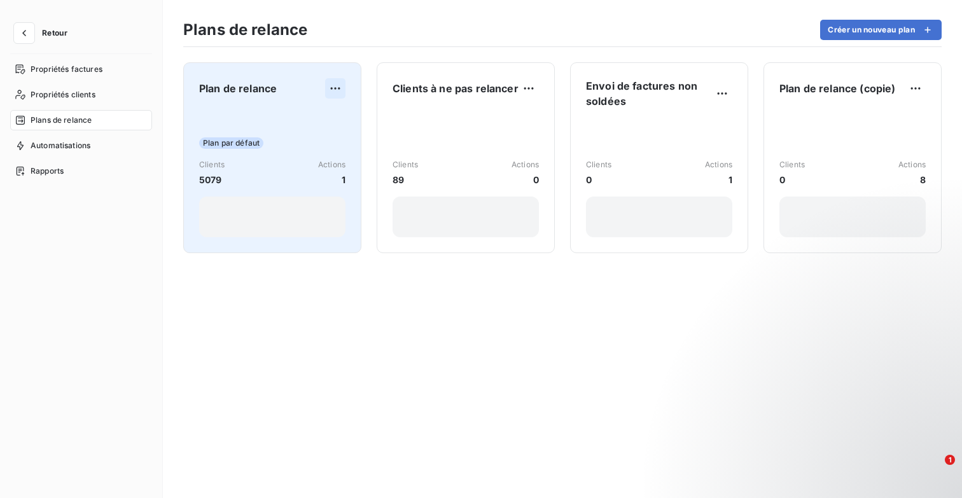
click at [335, 92] on html "Retour Propriétés factures Propriétés clients Plans de relance Automatisations …" at bounding box center [481, 249] width 962 height 498
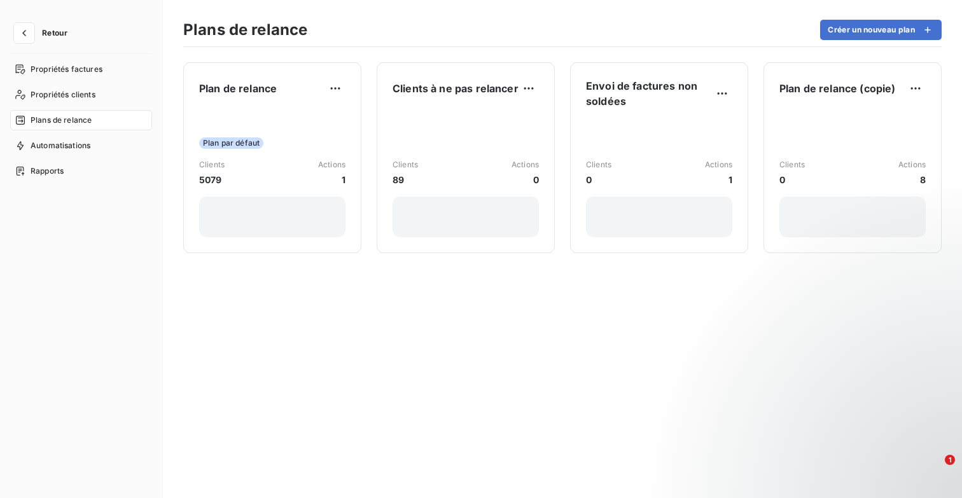
click at [235, 196] on html "Retour Propriétés factures Propriétés clients Plans de relance Automatisations …" at bounding box center [481, 249] width 962 height 498
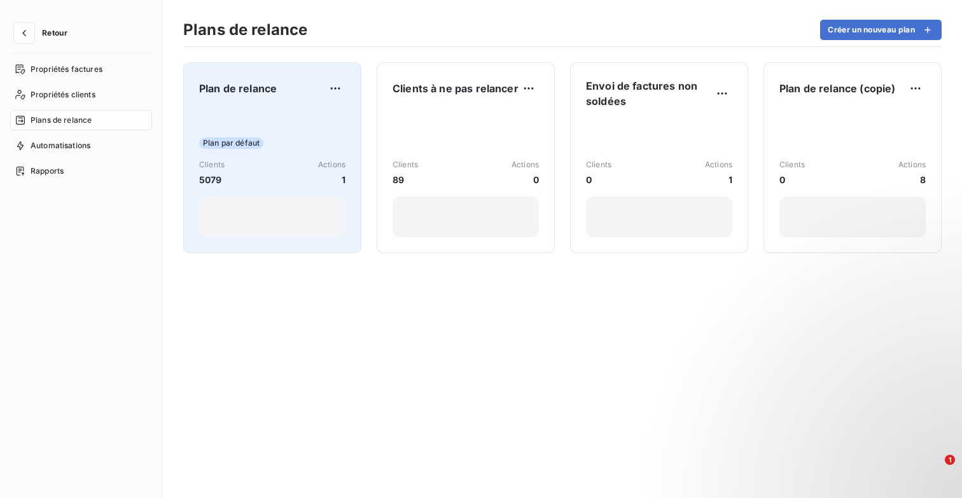
click at [262, 176] on div "Clients 5079 Actions 1" at bounding box center [272, 172] width 146 height 27
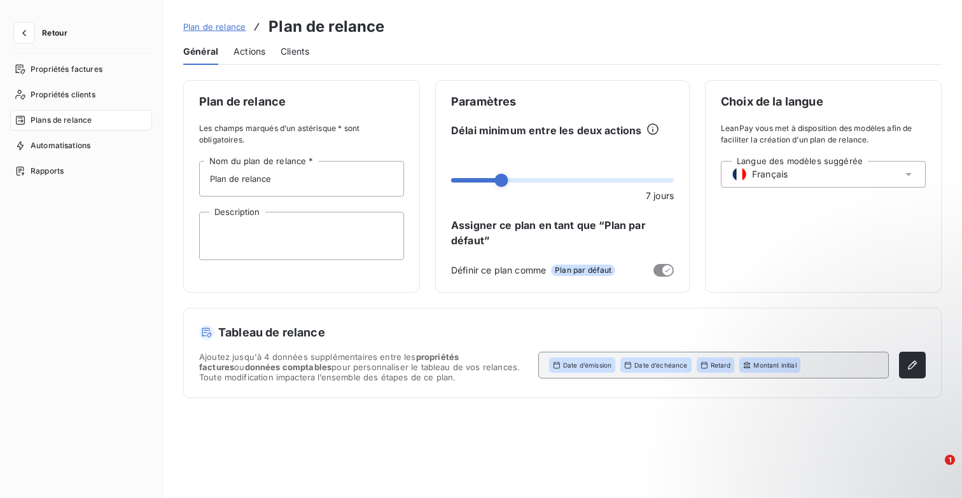
click at [242, 47] on span "Actions" at bounding box center [250, 51] width 32 height 13
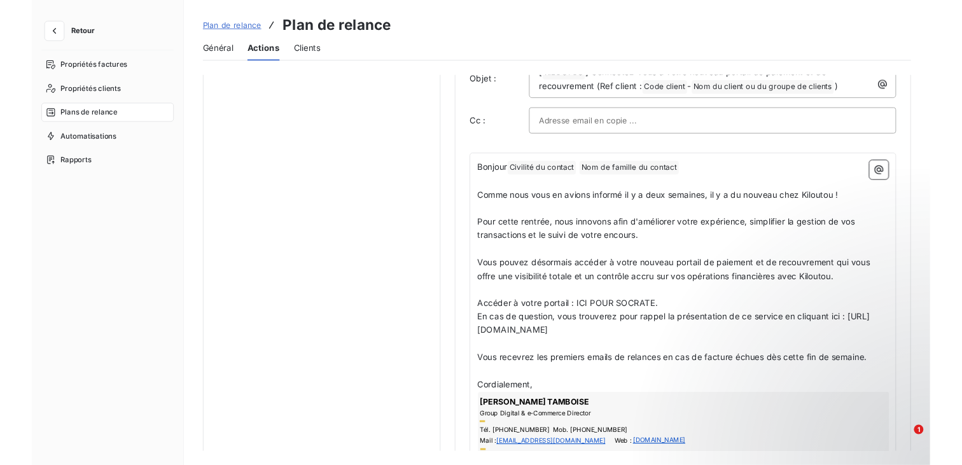
scroll to position [849, 0]
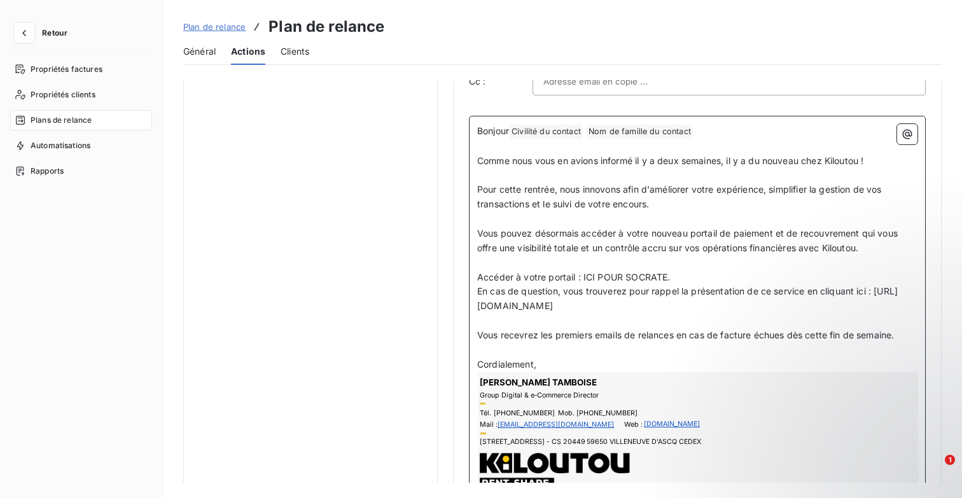
click at [550, 213] on p "﻿" at bounding box center [697, 219] width 440 height 15
click at [712, 270] on p "Accéder à votre portail : ICI POUR SOCRATE." at bounding box center [697, 277] width 440 height 15
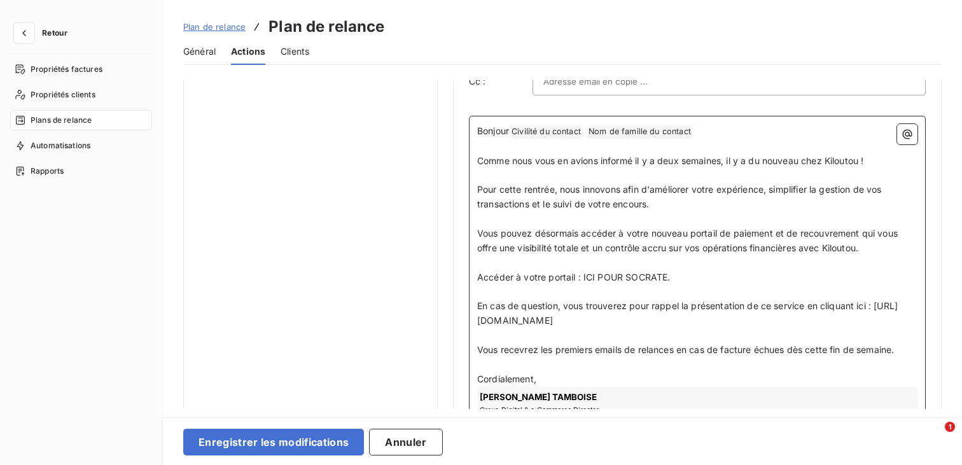
click at [694, 277] on p "Accéder à votre portail : ICI POUR SOCRATE." at bounding box center [697, 277] width 440 height 15
click at [706, 288] on p "﻿" at bounding box center [697, 291] width 440 height 15
drag, startPoint x: 706, startPoint y: 284, endPoint x: 549, endPoint y: 283, distance: 157.2
click at [549, 284] on p "﻿" at bounding box center [697, 291] width 440 height 15
click at [582, 280] on span "Accéder à votre portail : ICI POUR SOCRATE." at bounding box center [573, 277] width 193 height 11
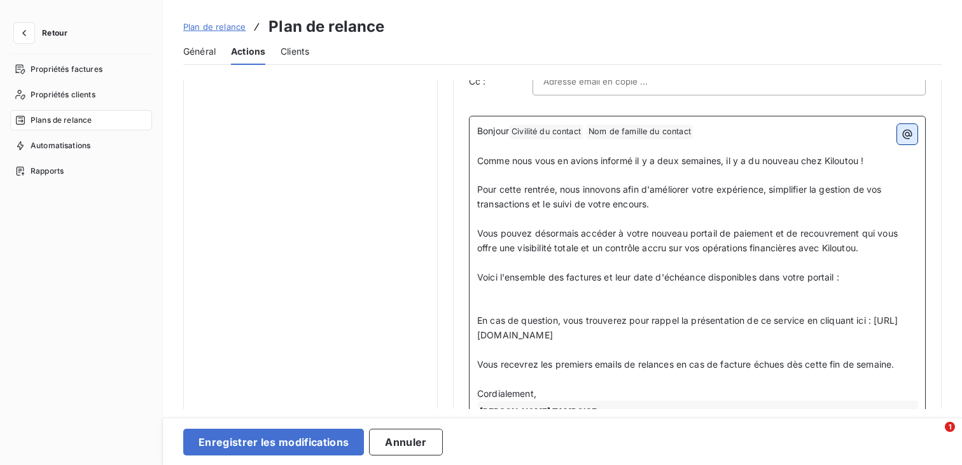
click at [903, 134] on icon "button" at bounding box center [908, 134] width 10 height 10
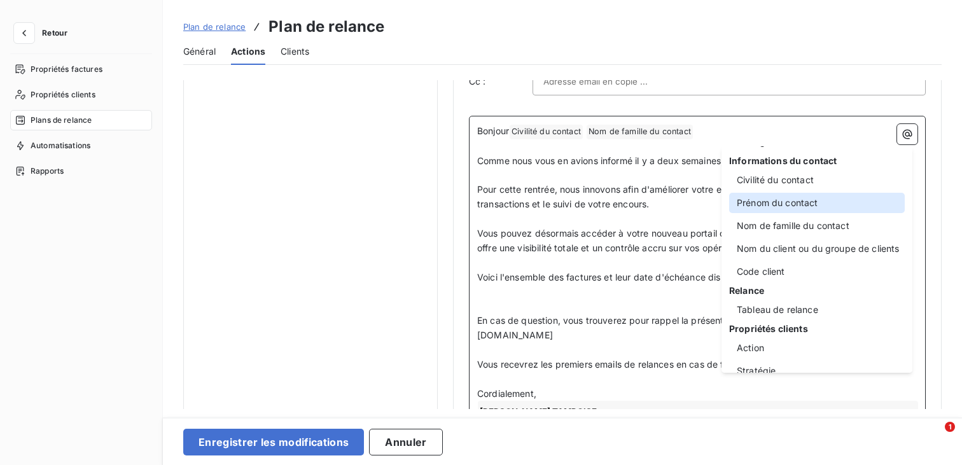
scroll to position [80, 0]
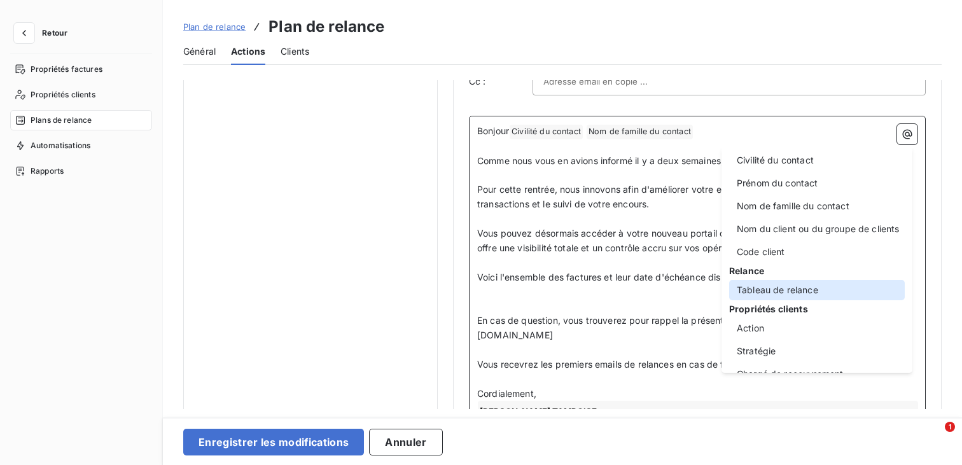
click at [821, 290] on div "Tableau de relance" at bounding box center [817, 290] width 176 height 20
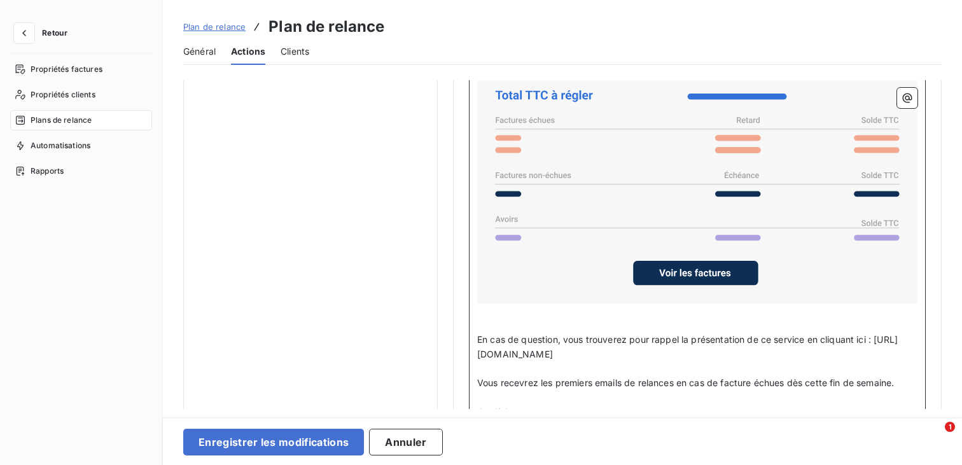
scroll to position [1081, 0]
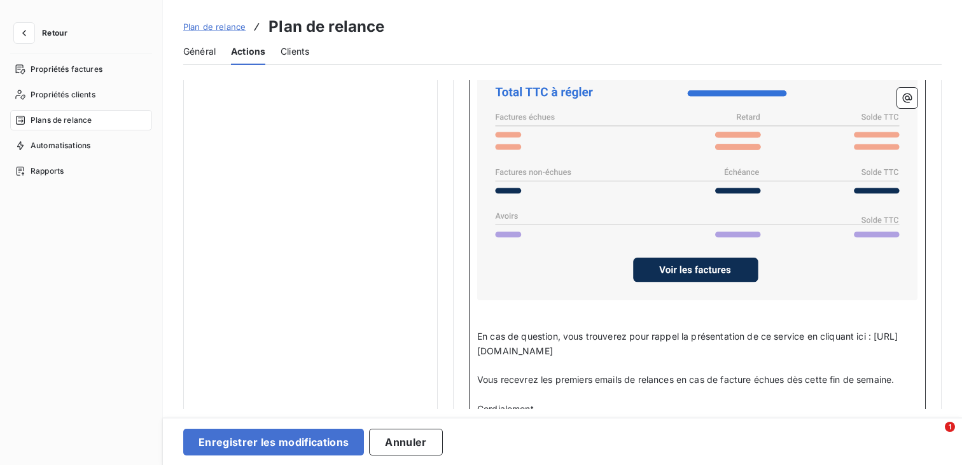
click at [649, 335] on span "En cas de question, vous trouverez pour rappel la présentation de ce service en…" at bounding box center [687, 343] width 421 height 25
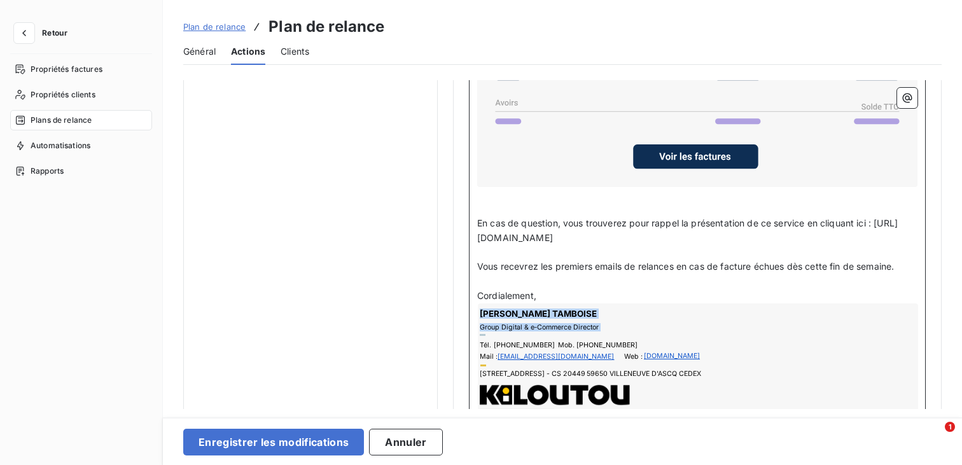
drag, startPoint x: 556, startPoint y: 308, endPoint x: 587, endPoint y: 332, distance: 39.5
click at [587, 332] on div "[PERSON_NAME] Group Digital & e‑Commerce Director Tél. [PHONE_NUMBER] Mob. [PHO…" at bounding box center [698, 362] width 440 height 116
click at [597, 293] on p "Cordialement," at bounding box center [697, 296] width 440 height 15
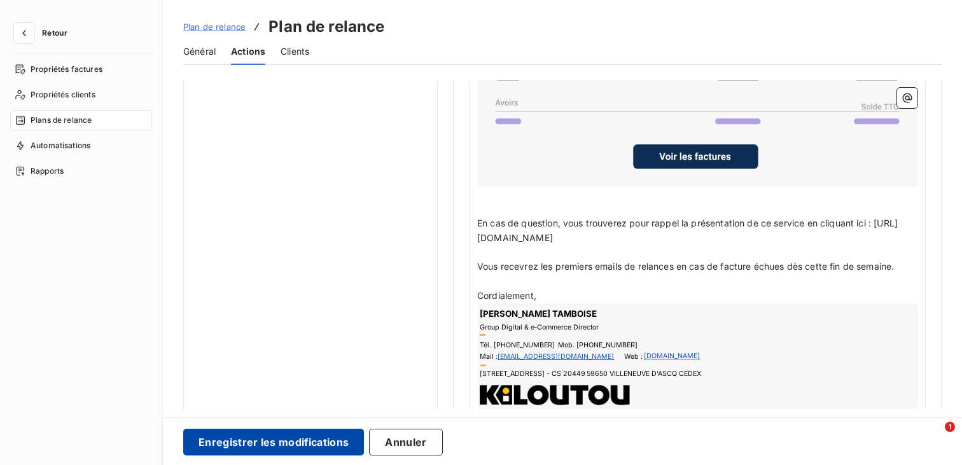
click at [318, 433] on button "Enregistrer les modifications" at bounding box center [273, 442] width 181 height 27
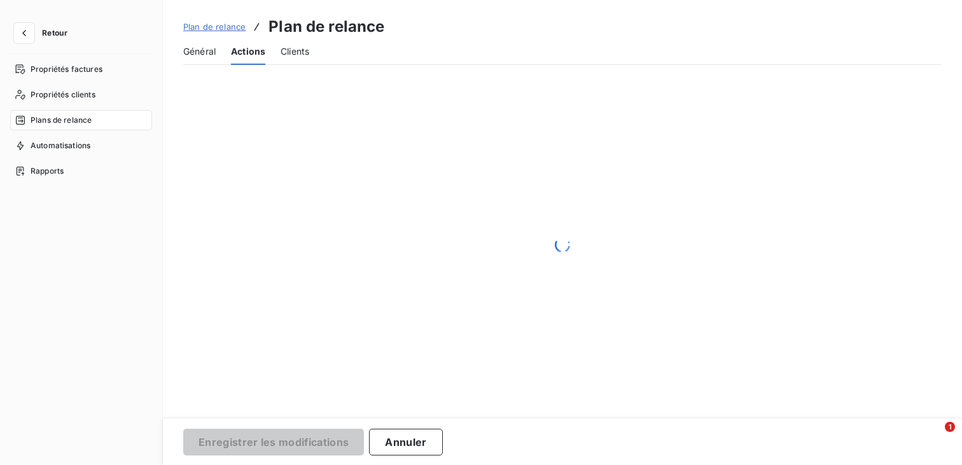
scroll to position [0, 0]
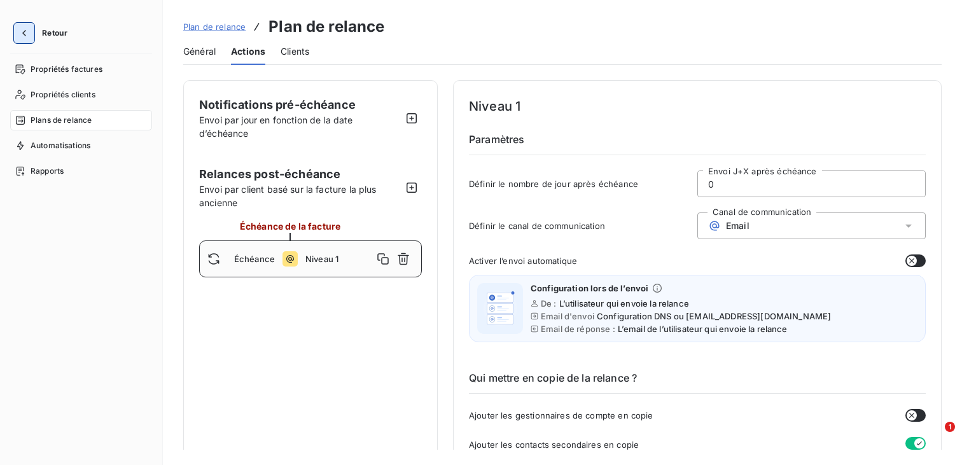
click at [31, 36] on button "button" at bounding box center [24, 33] width 20 height 20
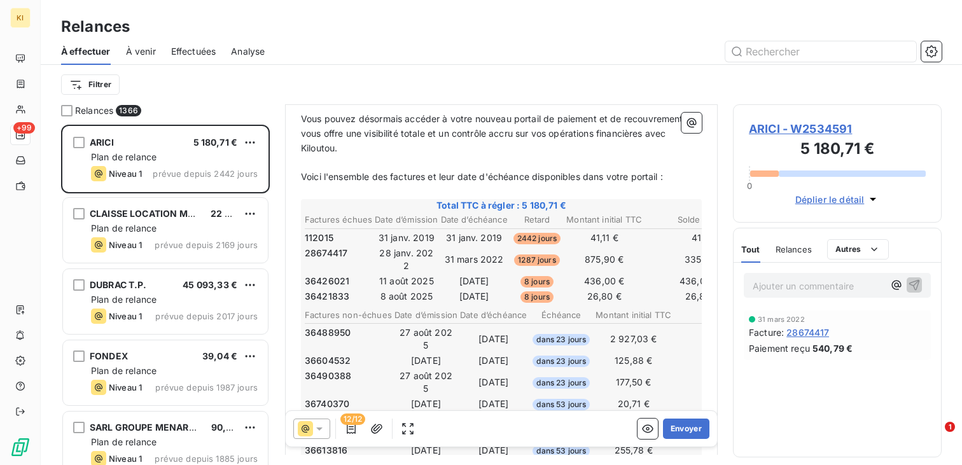
scroll to position [277, 0]
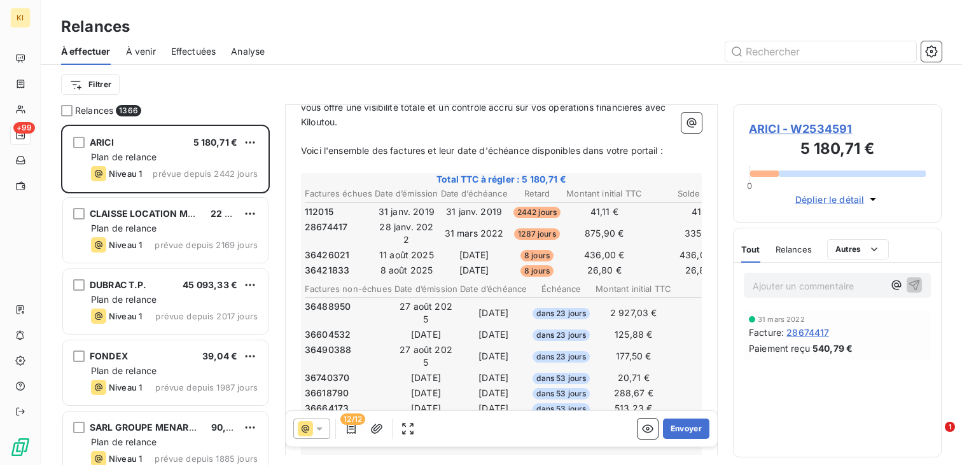
click at [414, 211] on td "31 janv. 2019" at bounding box center [406, 212] width 64 height 14
click at [414, 225] on td "28 janv. 2022" at bounding box center [406, 233] width 64 height 27
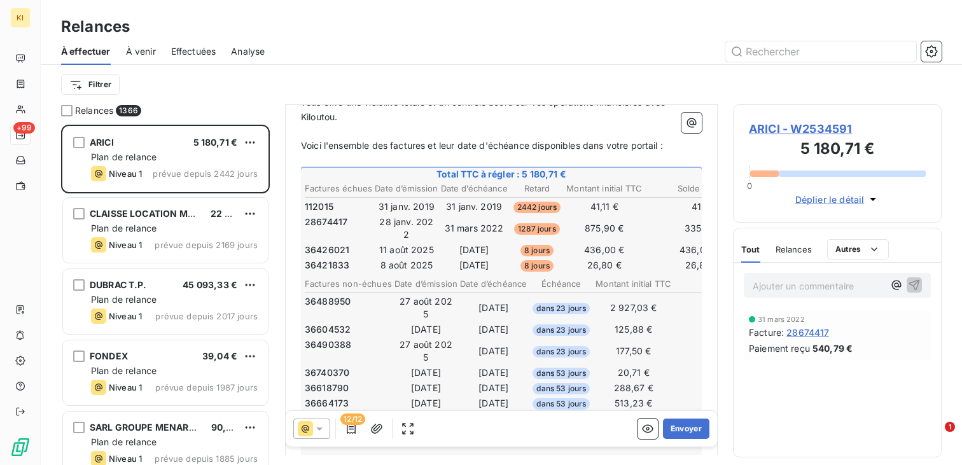
scroll to position [284, 0]
drag, startPoint x: 547, startPoint y: 206, endPoint x: 484, endPoint y: 206, distance: 63.0
click at [484, 206] on tr "112015 [DATE] [DATE] 2442 jours 41,11 € 41,11 €" at bounding box center [512, 206] width 416 height 14
click at [519, 203] on span "2442 jours" at bounding box center [538, 205] width 48 height 11
click at [527, 209] on span "2442 jours" at bounding box center [538, 205] width 48 height 11
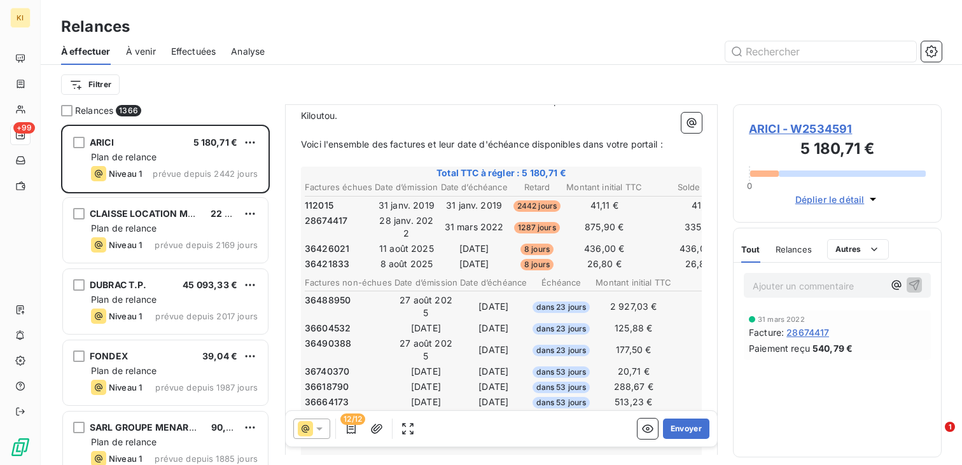
click at [535, 223] on span "1287 jours" at bounding box center [537, 227] width 46 height 11
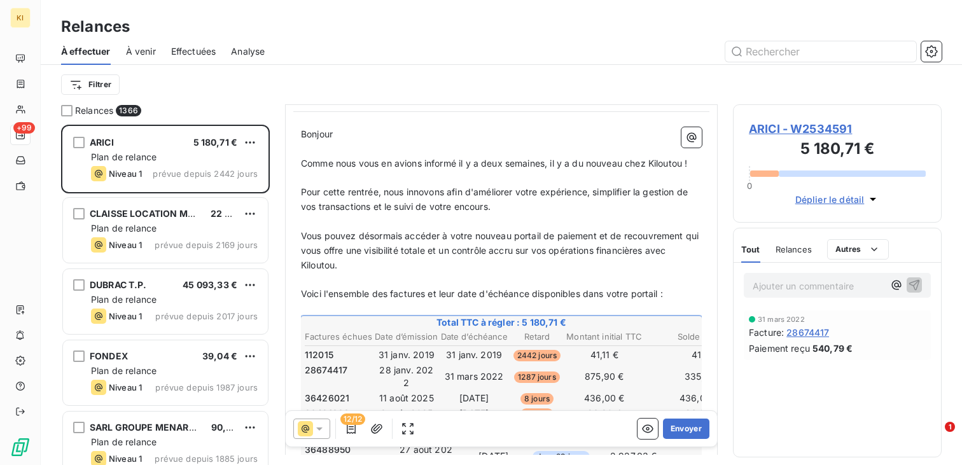
scroll to position [0, 0]
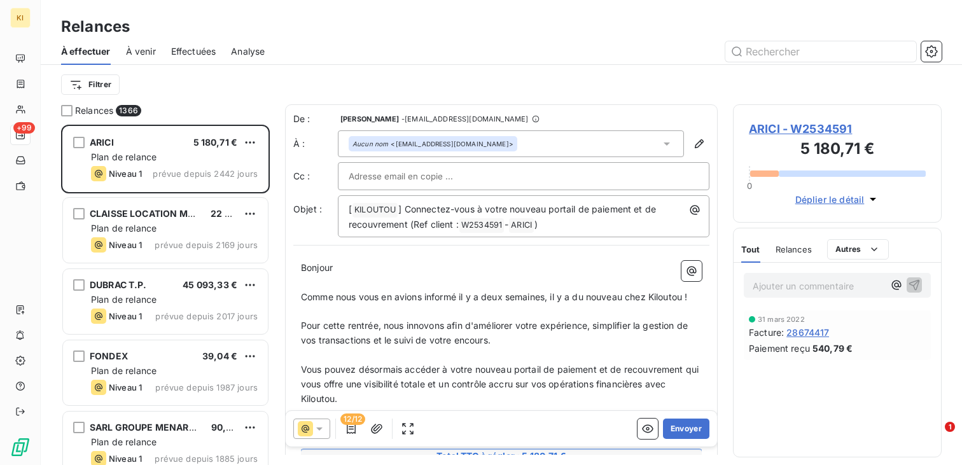
click at [528, 117] on span "- [EMAIL_ADDRESS][DOMAIN_NAME]" at bounding box center [465, 119] width 127 height 8
click at [615, 118] on div "De : [PERSON_NAME] - [EMAIL_ADDRESS][DOMAIN_NAME]" at bounding box center [501, 119] width 416 height 13
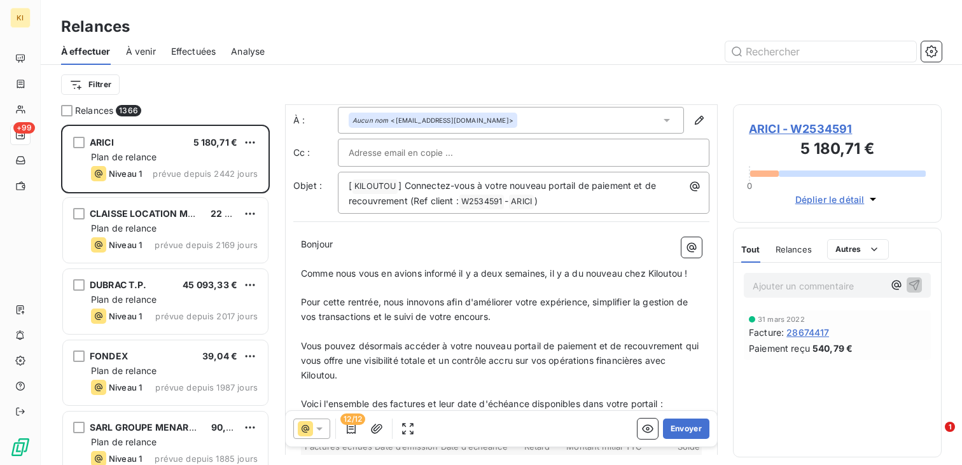
scroll to position [23, 0]
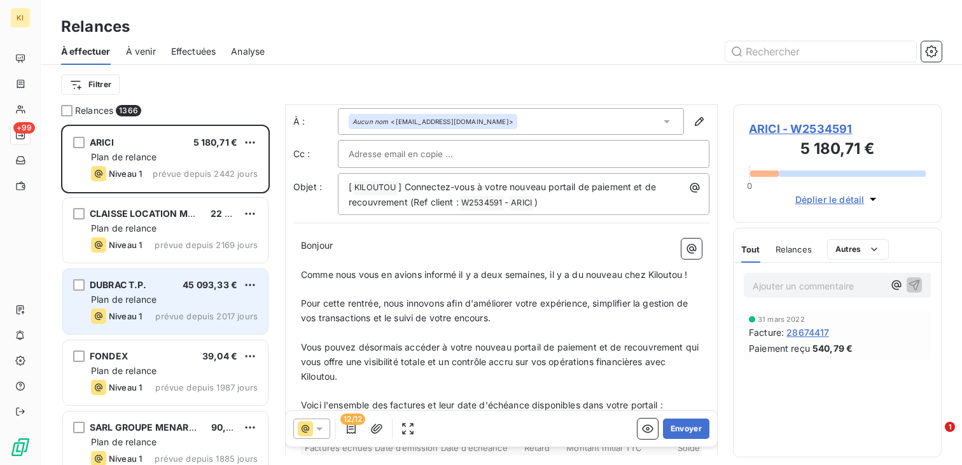
click at [169, 302] on div "Plan de relance" at bounding box center [174, 299] width 167 height 13
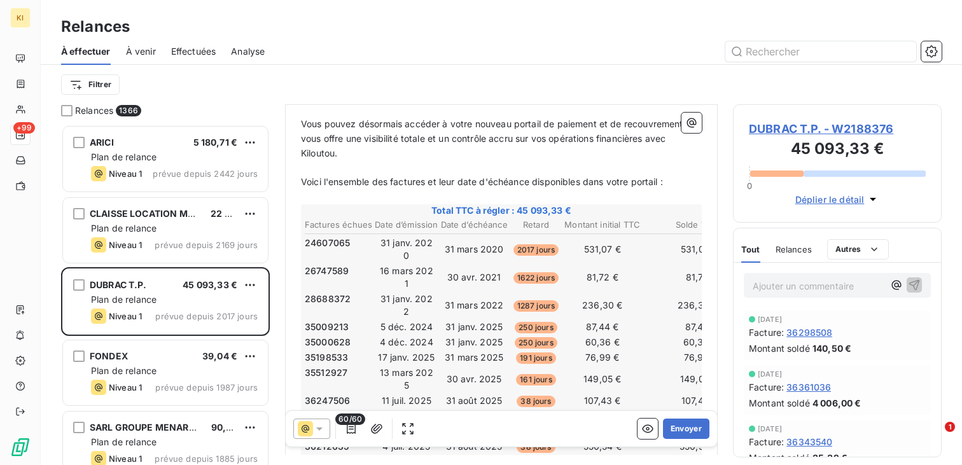
scroll to position [249, 0]
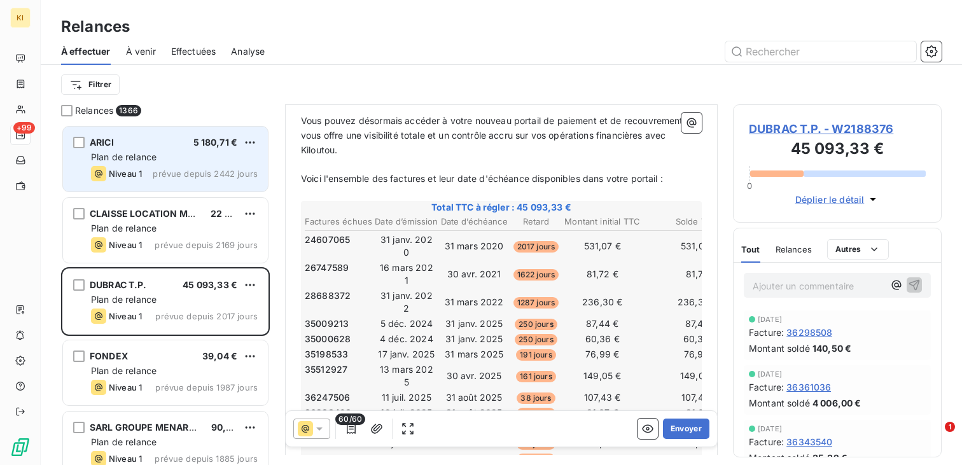
click at [171, 160] on div "Plan de relance" at bounding box center [174, 157] width 167 height 13
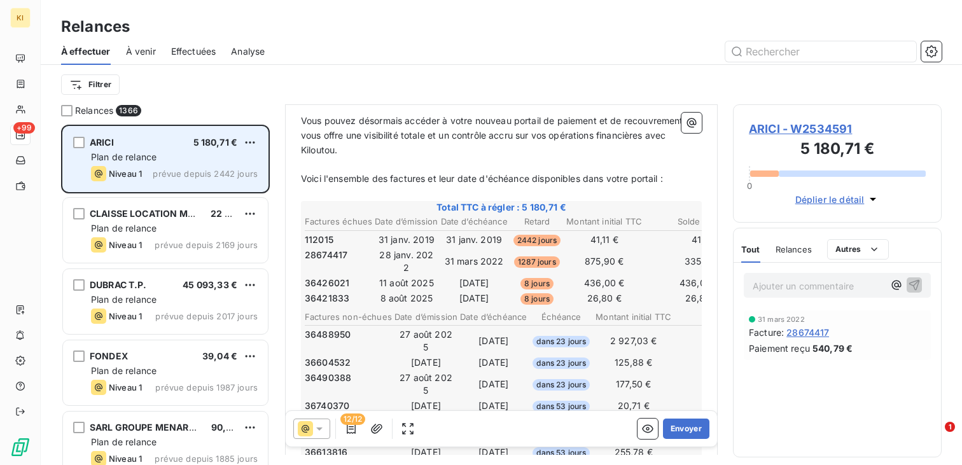
scroll to position [204, 0]
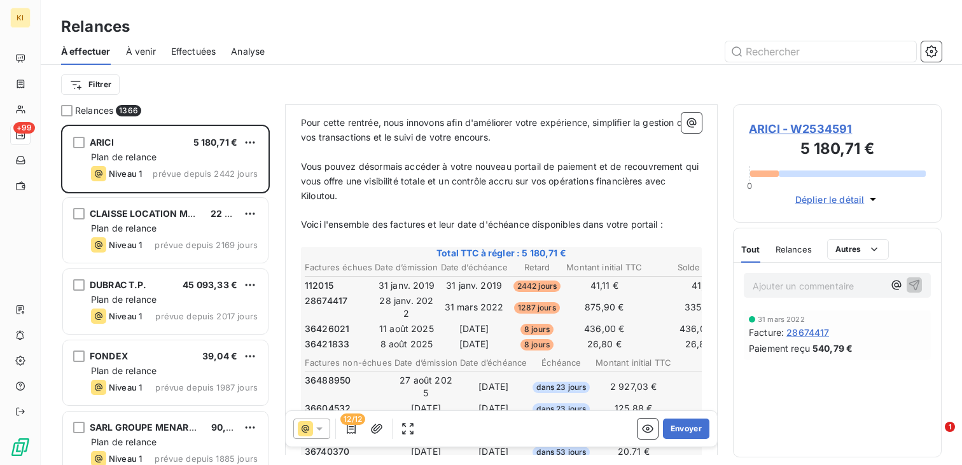
click at [321, 284] on span "112015" at bounding box center [319, 285] width 29 height 13
copy span "112015"
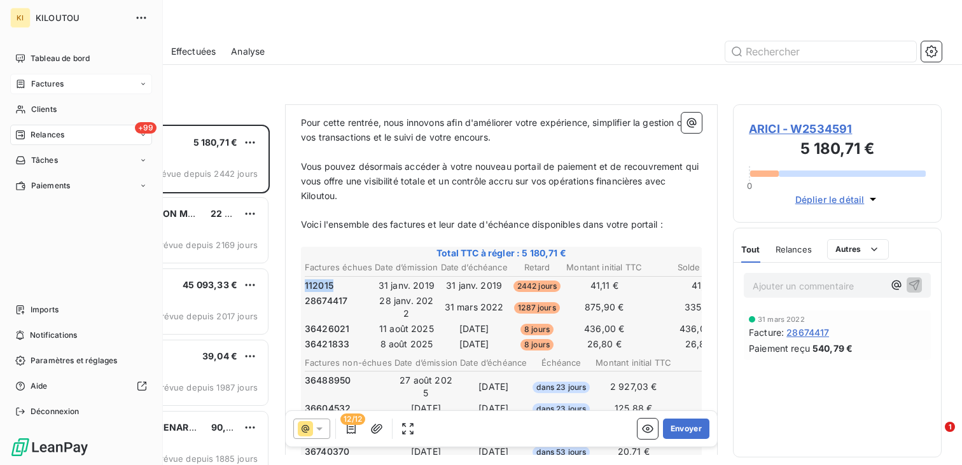
click at [54, 88] on span "Factures" at bounding box center [47, 83] width 32 height 11
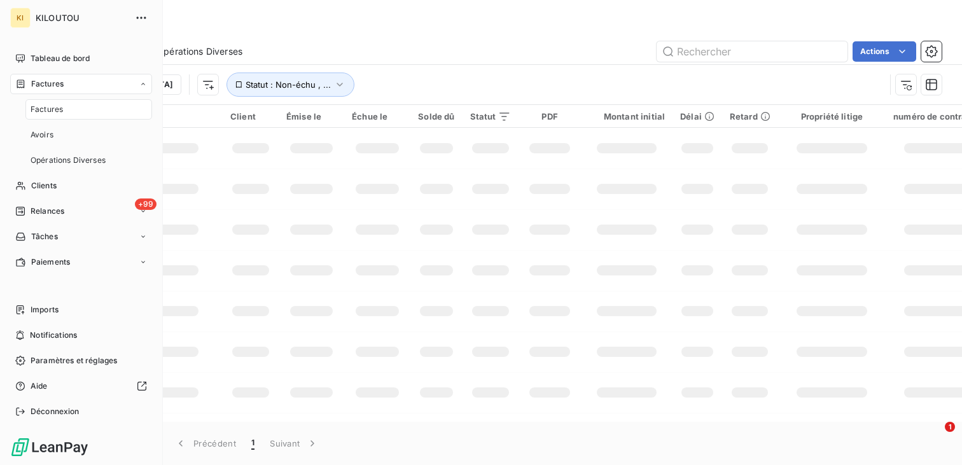
click at [53, 108] on span "Factures" at bounding box center [47, 109] width 32 height 11
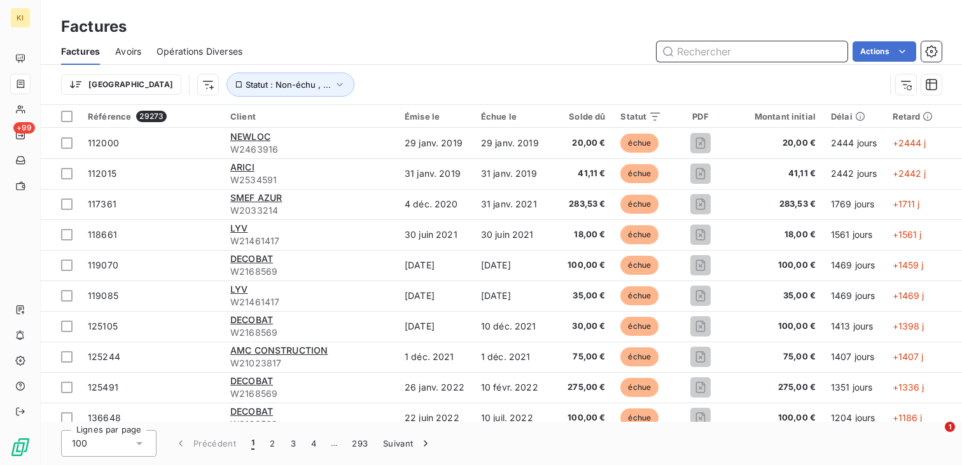
click at [769, 57] on input "text" at bounding box center [752, 51] width 191 height 20
paste input "112015"
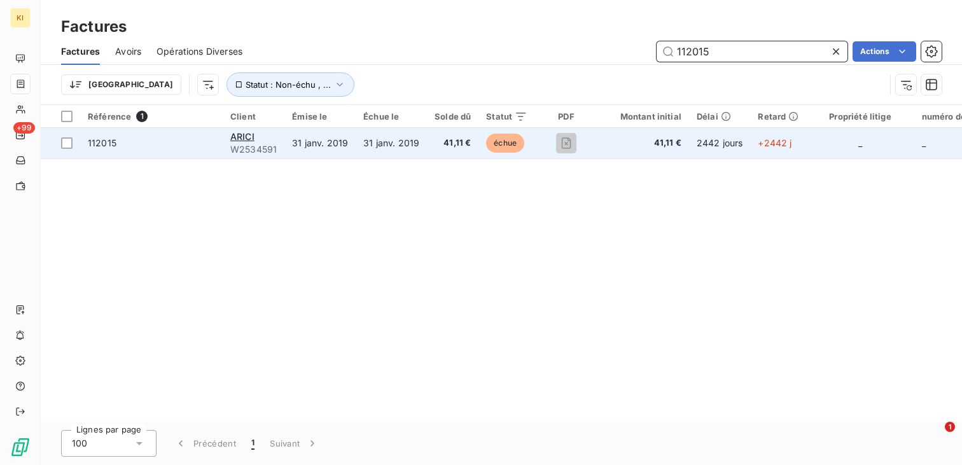
type input "112015"
click at [109, 142] on span "112015" at bounding box center [102, 142] width 29 height 11
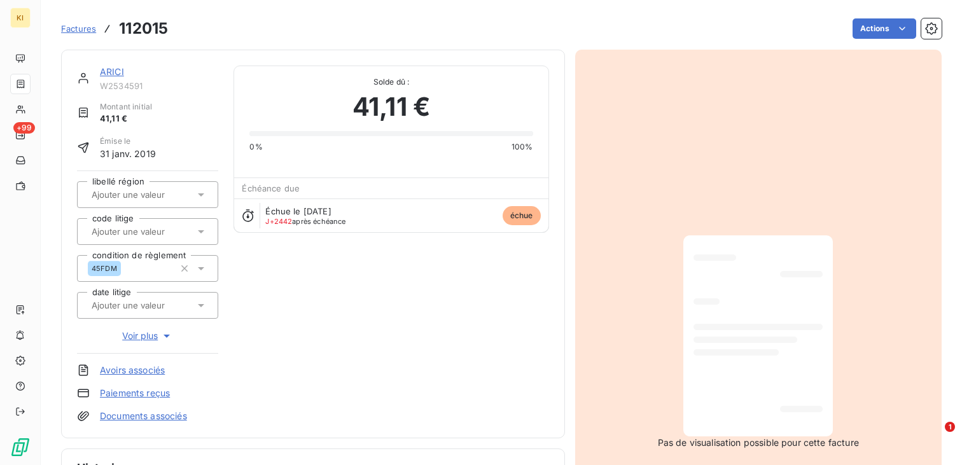
click at [688, 355] on div at bounding box center [758, 335] width 150 height 201
click at [80, 25] on span "Factures" at bounding box center [78, 29] width 35 height 10
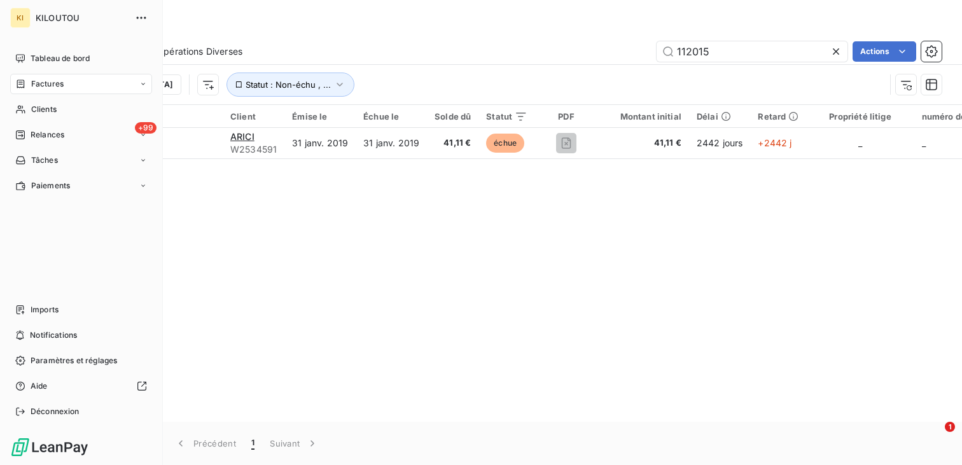
click at [48, 85] on span "Factures" at bounding box center [47, 83] width 32 height 11
click at [55, 114] on span "Factures" at bounding box center [47, 109] width 32 height 11
click at [52, 113] on span "Factures" at bounding box center [47, 109] width 32 height 11
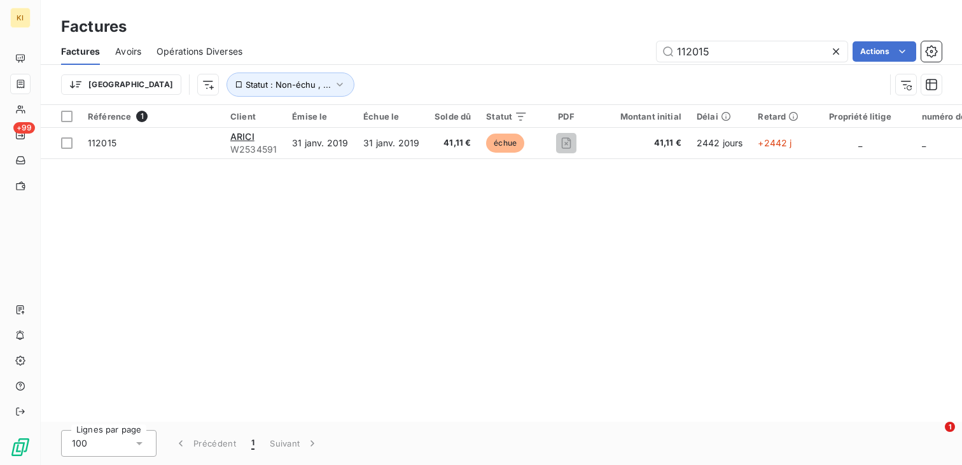
click at [841, 51] on icon at bounding box center [836, 51] width 13 height 13
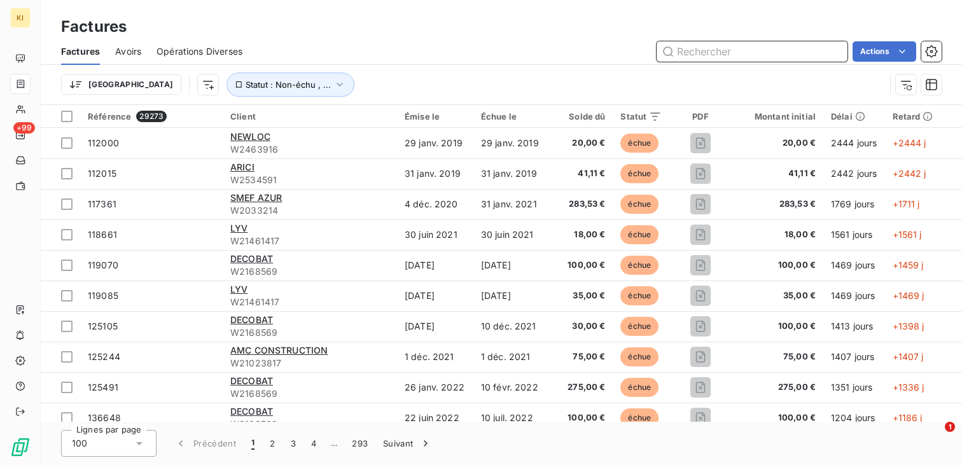
click at [782, 49] on input "text" at bounding box center [752, 51] width 191 height 20
paste input "112015"
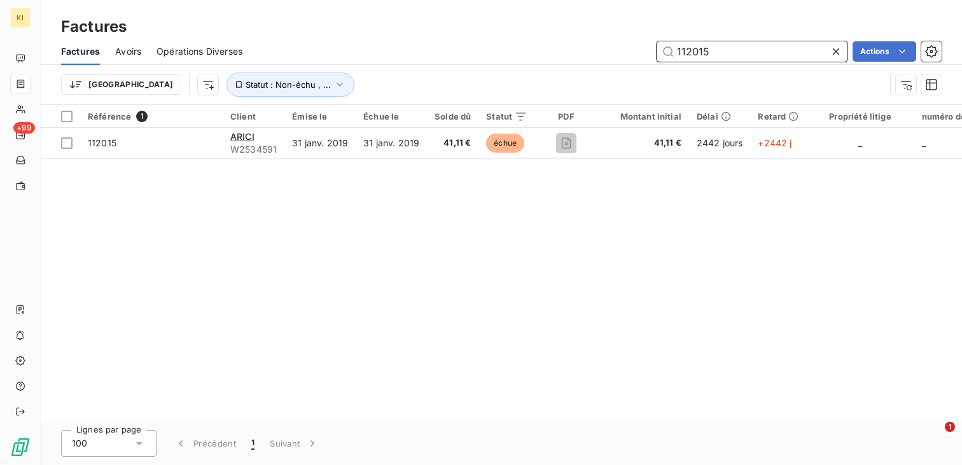
type input "112015"
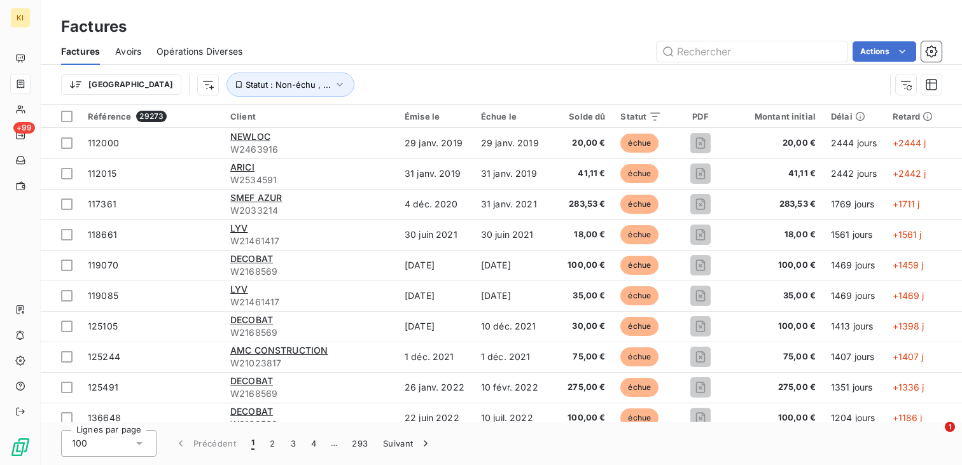
click at [844, 111] on div "Délai" at bounding box center [854, 116] width 46 height 10
click at [842, 118] on div "Délai" at bounding box center [854, 116] width 46 height 10
click at [845, 118] on div "Délai" at bounding box center [854, 116] width 46 height 10
click at [731, 52] on input "text" at bounding box center [752, 51] width 191 height 20
paste input "112015"
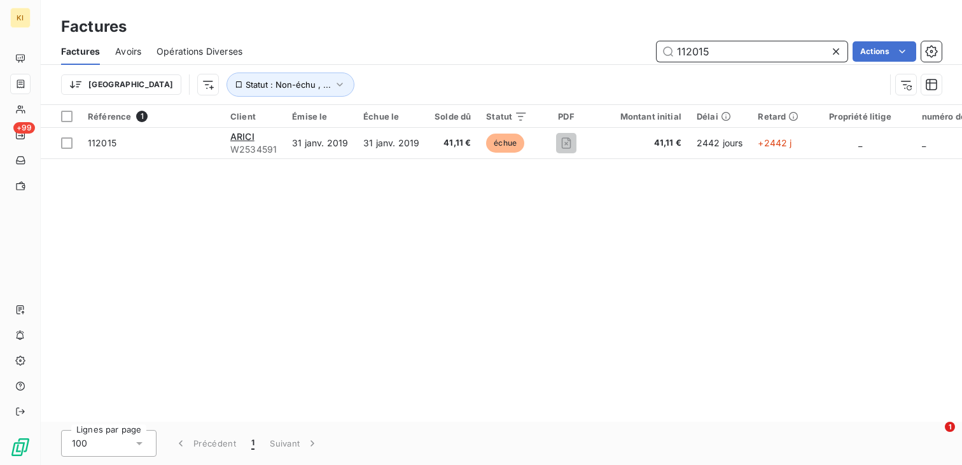
type input "112015"
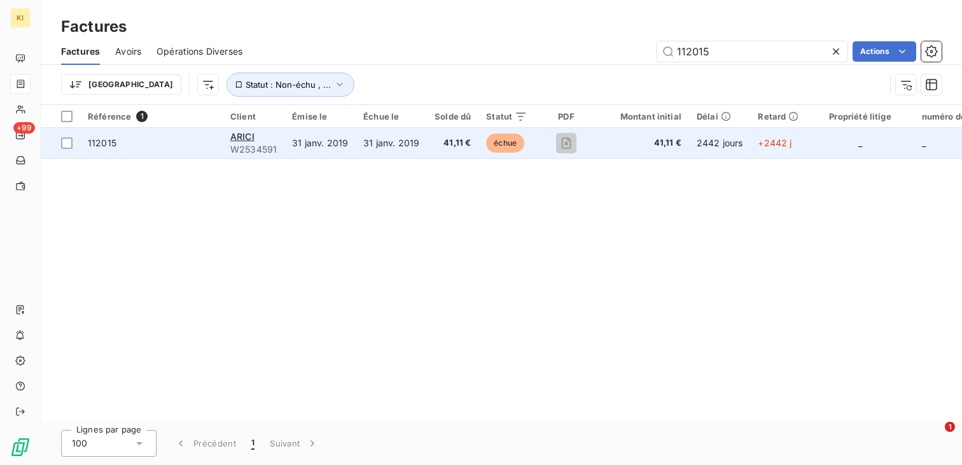
click at [109, 143] on span "112015" at bounding box center [102, 142] width 29 height 11
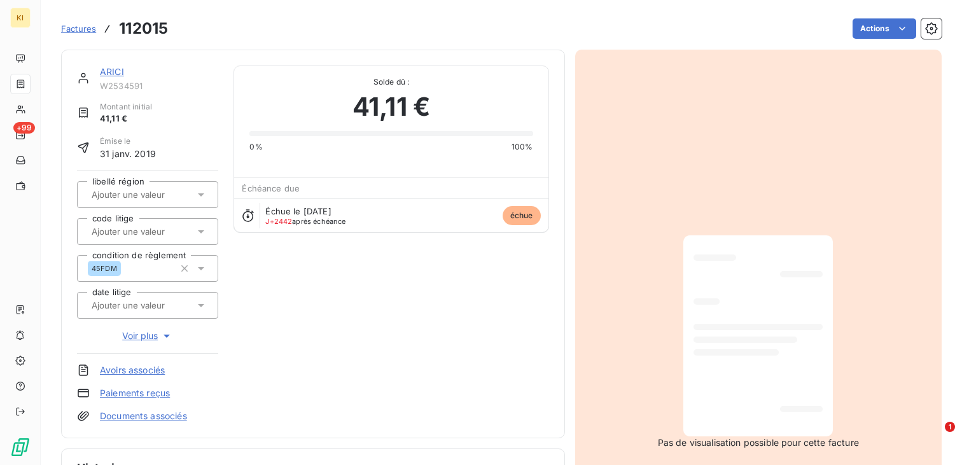
click at [76, 27] on span "Factures" at bounding box center [78, 29] width 35 height 10
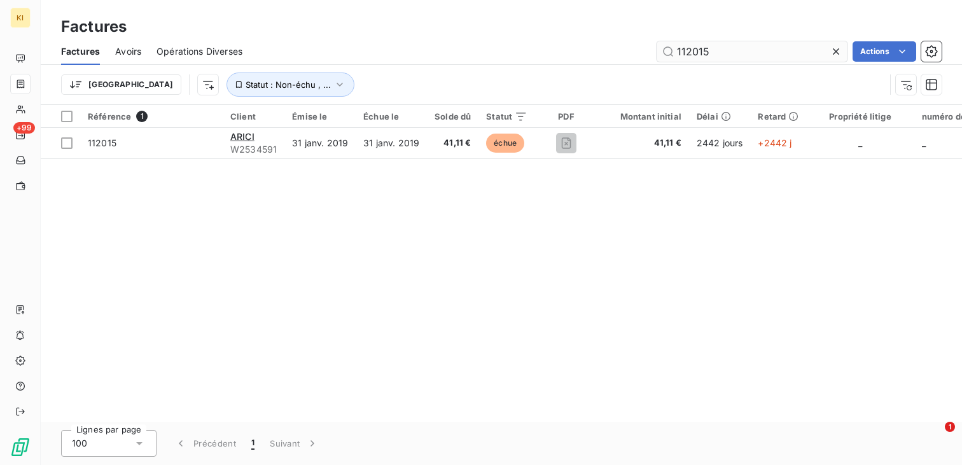
click at [742, 55] on input "112015" at bounding box center [752, 51] width 191 height 20
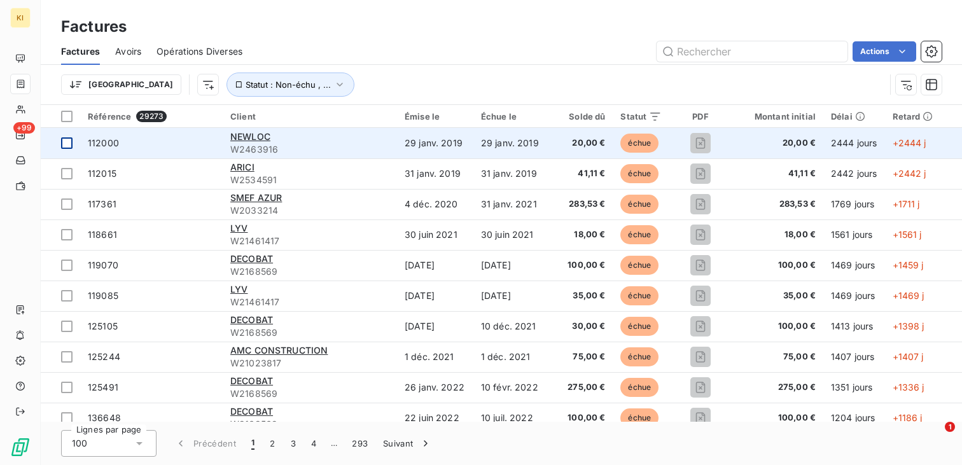
click at [68, 144] on div at bounding box center [66, 142] width 11 height 11
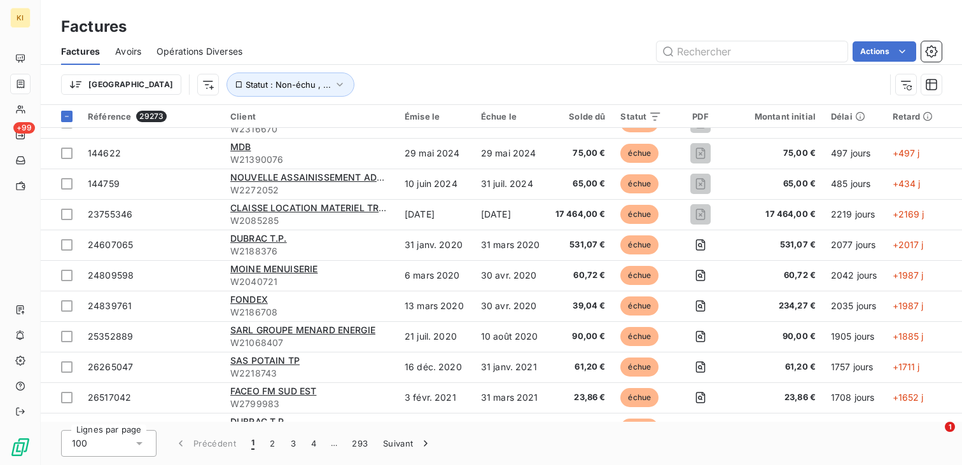
scroll to position [687, 0]
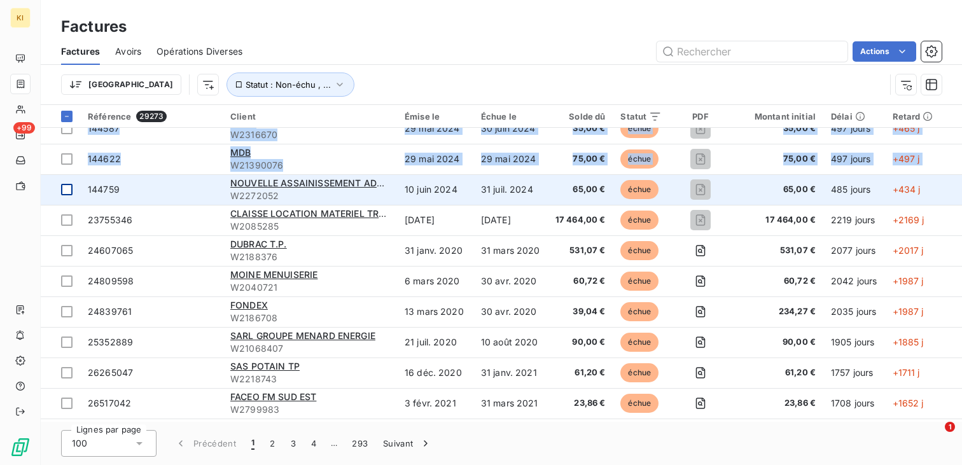
click at [67, 197] on td at bounding box center [60, 189] width 39 height 31
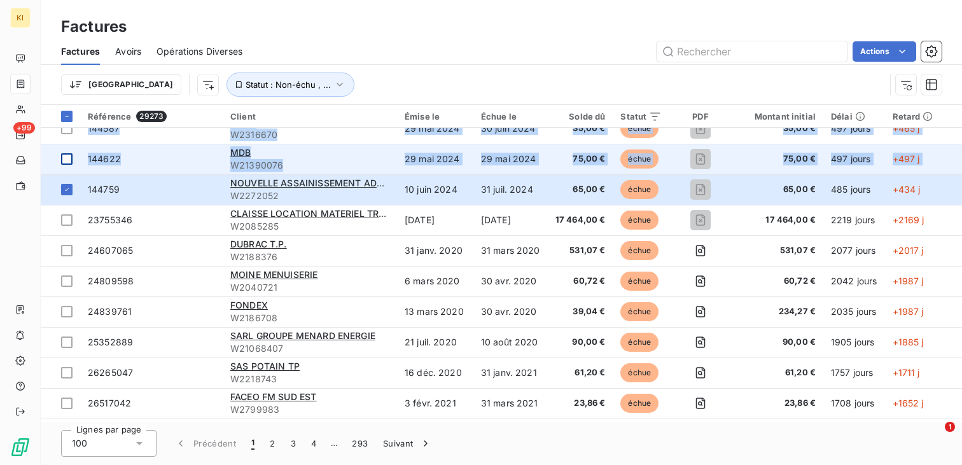
click at [68, 155] on div at bounding box center [66, 158] width 11 height 11
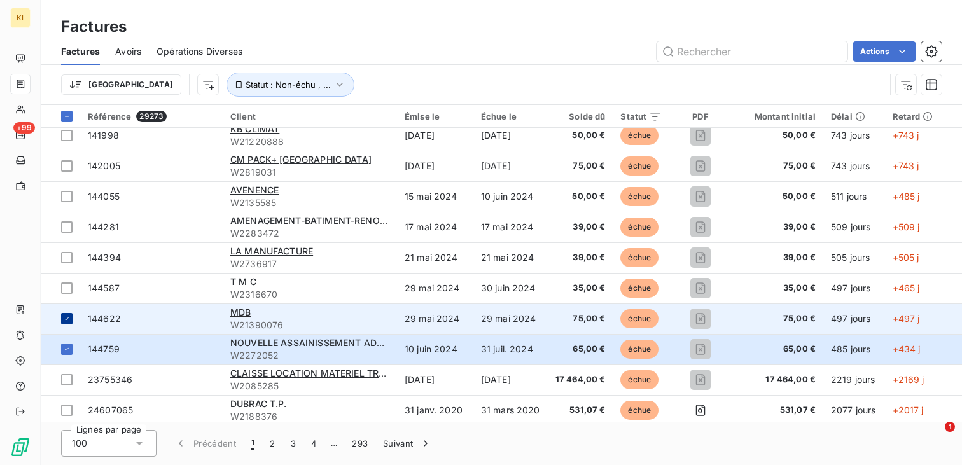
scroll to position [526, 0]
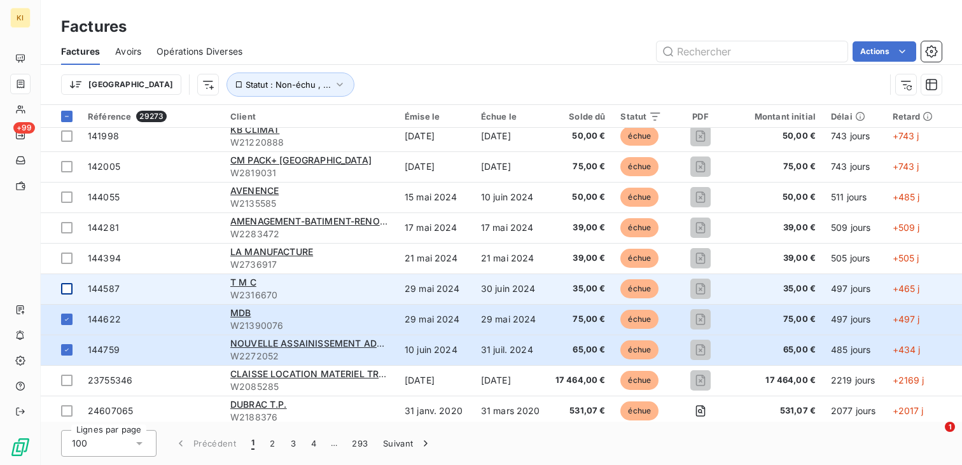
click at [67, 290] on div at bounding box center [66, 288] width 11 height 11
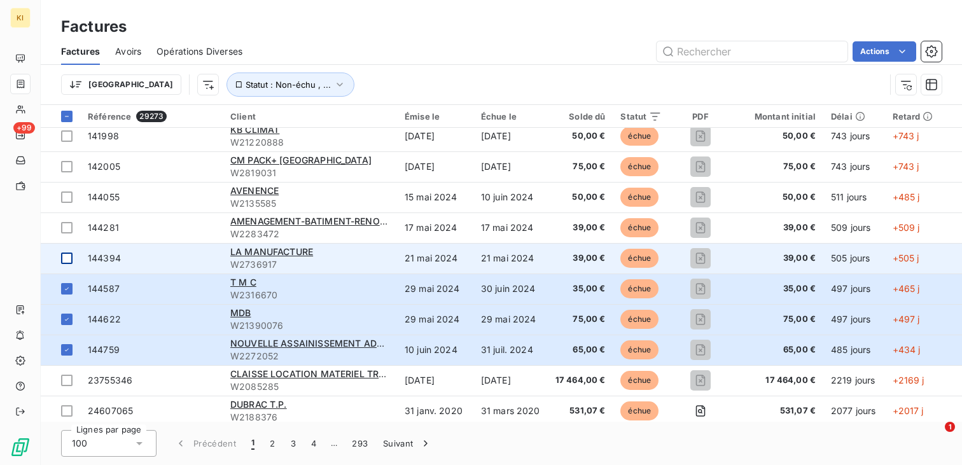
click at [67, 255] on div at bounding box center [66, 258] width 11 height 11
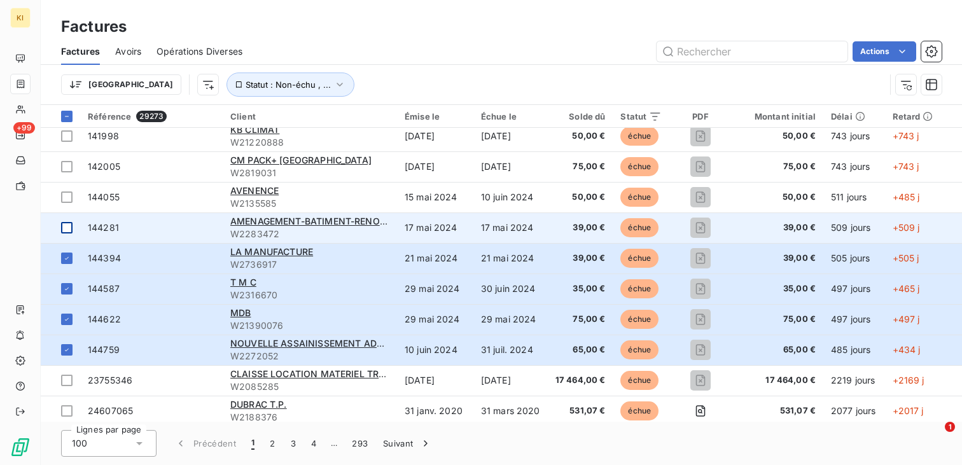
click at [69, 225] on div at bounding box center [66, 227] width 11 height 11
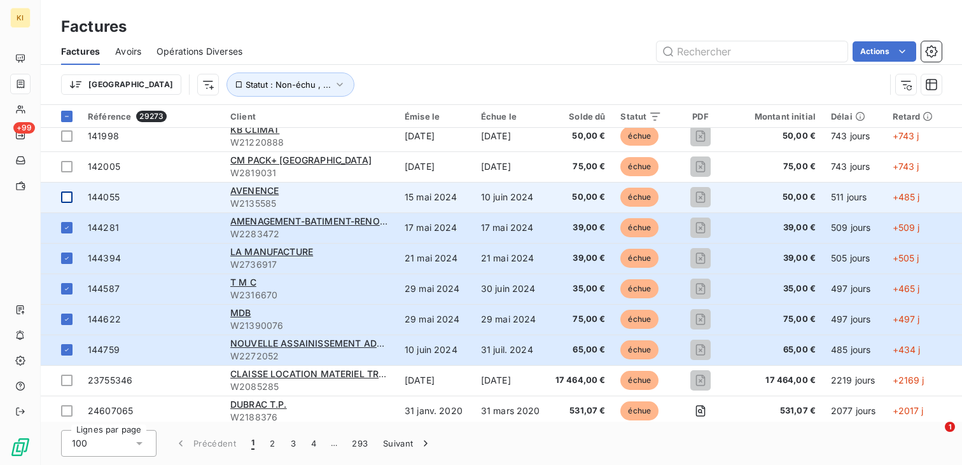
click at [69, 195] on div at bounding box center [66, 197] width 11 height 11
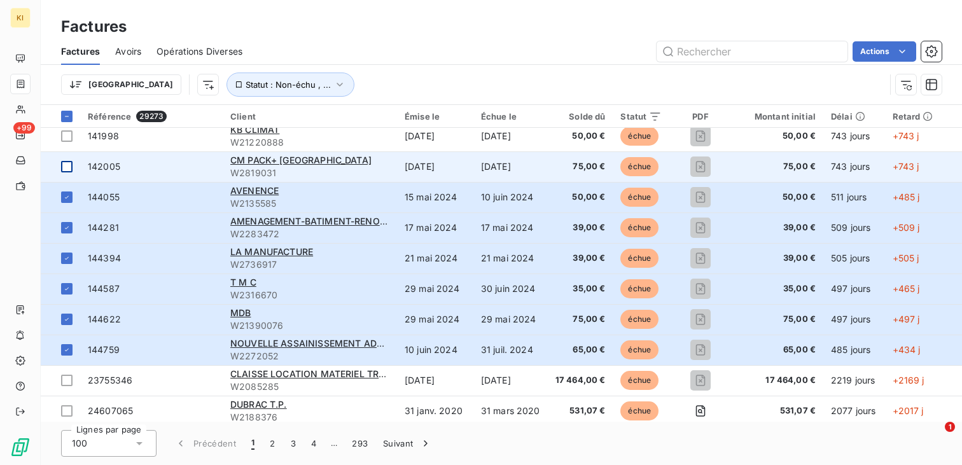
click at [69, 173] on td at bounding box center [60, 166] width 39 height 31
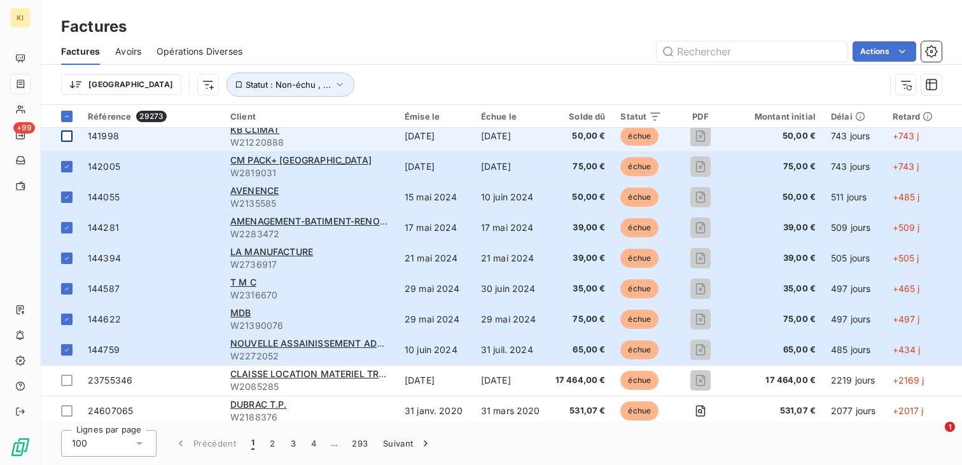
click at [69, 139] on div at bounding box center [66, 135] width 11 height 11
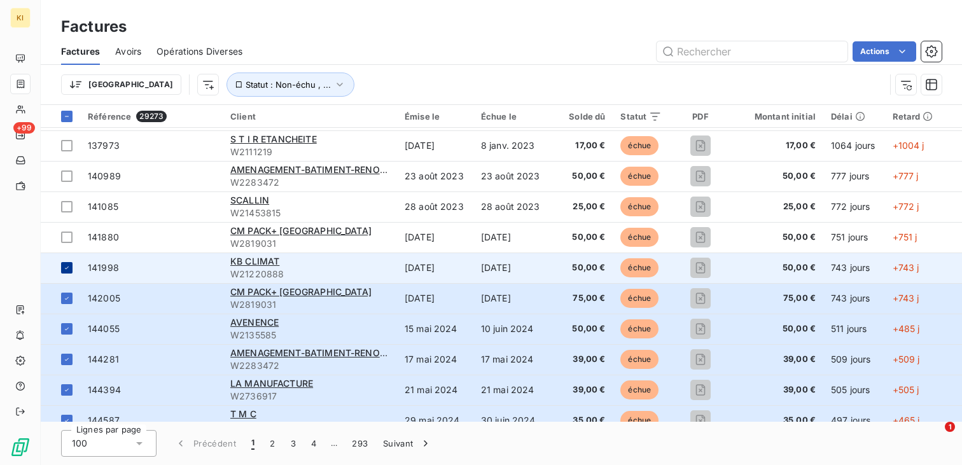
scroll to position [361, 0]
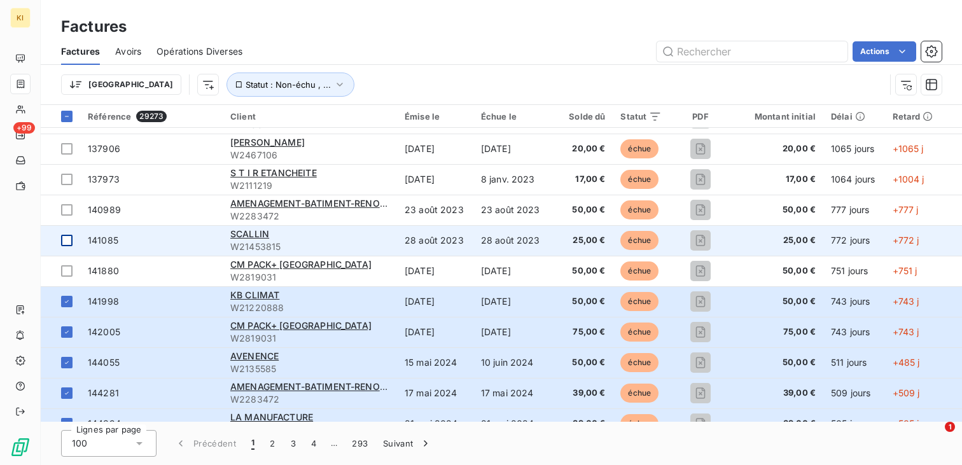
click at [67, 271] on div at bounding box center [66, 270] width 11 height 11
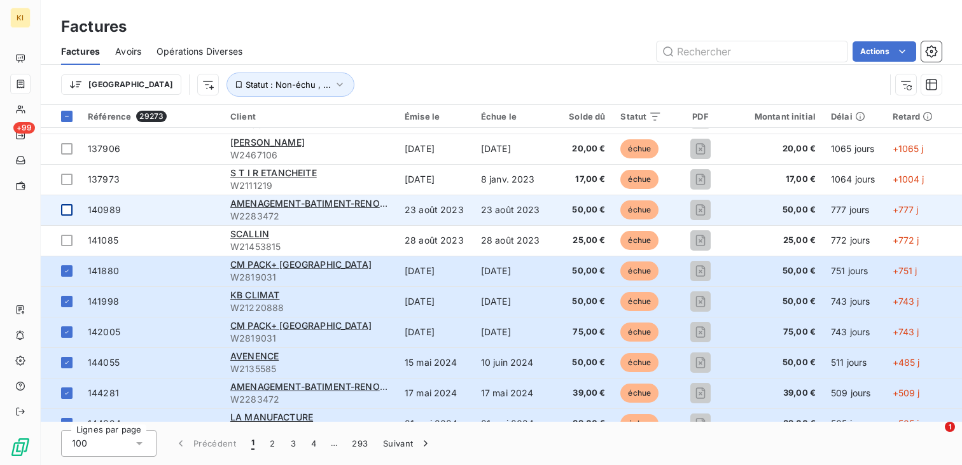
drag, startPoint x: 67, startPoint y: 246, endPoint x: 67, endPoint y: 220, distance: 26.1
click at [67, 246] on div at bounding box center [66, 240] width 11 height 11
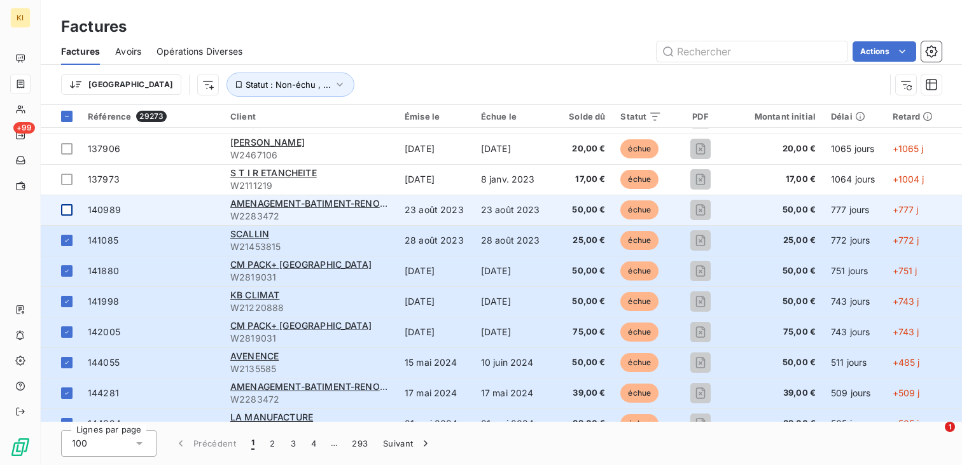
click at [67, 207] on div at bounding box center [66, 209] width 11 height 11
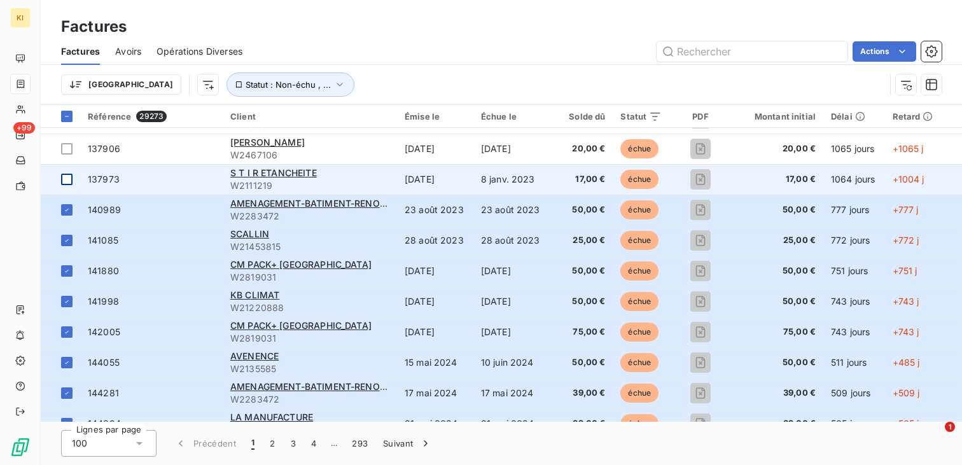
click at [71, 174] on div at bounding box center [66, 179] width 11 height 11
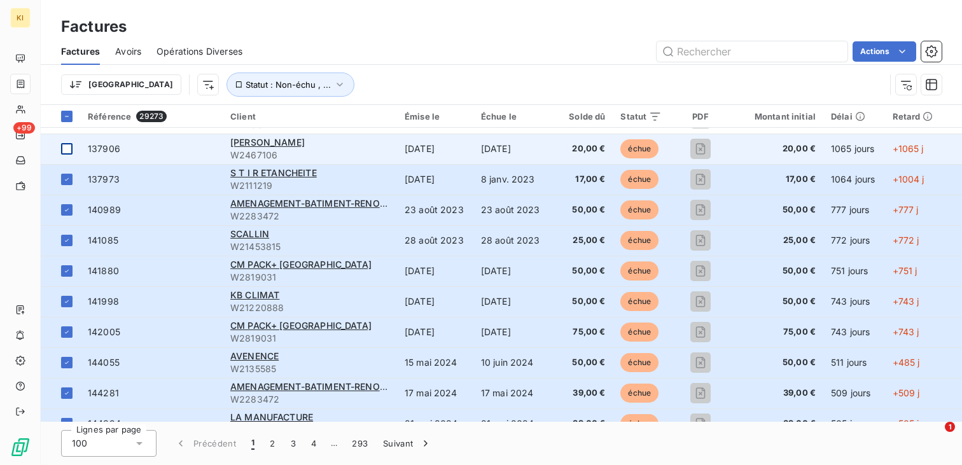
click at [71, 143] on div at bounding box center [66, 148] width 11 height 11
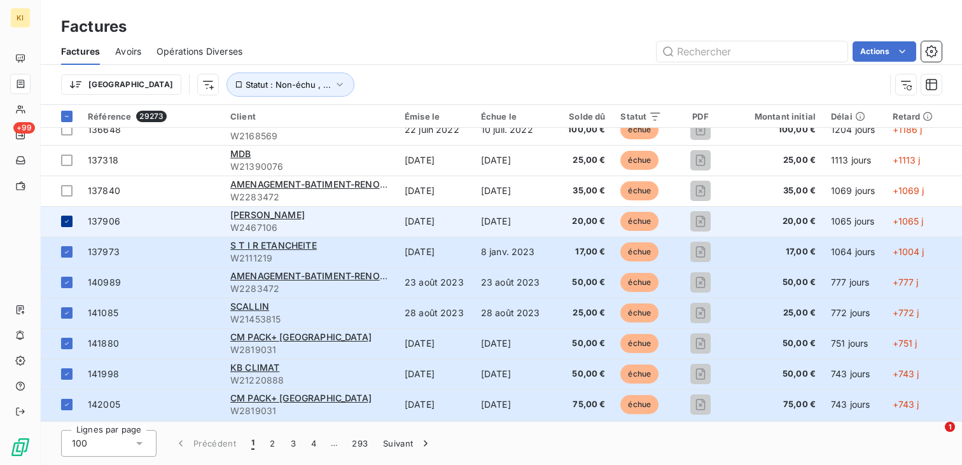
scroll to position [284, 0]
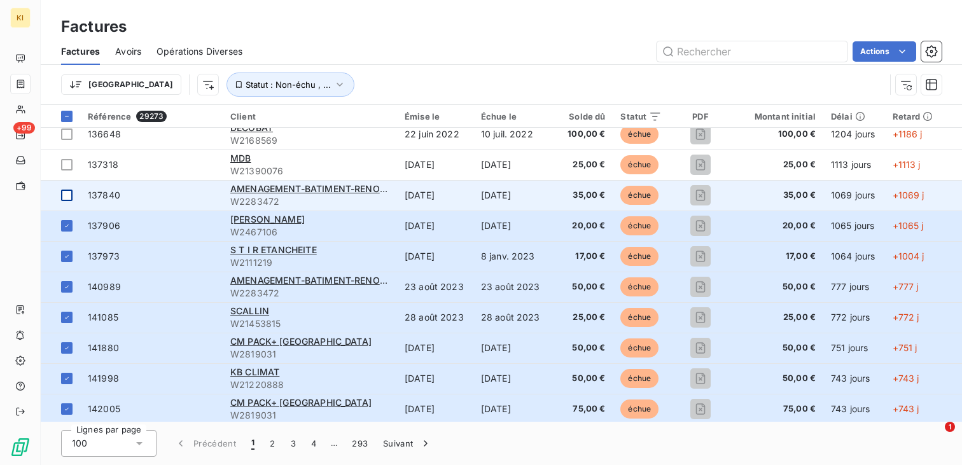
click at [69, 193] on div at bounding box center [66, 195] width 11 height 11
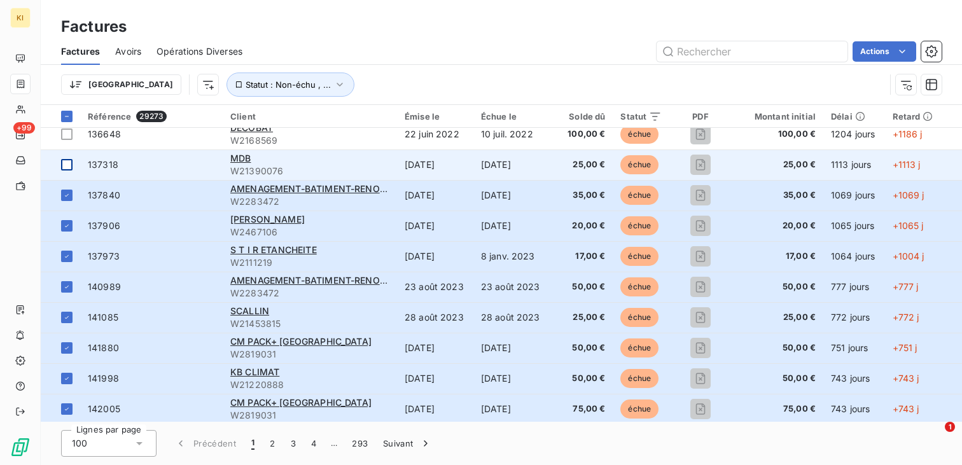
click at [69, 164] on div at bounding box center [66, 164] width 11 height 11
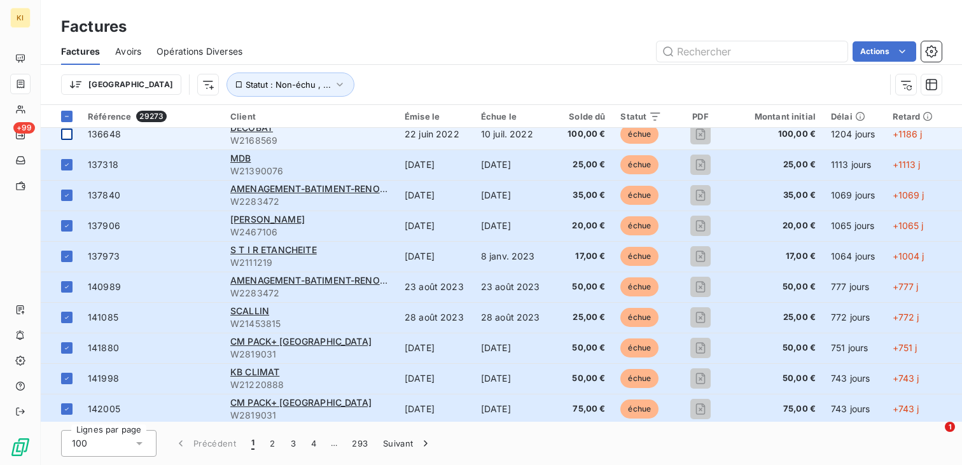
click at [69, 134] on div at bounding box center [66, 134] width 11 height 11
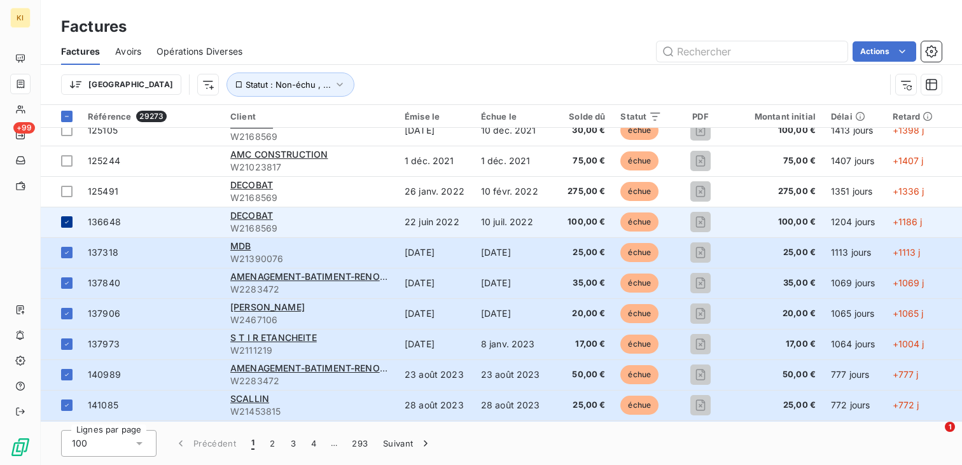
scroll to position [190, 0]
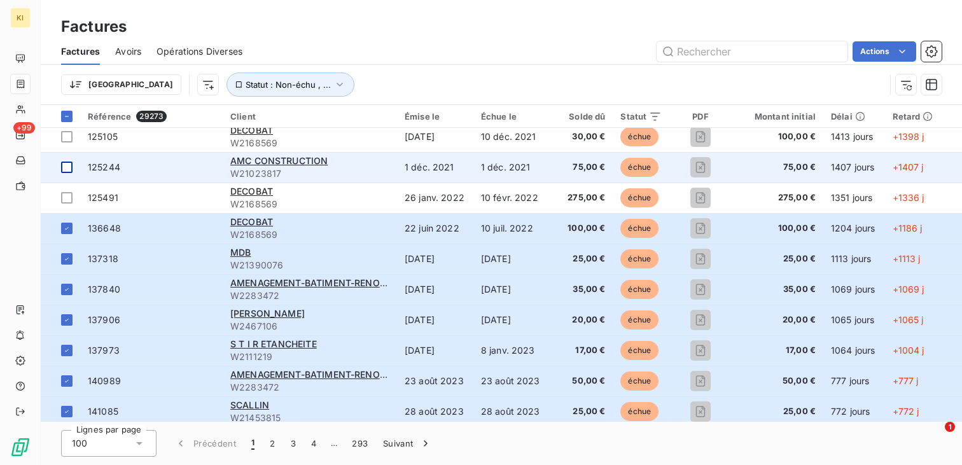
click at [67, 194] on div at bounding box center [66, 197] width 11 height 11
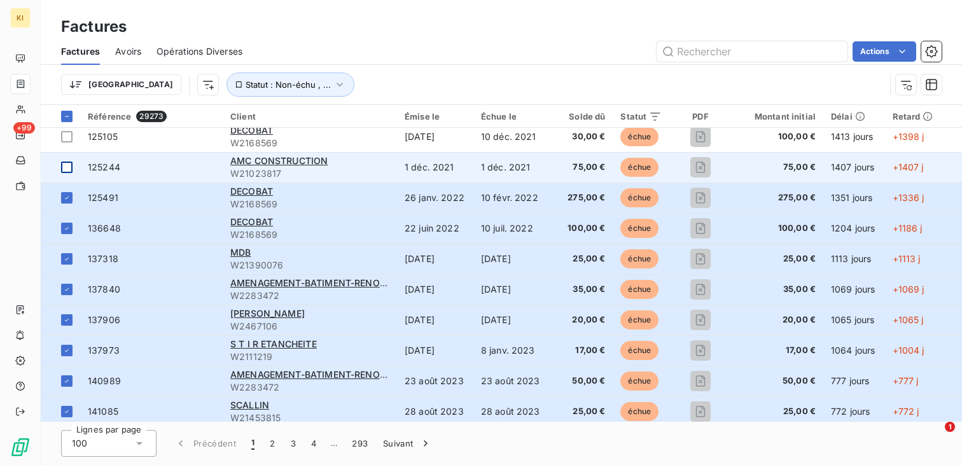
click at [67, 167] on div at bounding box center [66, 167] width 11 height 11
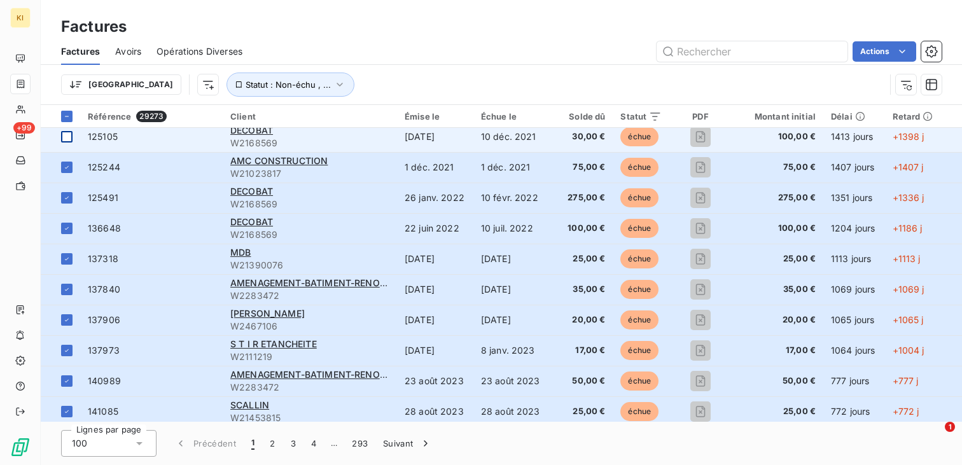
click at [67, 139] on div at bounding box center [66, 136] width 11 height 11
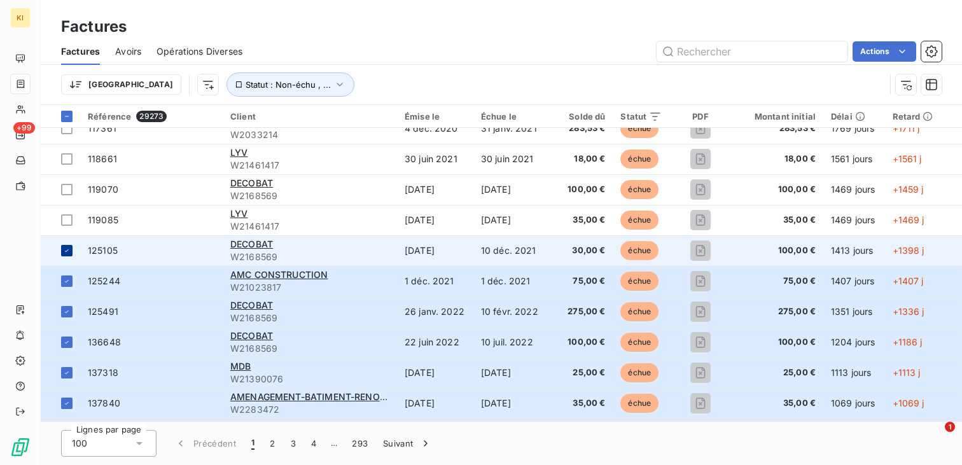
scroll to position [72, 0]
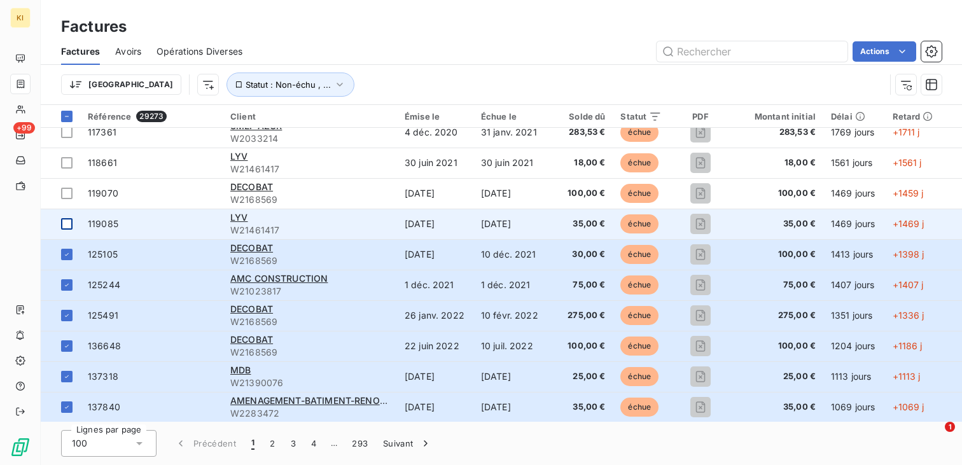
click at [69, 225] on div at bounding box center [66, 223] width 11 height 11
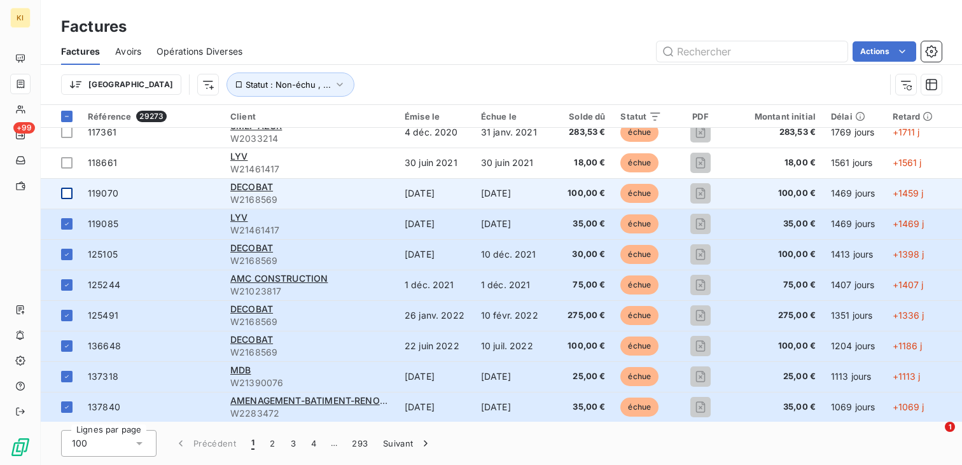
click at [69, 193] on div at bounding box center [66, 193] width 11 height 11
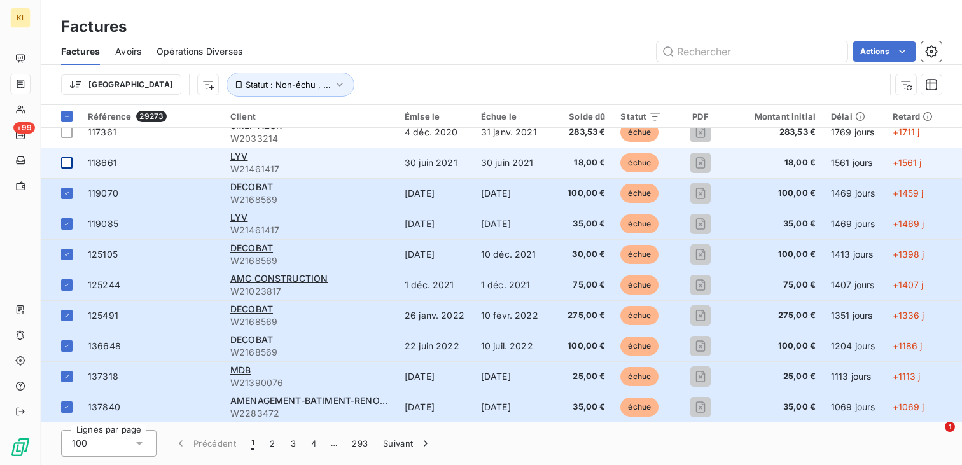
click at [69, 167] on div at bounding box center [66, 162] width 11 height 11
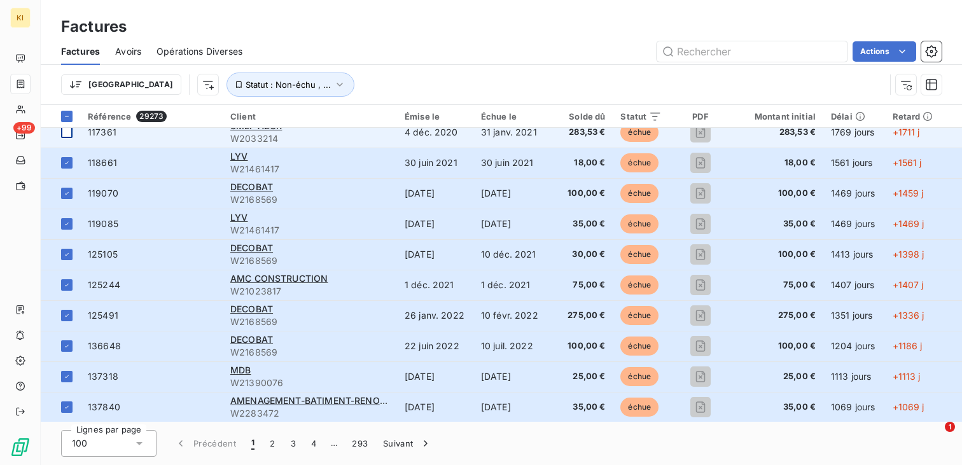
click at [69, 129] on div at bounding box center [66, 132] width 11 height 11
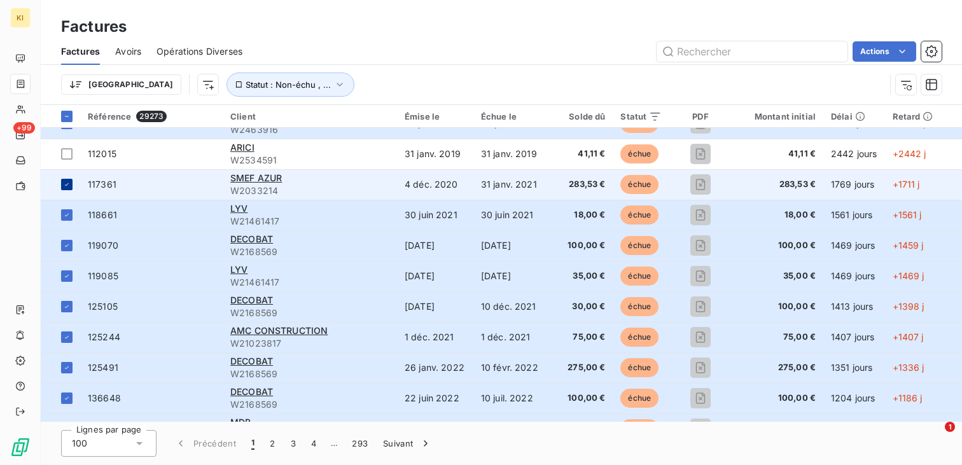
scroll to position [0, 0]
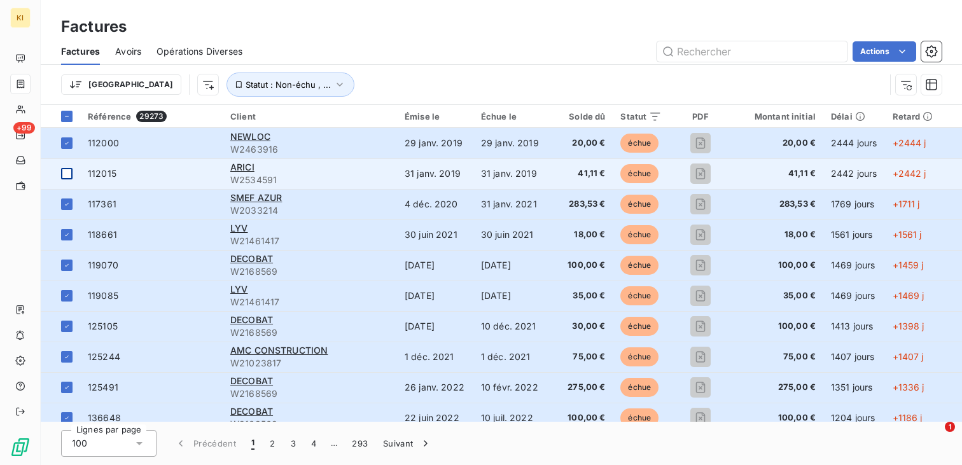
click at [70, 175] on div at bounding box center [66, 173] width 11 height 11
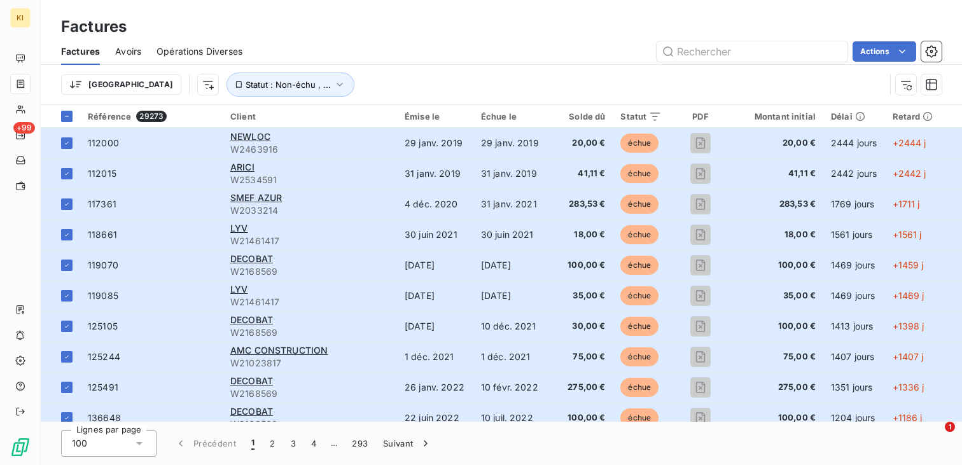
click at [339, 65] on div "Trier Statut : Non-échu , ..." at bounding box center [501, 84] width 881 height 39
click at [876, 52] on html "KI +99 Factures Factures Avoirs Opérations Diverses Actions Trier Statut : Non-…" at bounding box center [481, 232] width 962 height 465
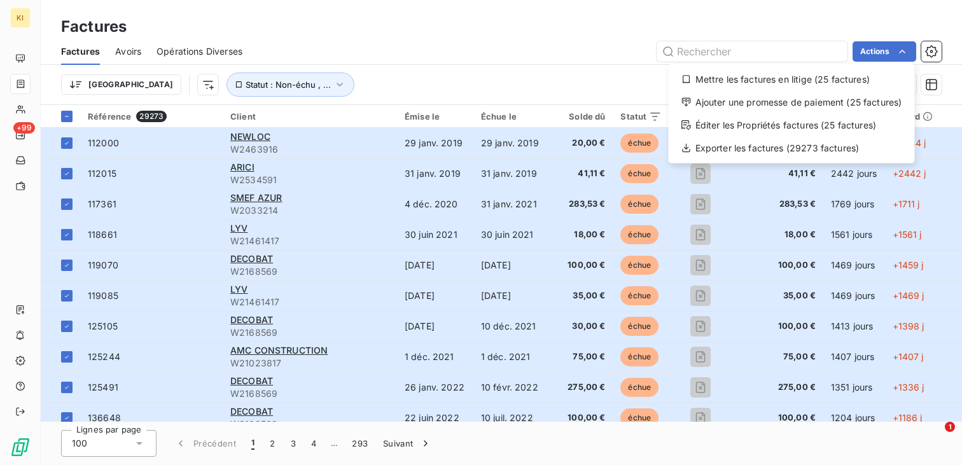
click at [66, 116] on html "KI +99 Factures Factures Avoirs Opérations Diverses Actions Mettre les factures…" at bounding box center [481, 232] width 962 height 465
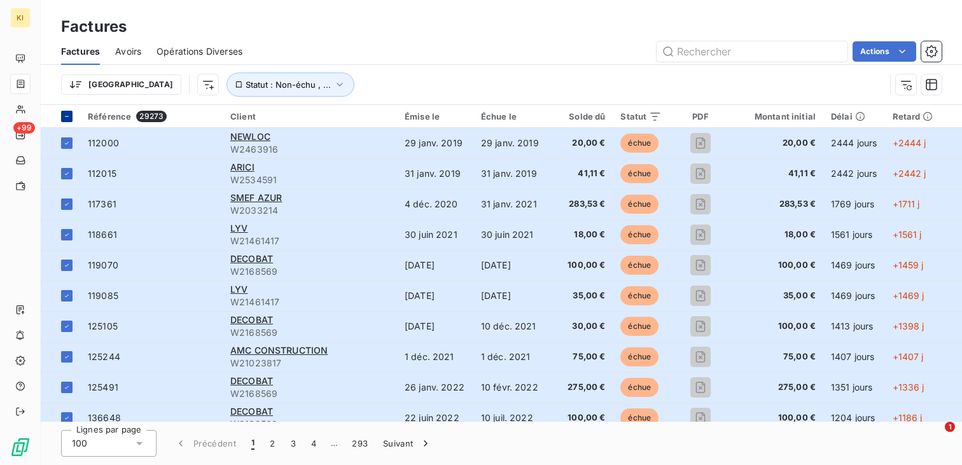
click at [66, 117] on icon at bounding box center [67, 117] width 8 height 8
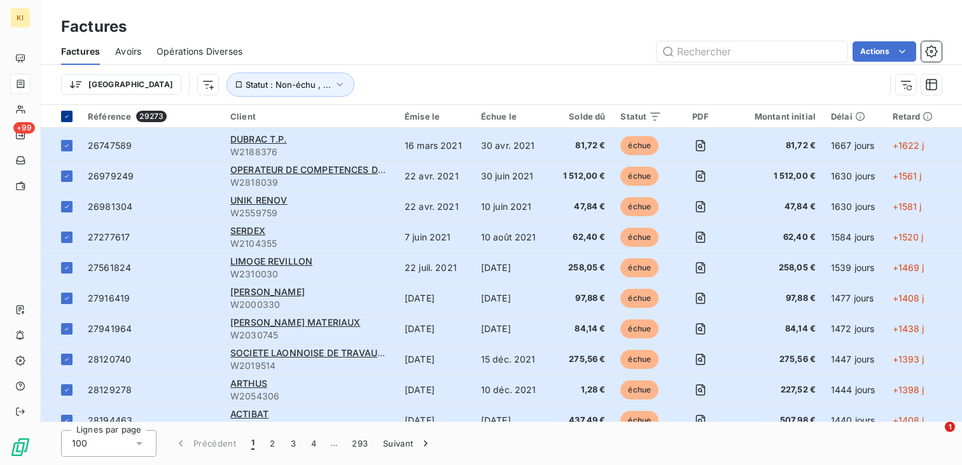
scroll to position [1003, 0]
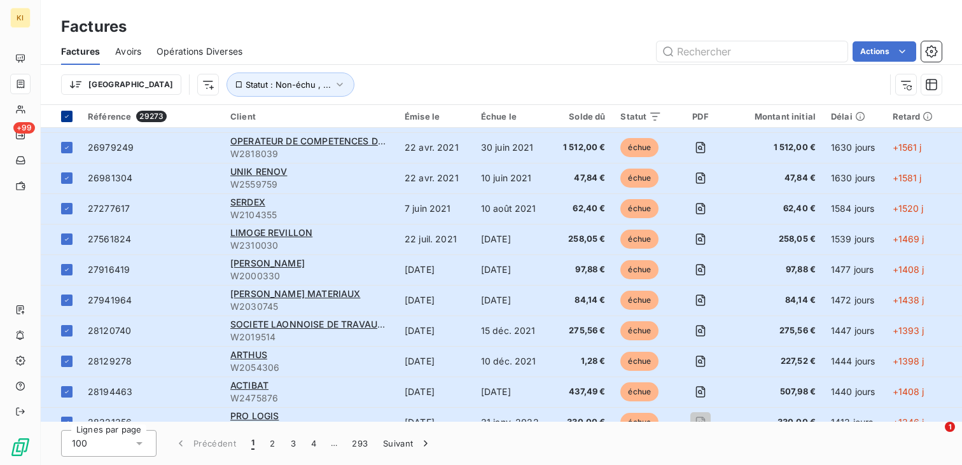
click at [64, 113] on icon at bounding box center [67, 117] width 8 height 8
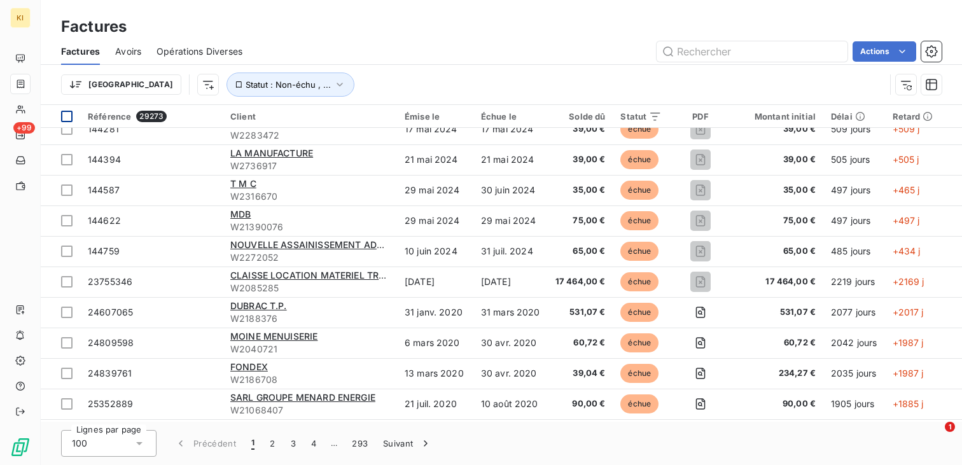
scroll to position [617, 0]
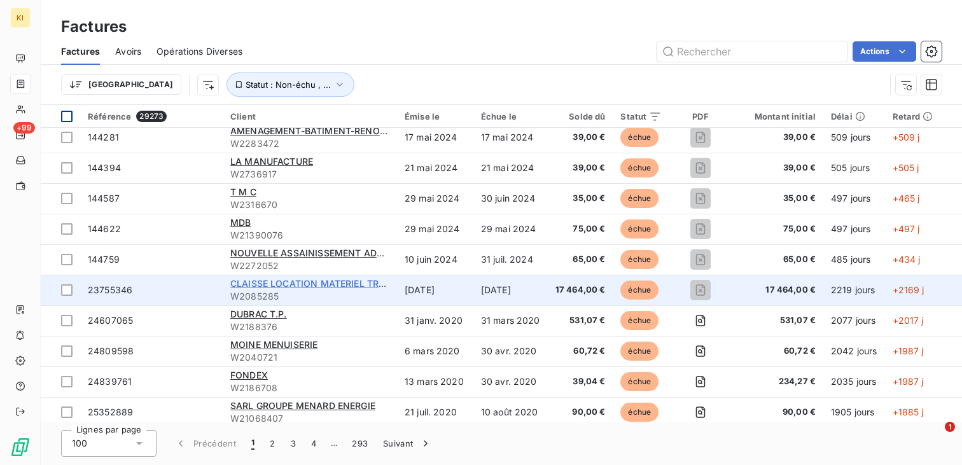
click at [325, 279] on span "CLAISSE LOCATION MATERIEL TRAVAUX PUBLICS" at bounding box center [340, 283] width 220 height 11
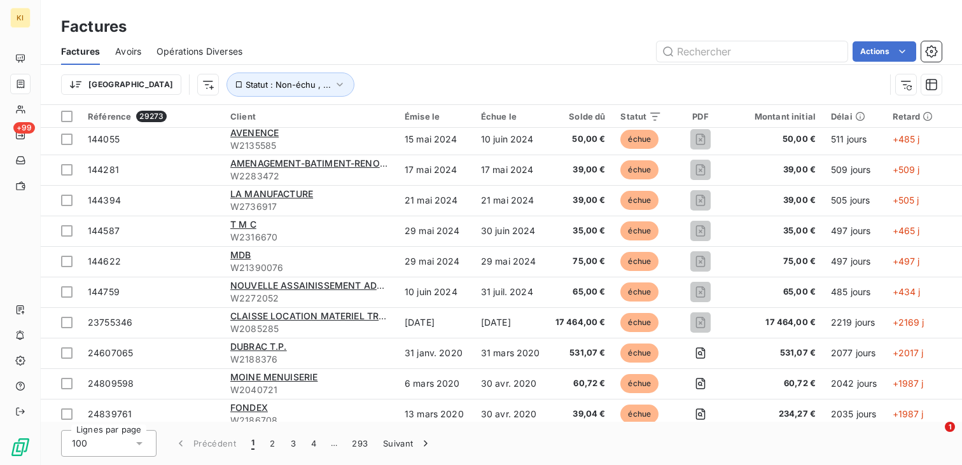
scroll to position [681, 0]
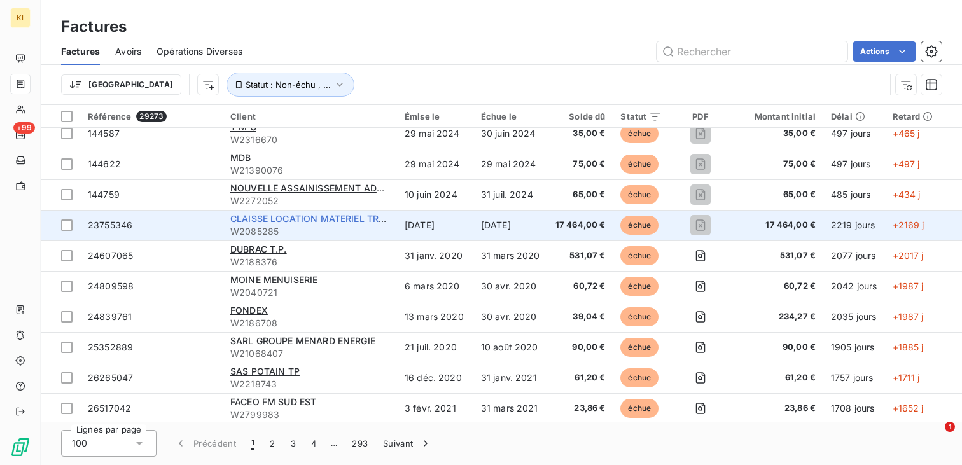
click at [291, 220] on span "CLAISSE LOCATION MATERIEL TRAVAUX PUBLICS" at bounding box center [340, 218] width 220 height 11
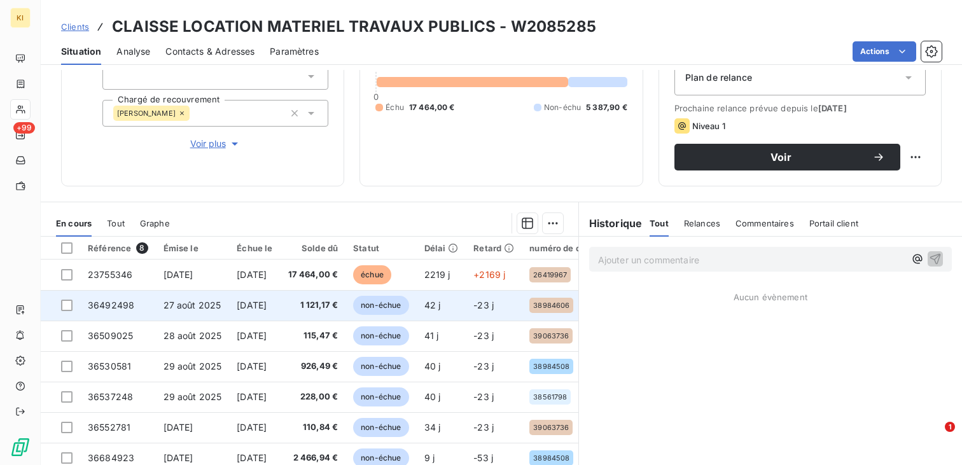
click at [267, 308] on span "[DATE]" at bounding box center [252, 305] width 30 height 11
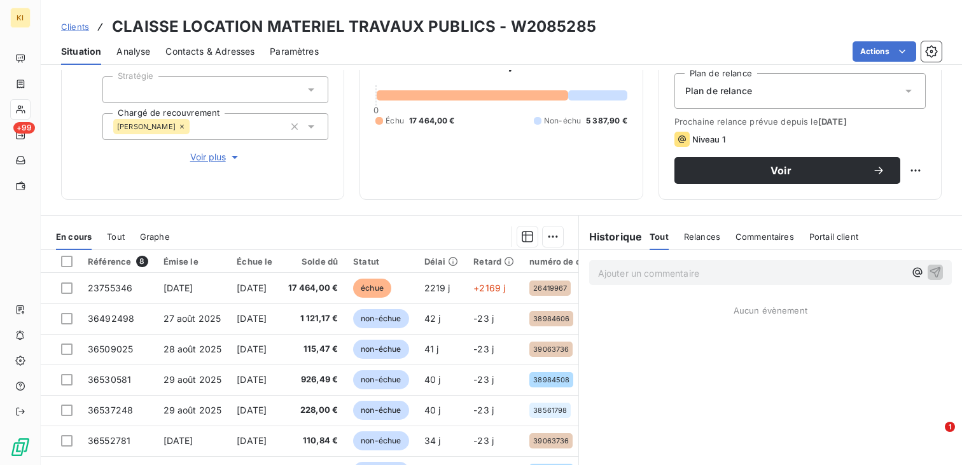
scroll to position [27, 0]
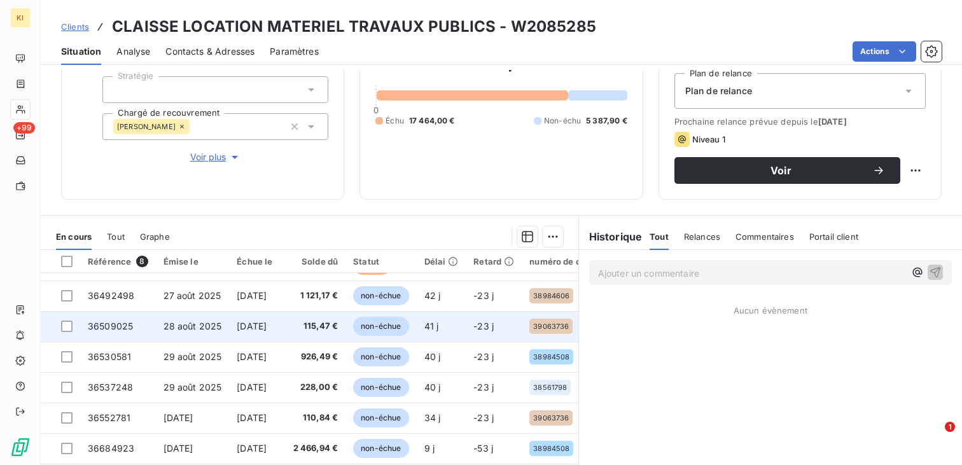
click at [267, 321] on span "[DATE]" at bounding box center [252, 326] width 30 height 11
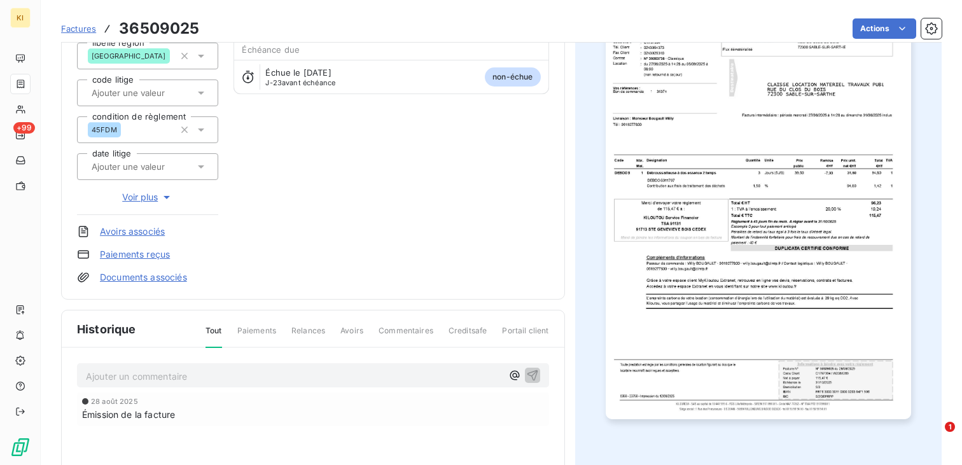
scroll to position [48, 0]
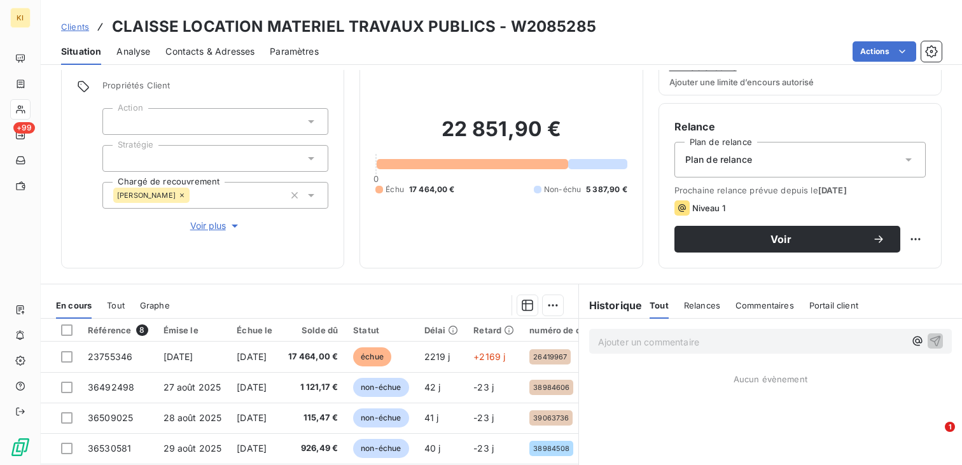
scroll to position [126, 0]
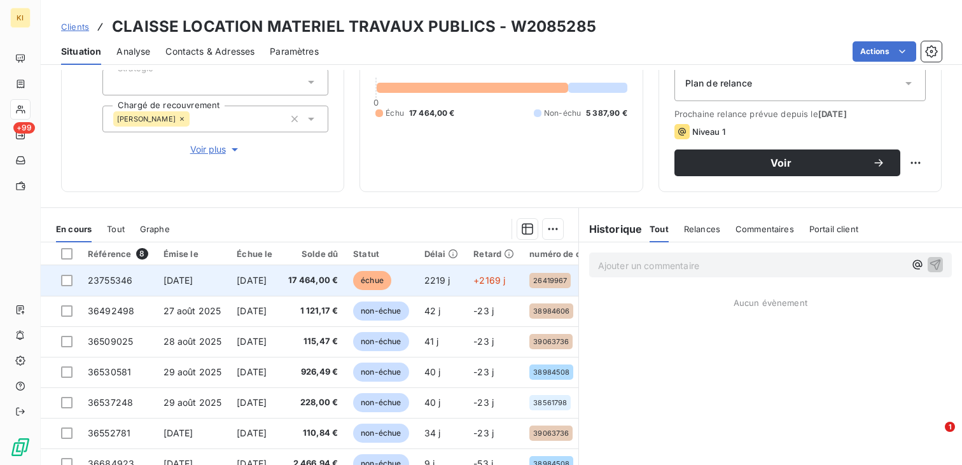
click at [309, 290] on td "17 464,00 €" at bounding box center [314, 280] width 66 height 31
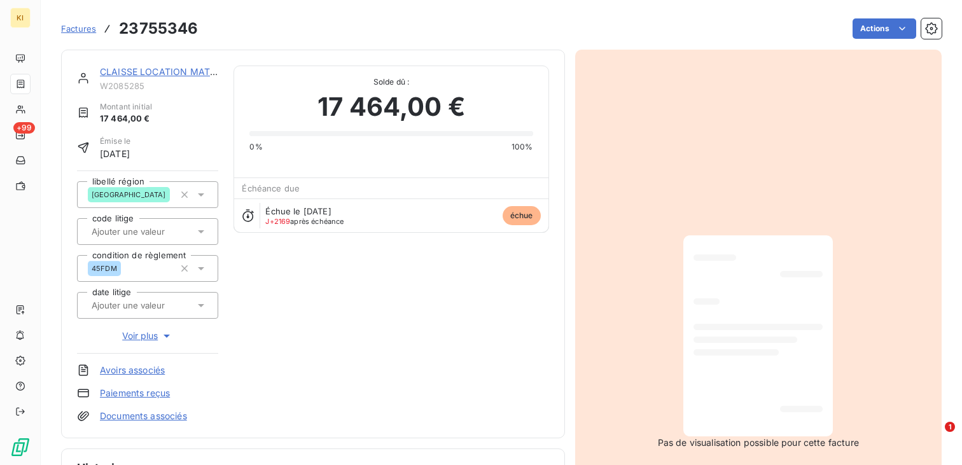
click at [157, 32] on h3 "23755346" at bounding box center [158, 28] width 79 height 23
copy h3 "23755346"
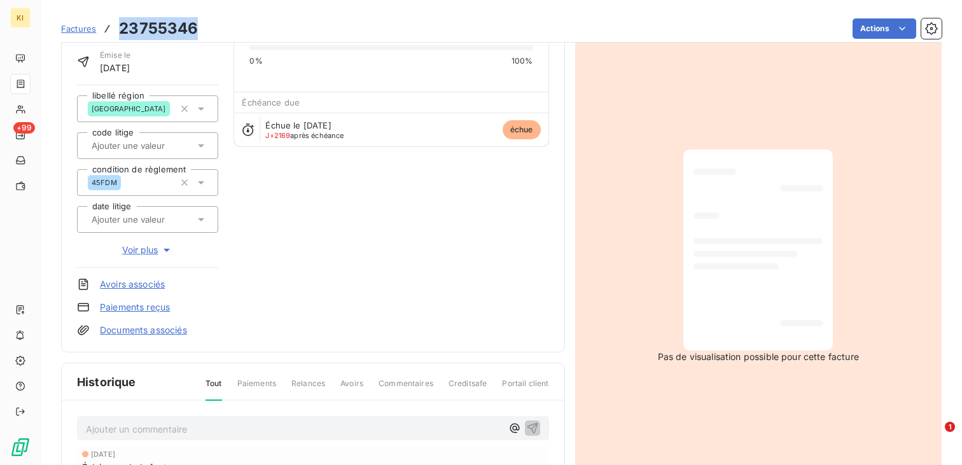
scroll to position [300, 0]
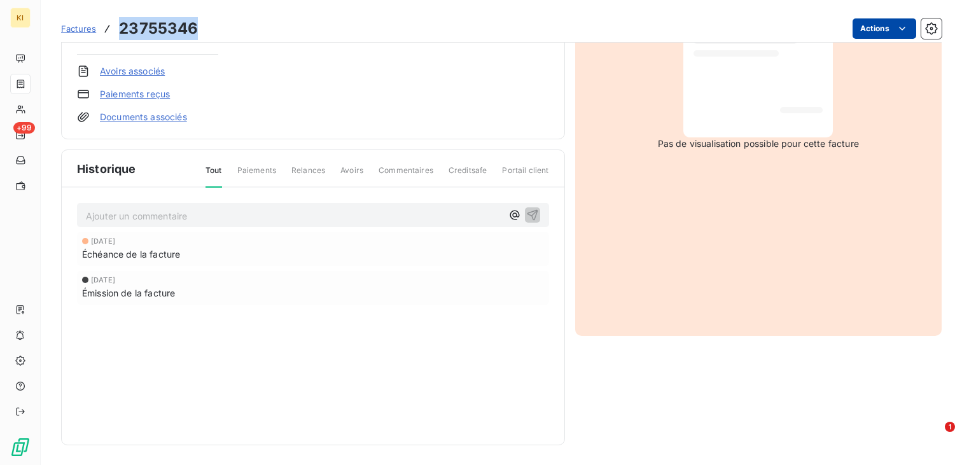
click at [888, 24] on html "KI +99 Factures 23755346 Actions CLAISSE LOCATION MATERIEL TRAVAUX PUBLICS W208…" at bounding box center [481, 232] width 962 height 465
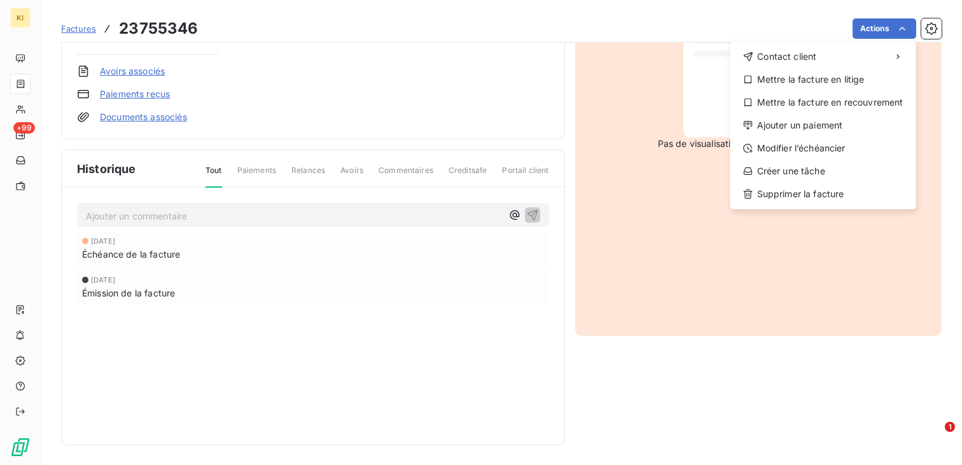
click at [813, 376] on html "KI +99 Factures 23755346 Actions Contact client Mettre la facture en litige Met…" at bounding box center [481, 232] width 962 height 465
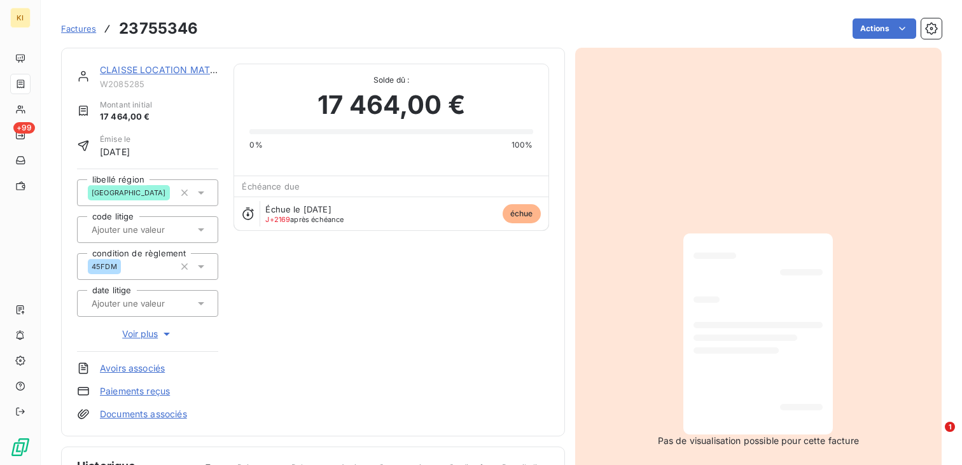
scroll to position [0, 0]
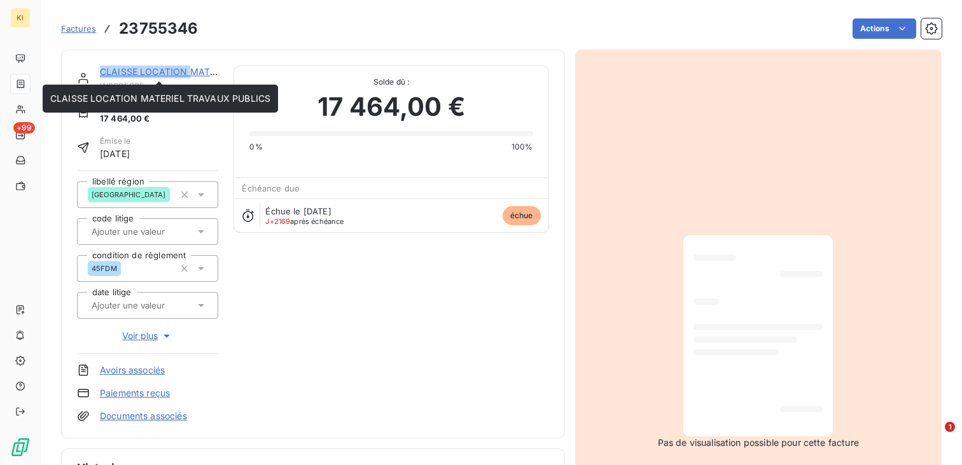
drag, startPoint x: 92, startPoint y: 70, endPoint x: 188, endPoint y: 66, distance: 96.2
click at [188, 66] on div "CLAISSE LOCATION MATERIEL TRAVAUX PUBLICS W2085285" at bounding box center [147, 78] width 141 height 25
copy link "CLAISSE LOCATION"
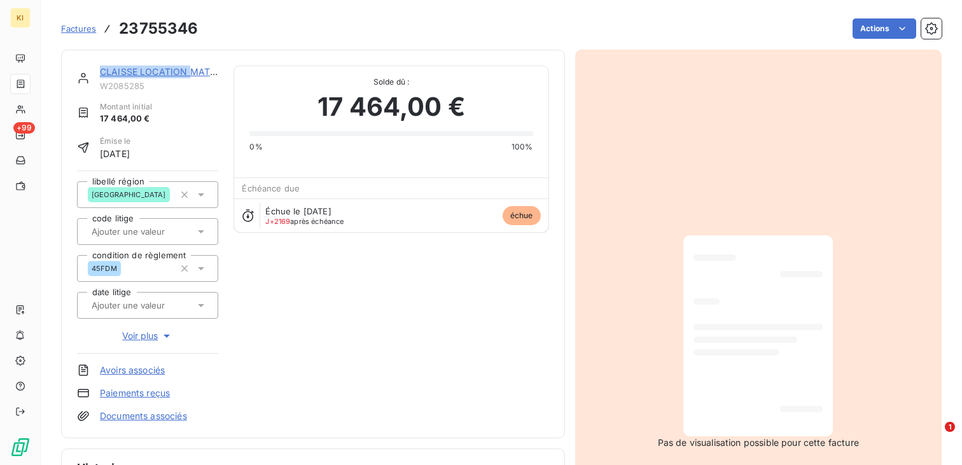
click at [185, 69] on link "CLAISSE LOCATION MATERIEL TRAVAUX PUBLICS" at bounding box center [210, 71] width 220 height 11
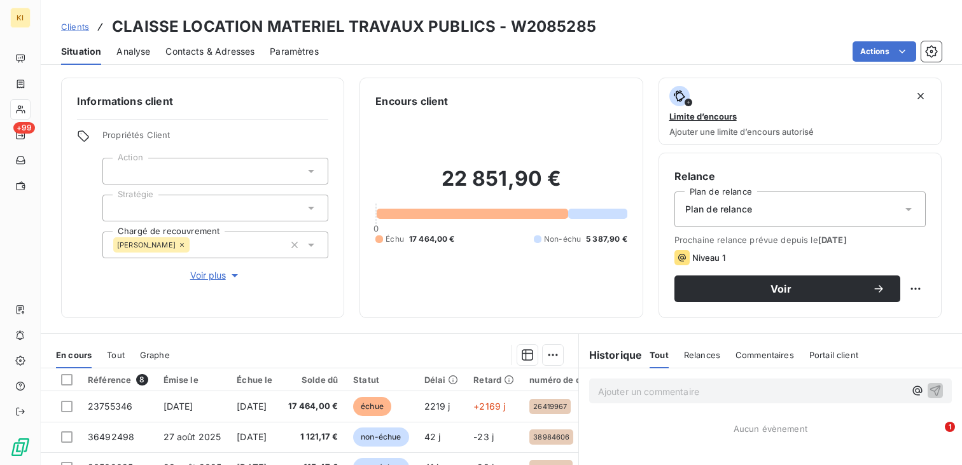
click at [302, 177] on div at bounding box center [215, 171] width 226 height 27
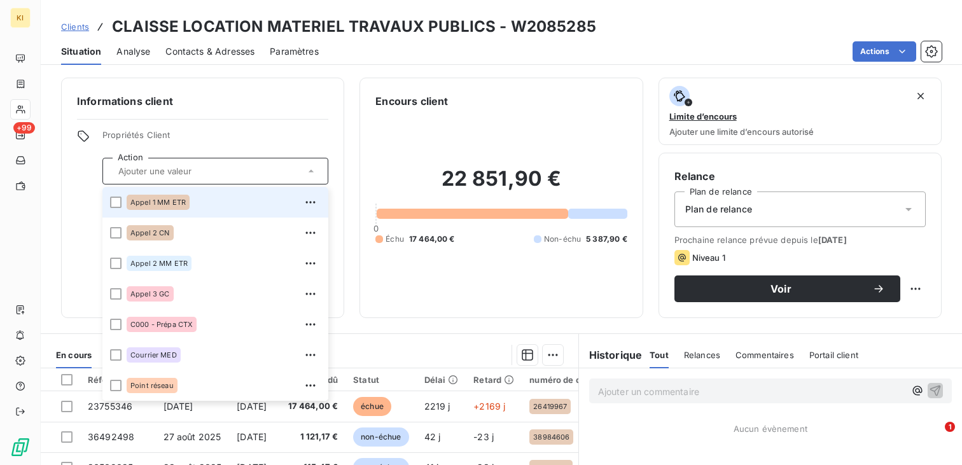
click at [307, 133] on span "Propriétés Client" at bounding box center [215, 139] width 226 height 18
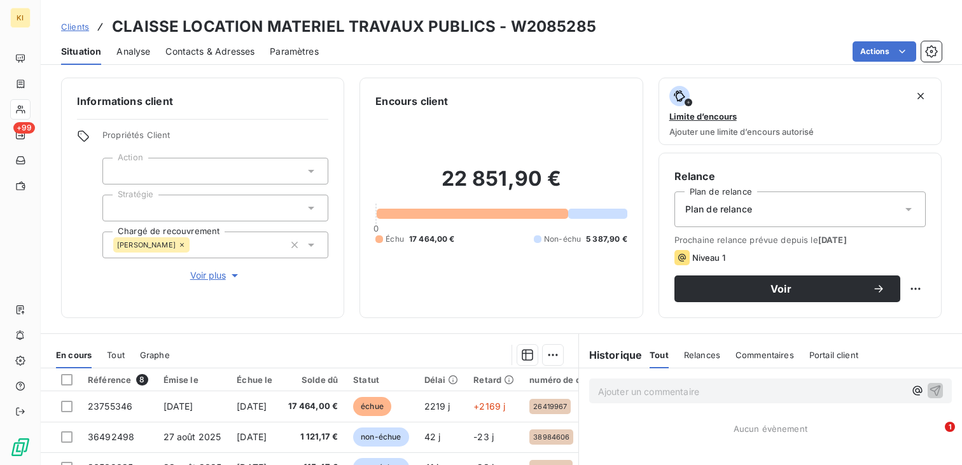
click at [809, 204] on div "Plan de relance" at bounding box center [799, 210] width 251 height 36
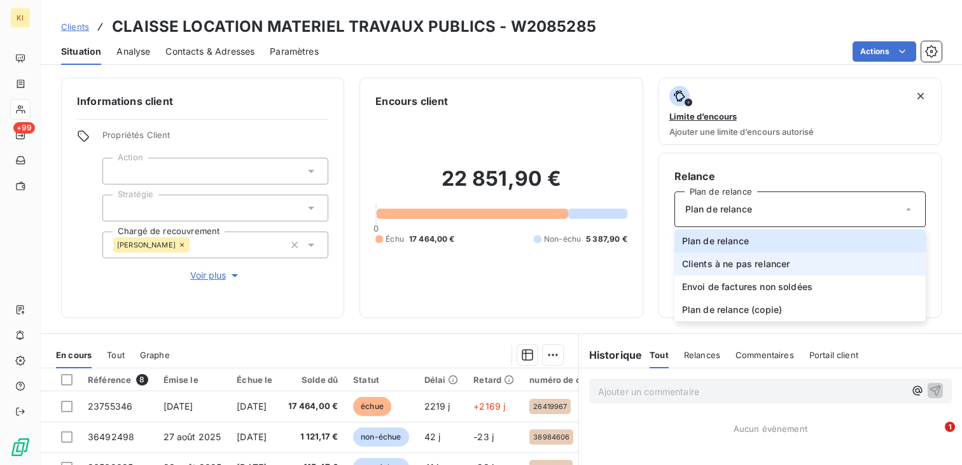
click at [804, 261] on li "Clients à ne pas relancer" at bounding box center [799, 264] width 251 height 23
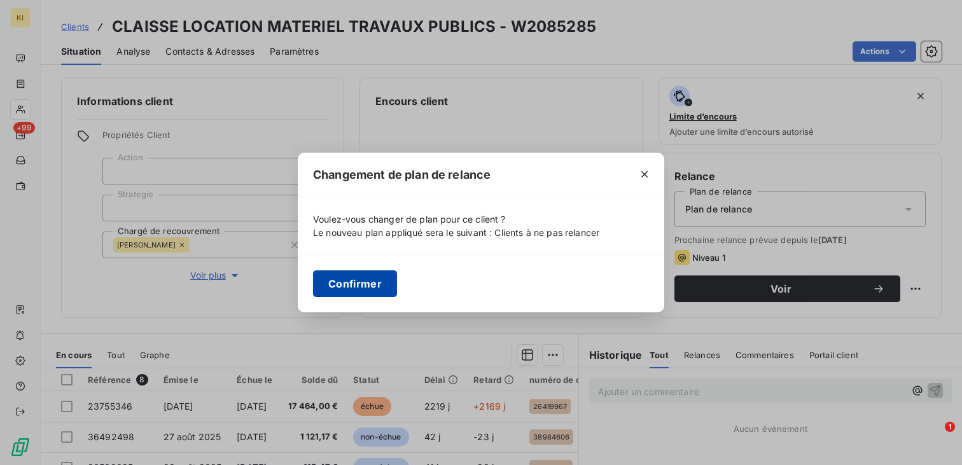
click at [388, 276] on button "Confirmer" at bounding box center [355, 283] width 84 height 27
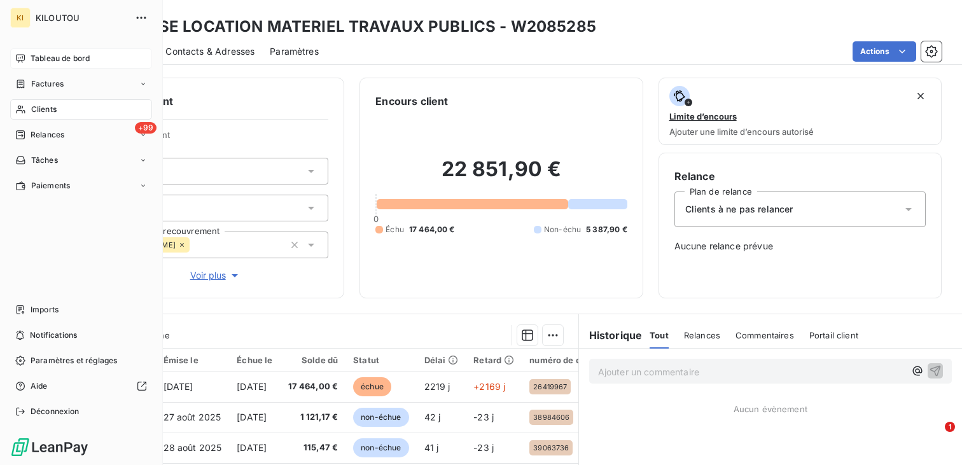
click at [52, 57] on span "Tableau de bord" at bounding box center [60, 58] width 59 height 11
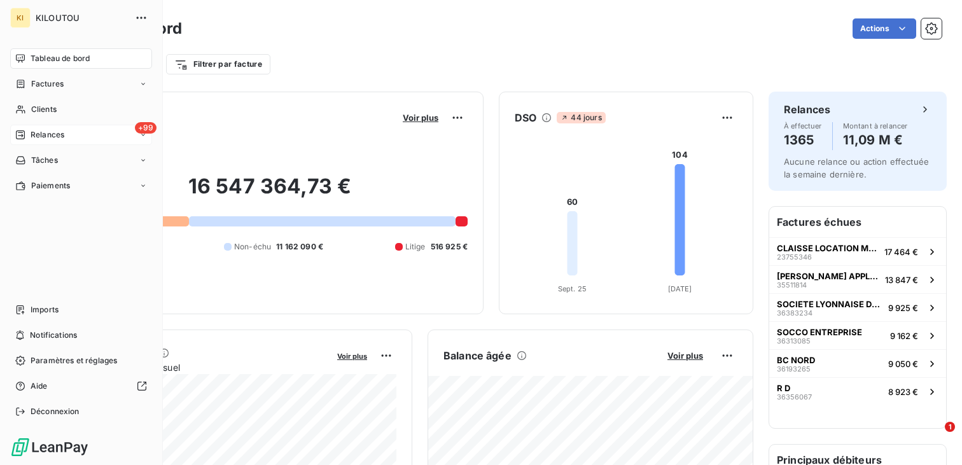
click at [77, 133] on div "+99 Relances" at bounding box center [81, 135] width 142 height 20
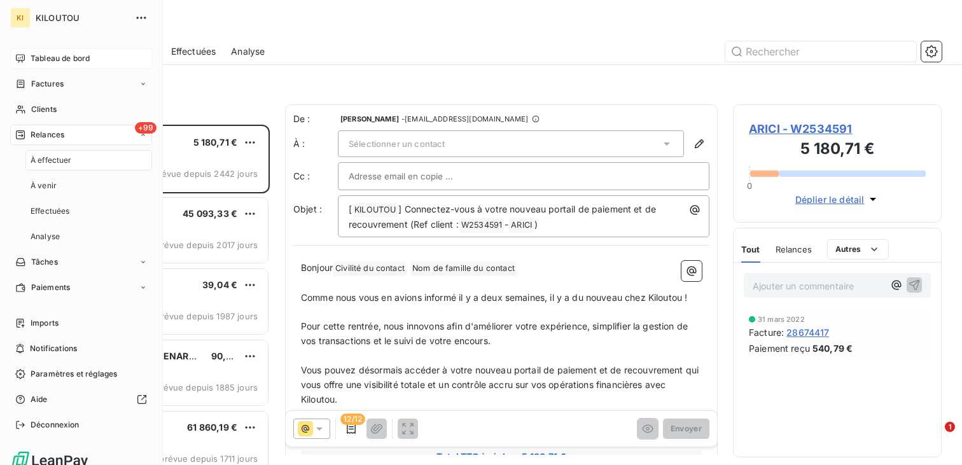
scroll to position [340, 209]
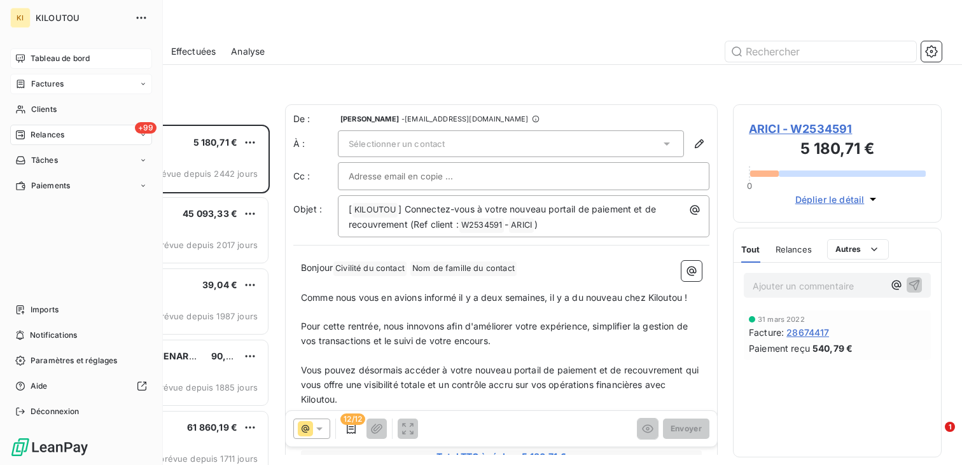
click at [64, 85] on div "Factures" at bounding box center [81, 84] width 142 height 20
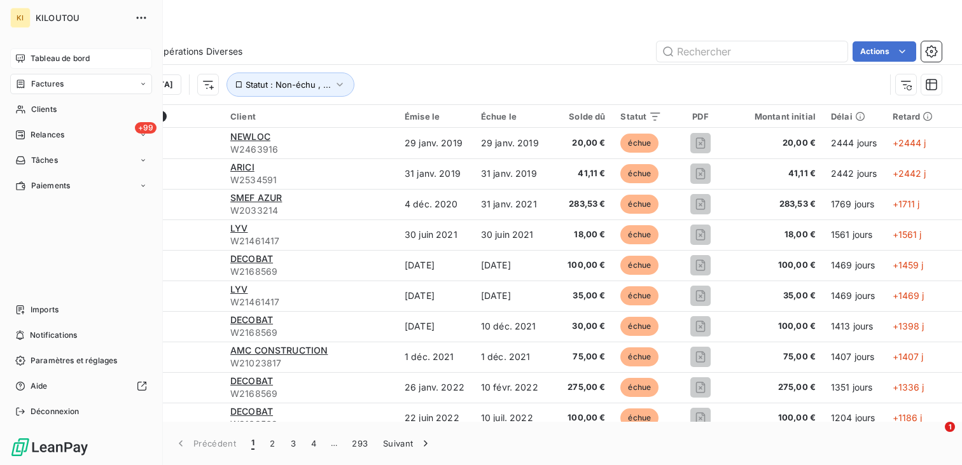
click at [55, 85] on span "Factures" at bounding box center [47, 83] width 32 height 11
click at [68, 109] on div "Factures" at bounding box center [88, 109] width 127 height 20
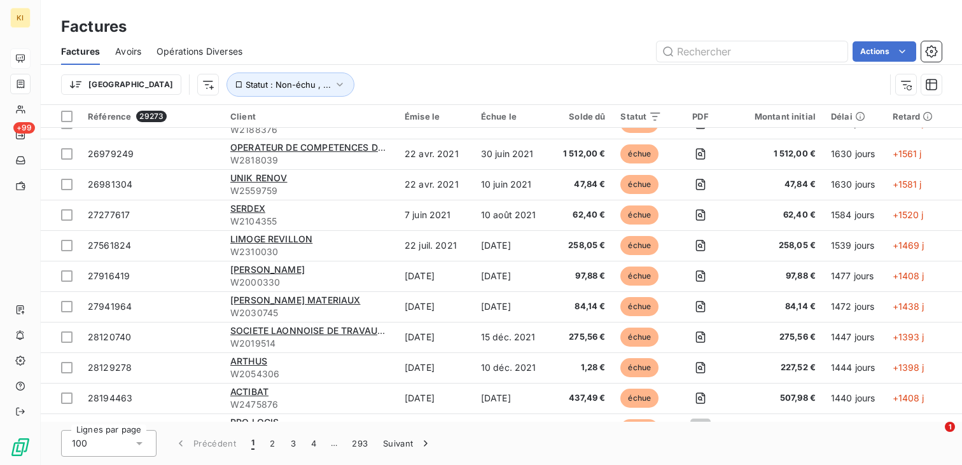
scroll to position [678, 0]
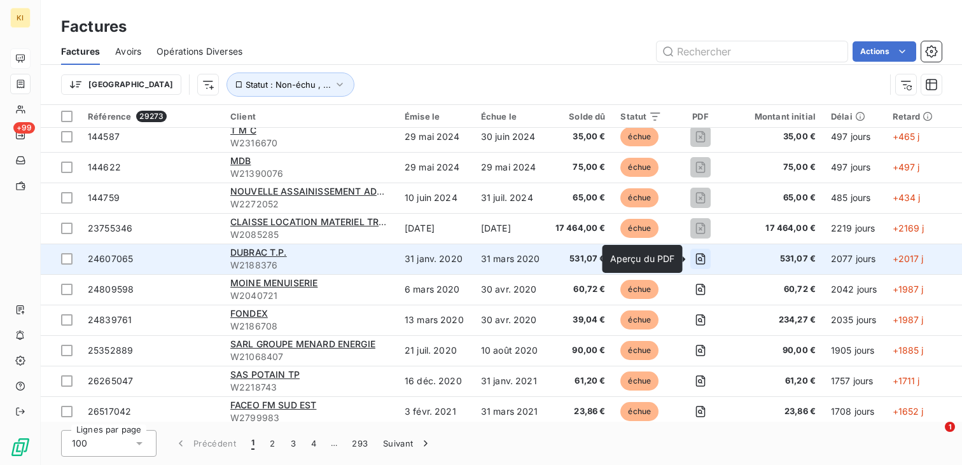
click at [701, 263] on icon "button" at bounding box center [700, 259] width 13 height 13
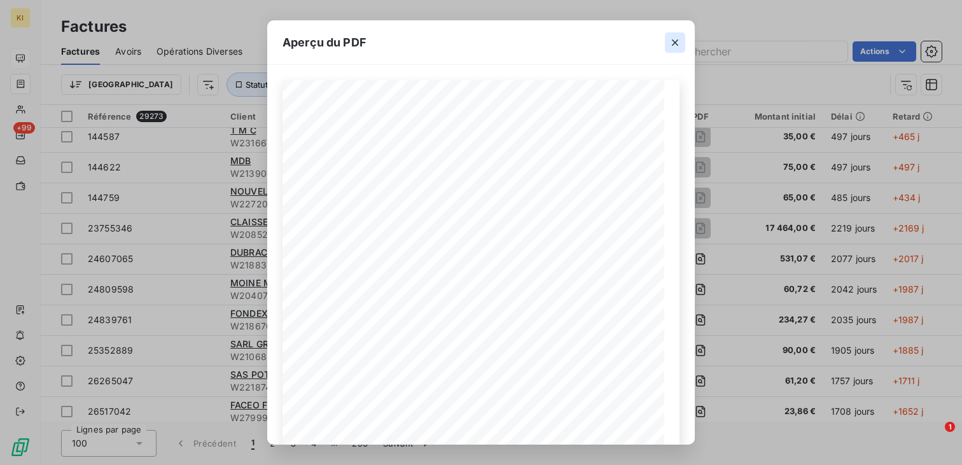
click at [676, 38] on icon "button" at bounding box center [675, 42] width 13 height 13
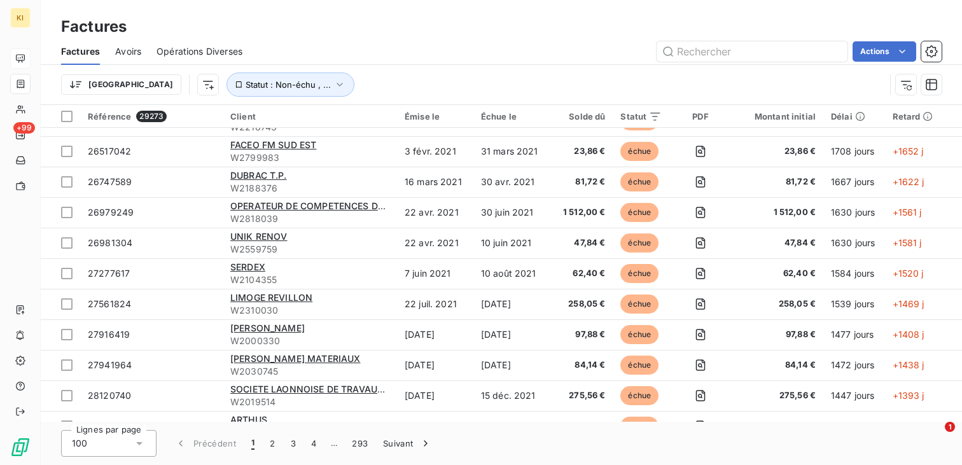
scroll to position [953, 0]
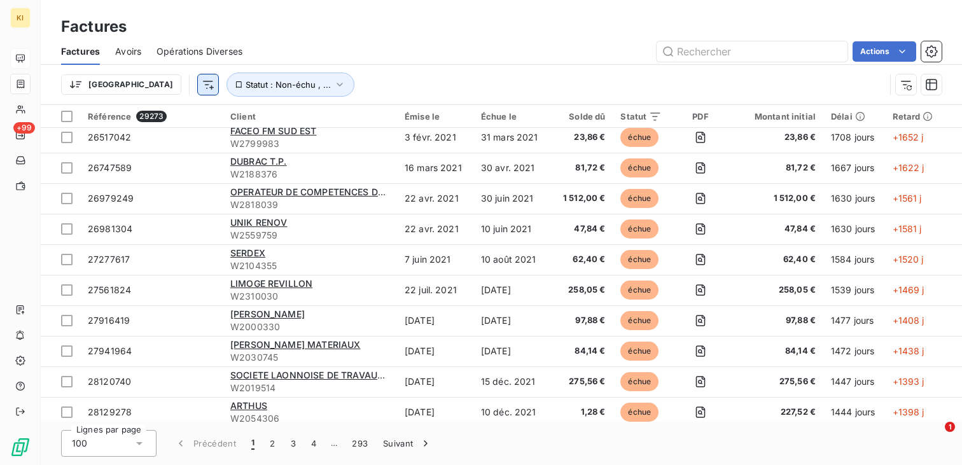
click at [139, 85] on html "KI +99 Factures Factures Avoirs Opérations Diverses Actions Trier Statut : Non-…" at bounding box center [481, 232] width 962 height 465
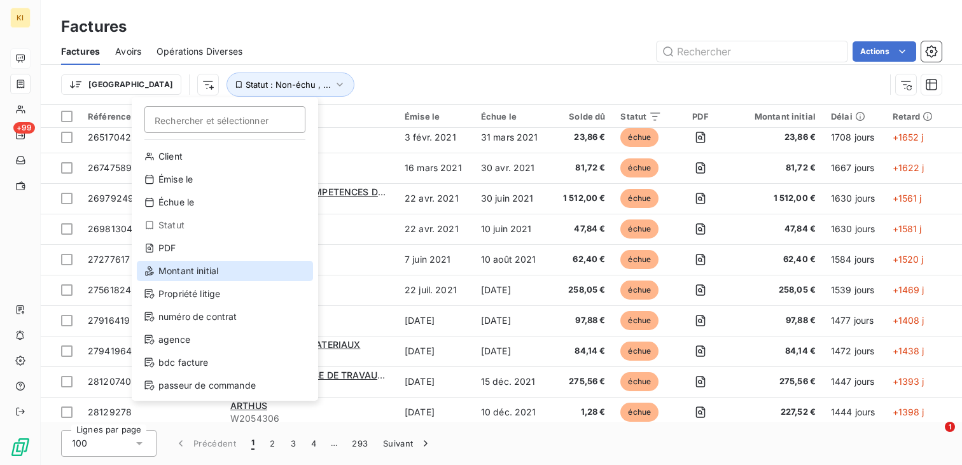
click at [186, 276] on div "Montant initial" at bounding box center [225, 271] width 176 height 20
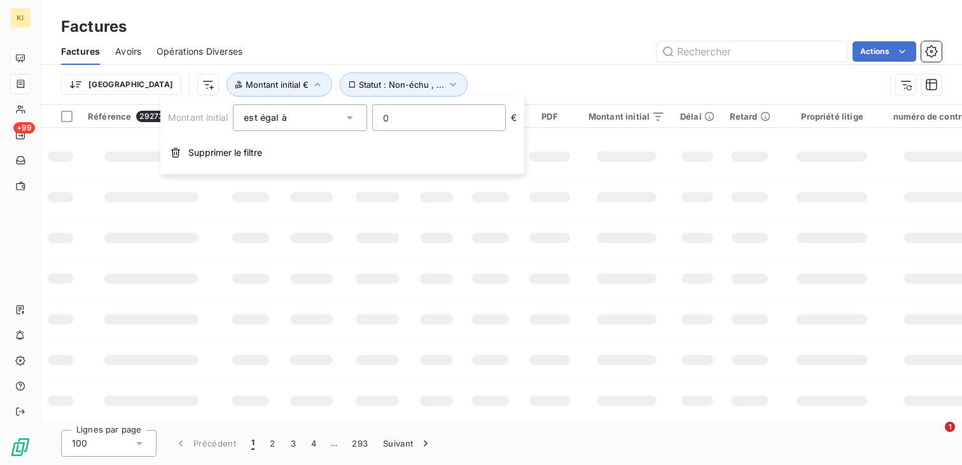
scroll to position [322, 0]
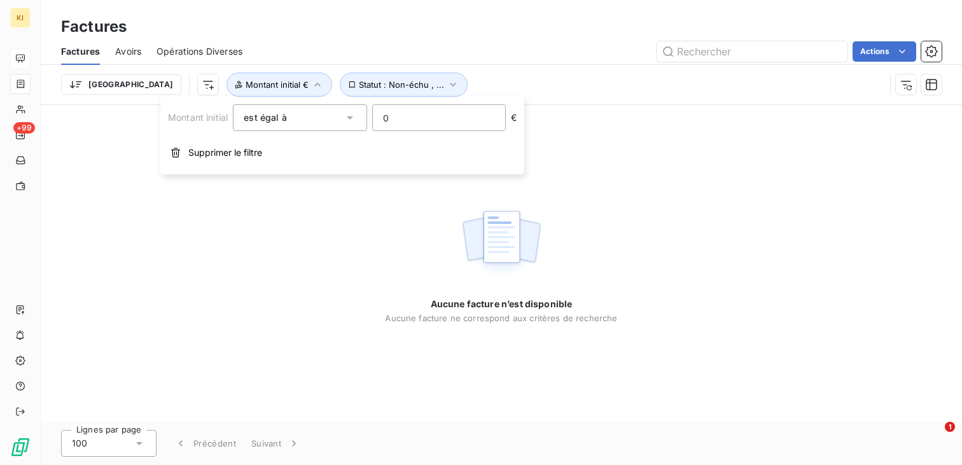
click at [328, 111] on div "est égal à" at bounding box center [293, 118] width 99 height 18
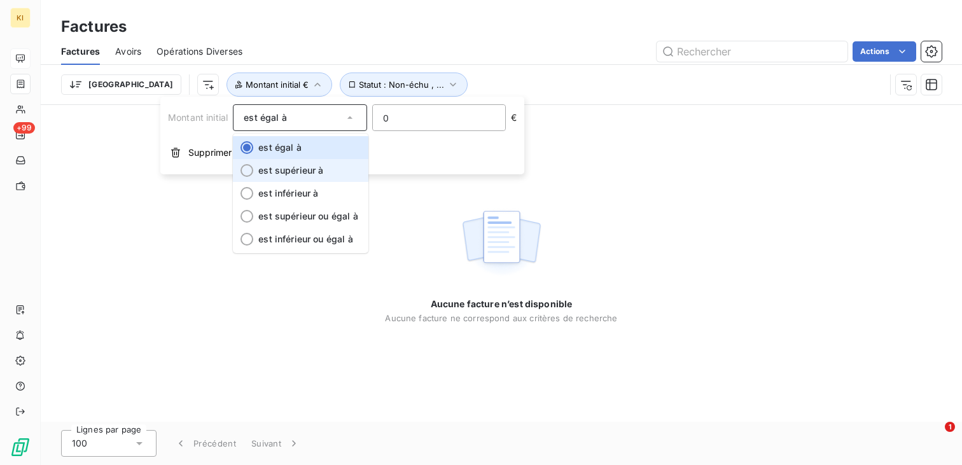
click at [315, 173] on span "est supérieur à" at bounding box center [290, 170] width 65 height 11
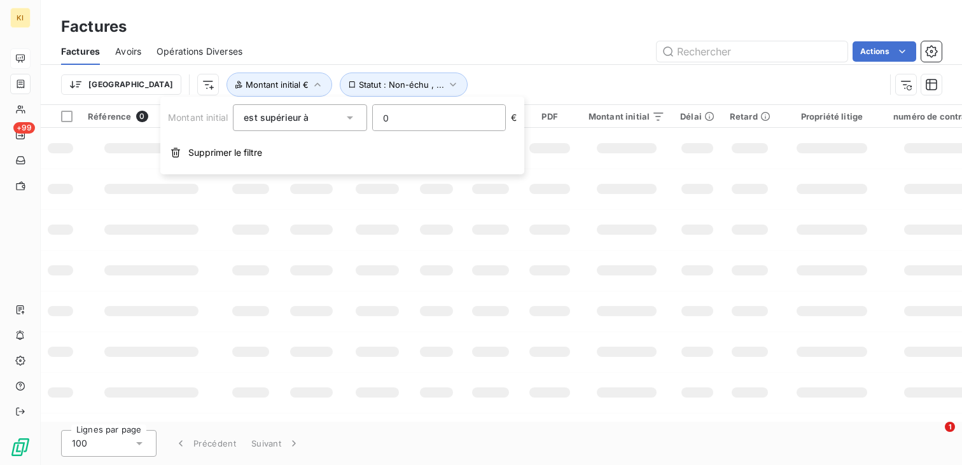
click at [429, 118] on input "0" at bounding box center [439, 117] width 132 height 25
type input "10000"
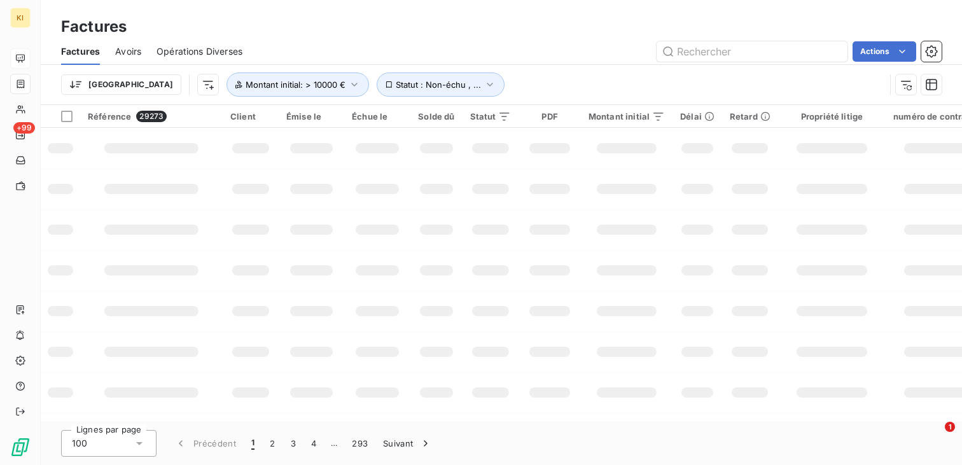
click at [500, 85] on div "Trier Statut : Non-échu , ... Montant initial : > 10000 €" at bounding box center [473, 85] width 824 height 24
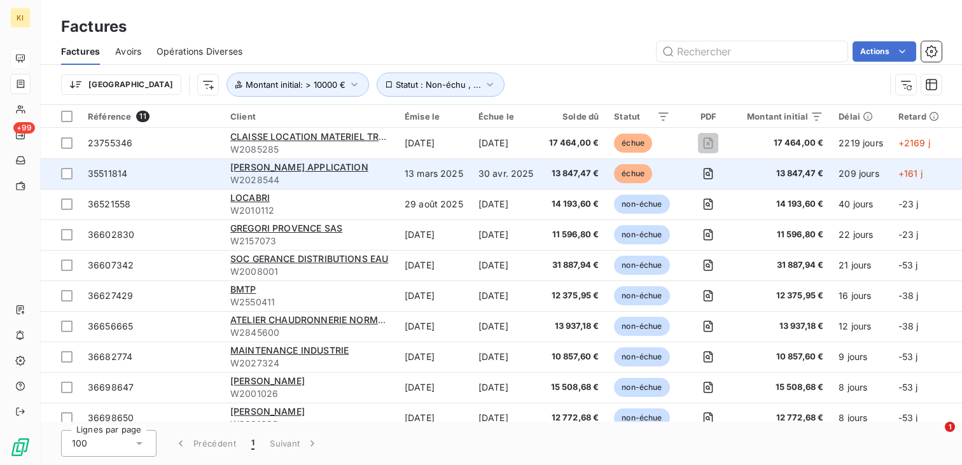
click at [796, 176] on span "13 847,47 €" at bounding box center [785, 173] width 76 height 13
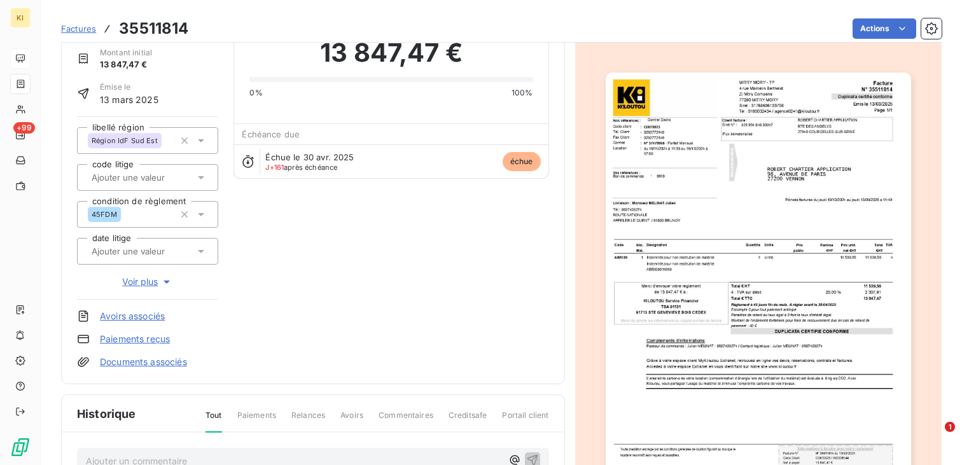
scroll to position [161, 0]
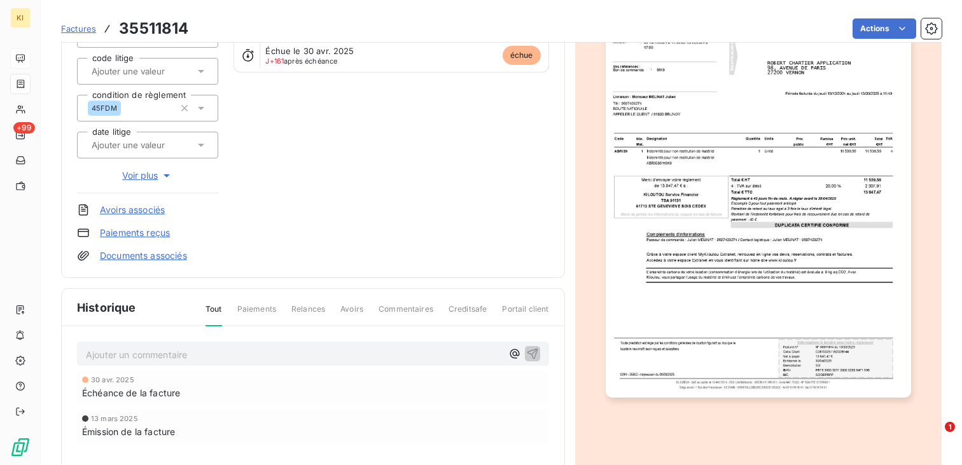
click at [792, 267] on img "button" at bounding box center [758, 181] width 305 height 431
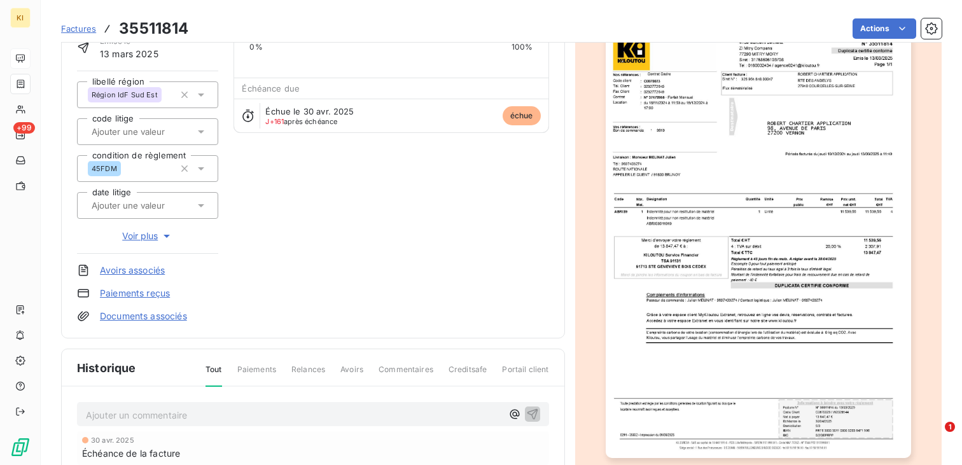
scroll to position [0, 0]
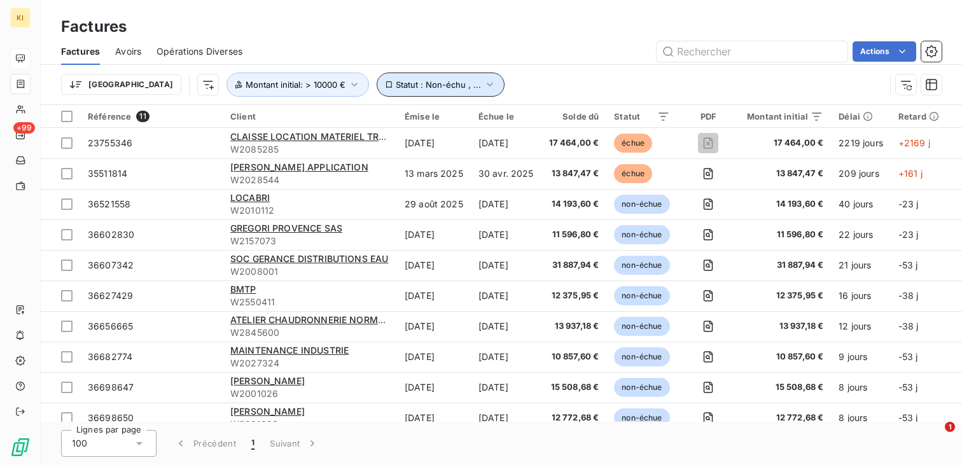
click at [396, 89] on span "Statut : Non-échu , ..." at bounding box center [438, 85] width 85 height 10
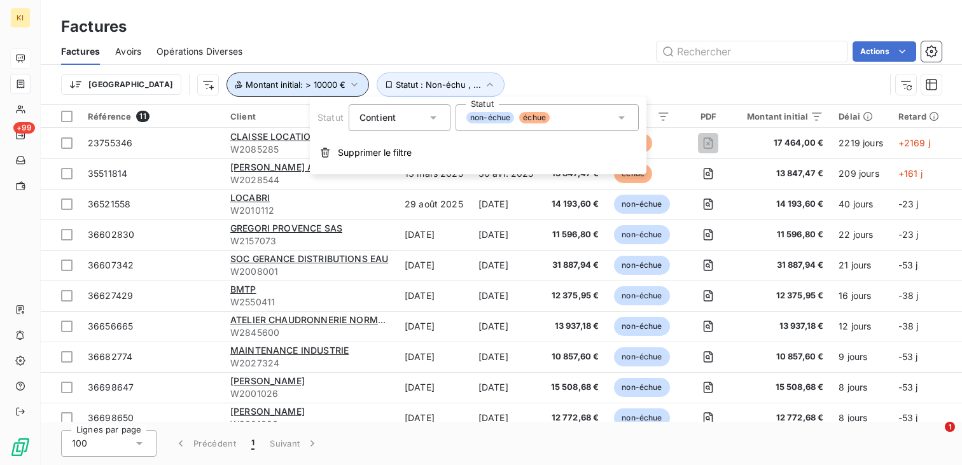
click at [249, 77] on button "Montant initial : > 10000 €" at bounding box center [298, 85] width 143 height 24
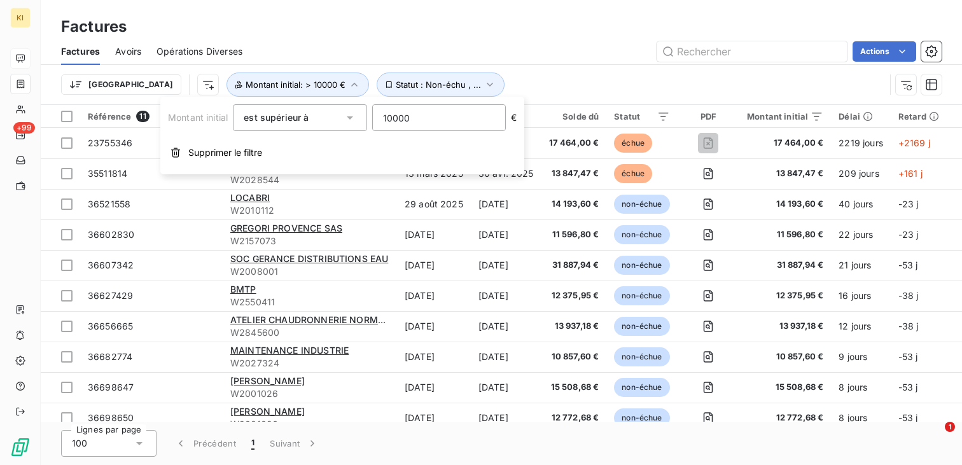
click at [391, 117] on input "10000" at bounding box center [439, 117] width 132 height 25
type input "5000"
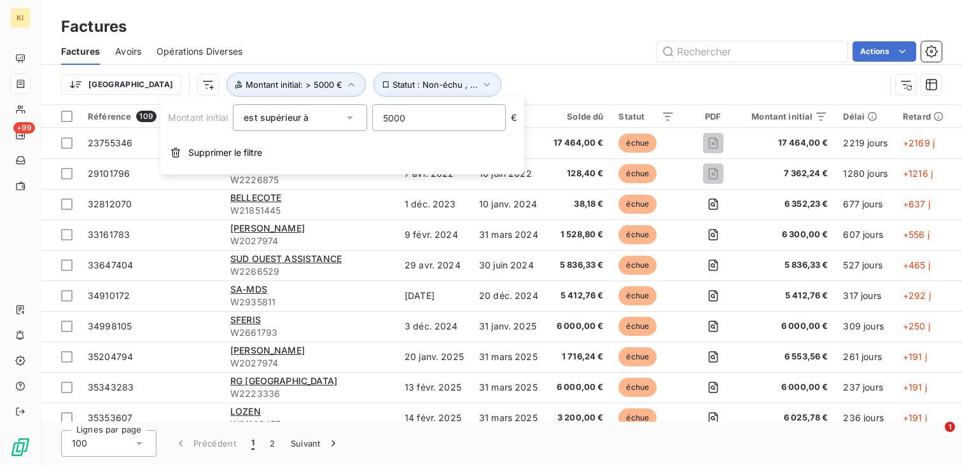
click at [585, 83] on div "Trier Statut : Non-échu , ... Montant initial : > 5000 €" at bounding box center [473, 85] width 824 height 24
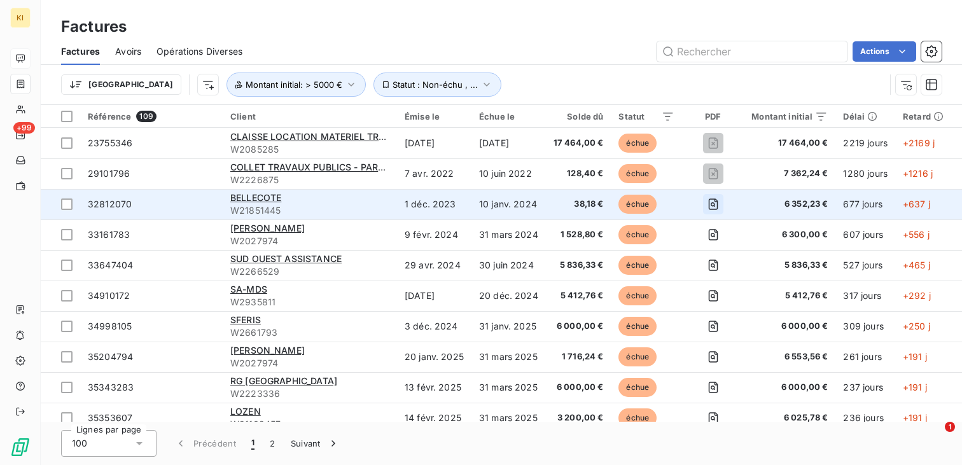
click at [712, 209] on icon "button" at bounding box center [713, 204] width 10 height 11
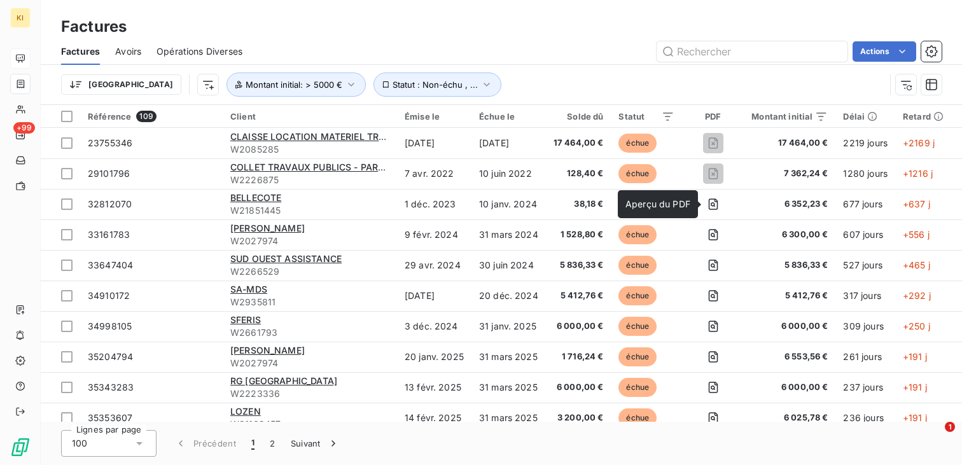
click at [573, 52] on div "Actions" at bounding box center [600, 51] width 684 height 20
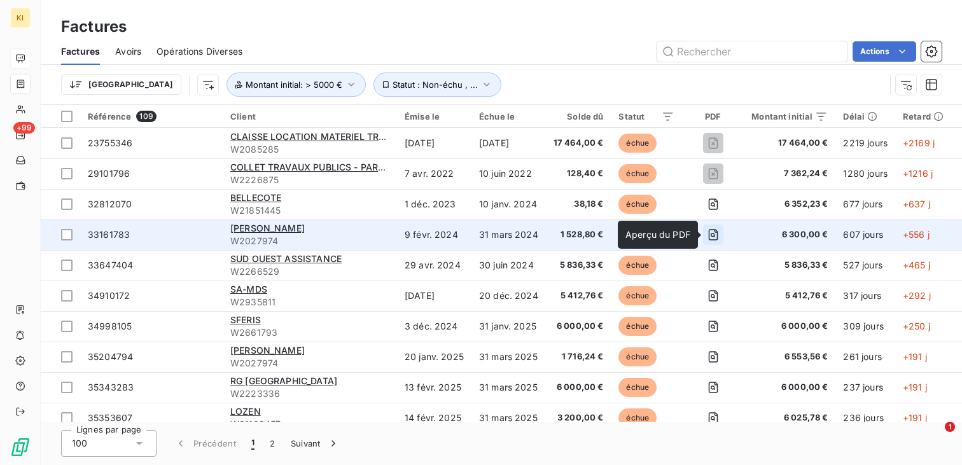
click at [710, 235] on icon "button" at bounding box center [713, 234] width 10 height 11
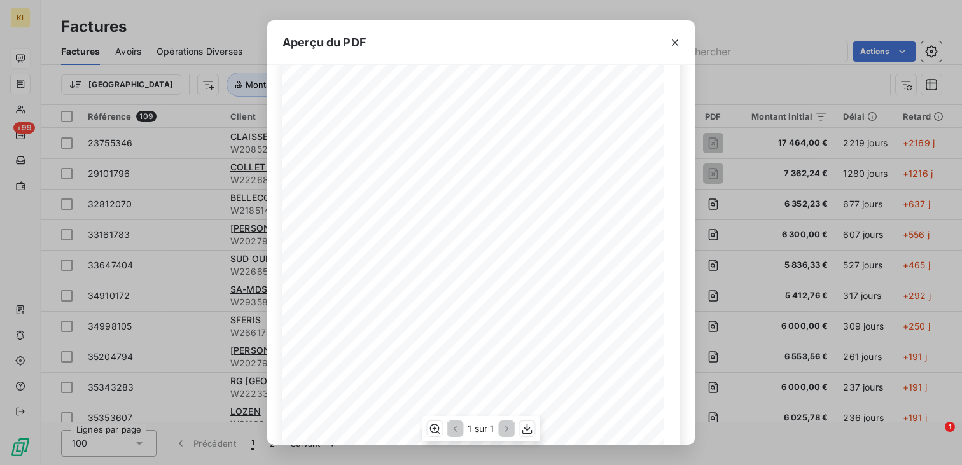
scroll to position [190, 0]
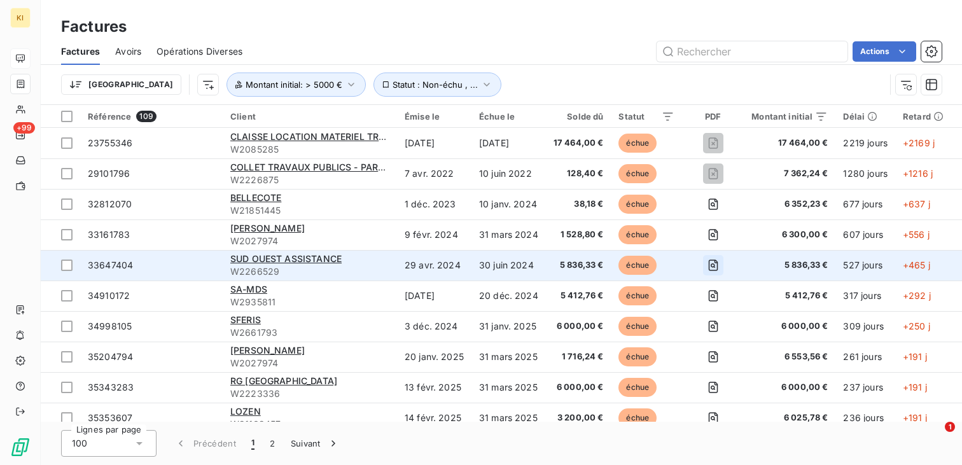
click at [713, 266] on icon "button" at bounding box center [713, 265] width 13 height 13
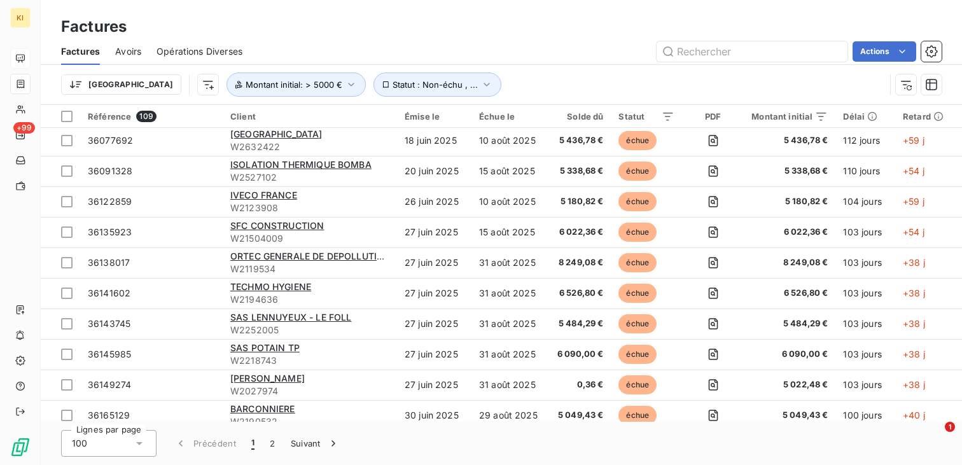
scroll to position [0, 0]
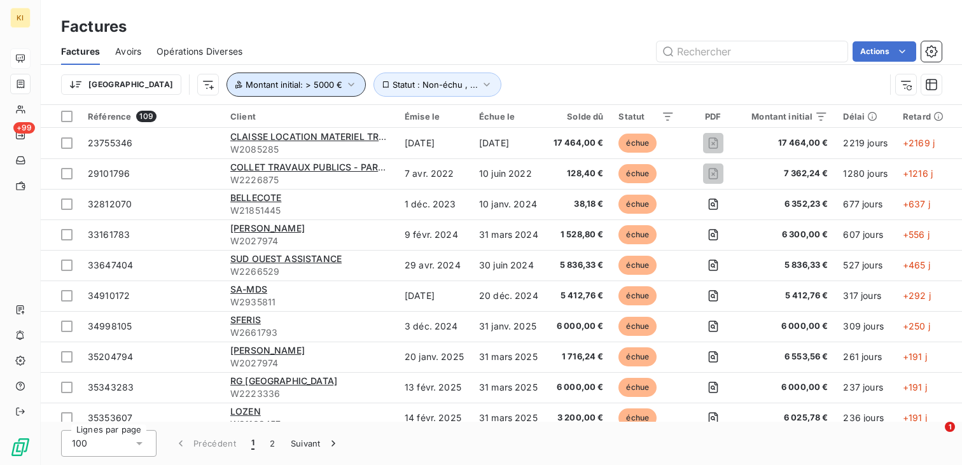
click at [260, 89] on span "Montant initial : > 5000 €" at bounding box center [294, 85] width 97 height 10
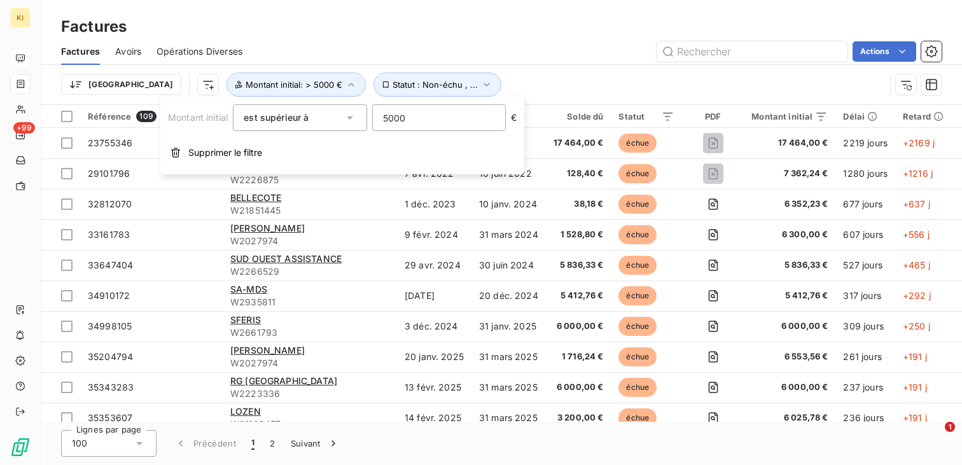
click at [487, 64] on div "Factures Avoirs Opérations Diverses Actions" at bounding box center [501, 51] width 921 height 27
